Goal: Task Accomplishment & Management: Manage account settings

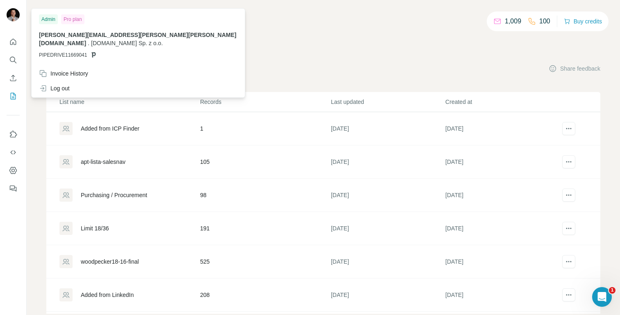
click at [13, 16] on img at bounding box center [13, 14] width 13 height 13
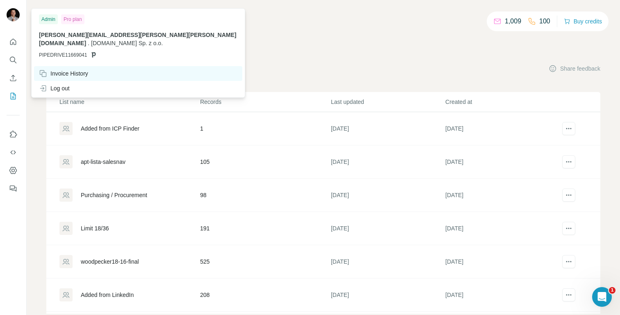
click at [65, 69] on div "Invoice History" at bounding box center [63, 73] width 49 height 8
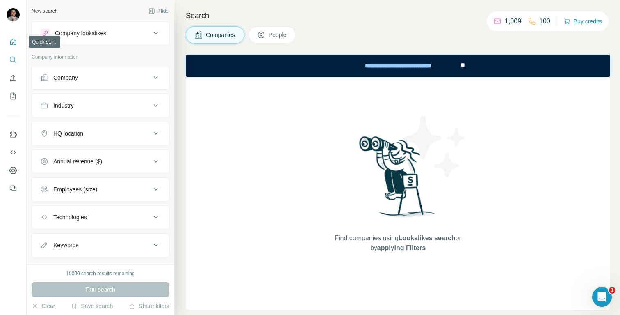
click at [16, 44] on icon "Quick start" at bounding box center [13, 42] width 6 height 6
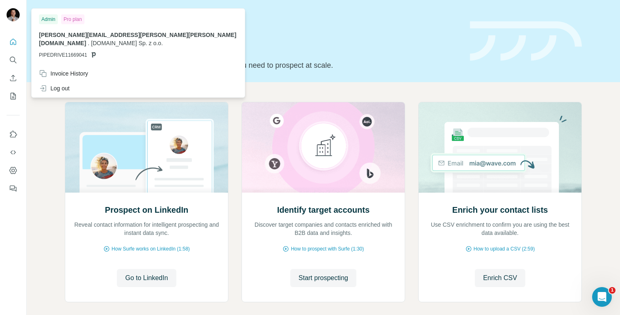
click at [67, 18] on div "Pro plan" at bounding box center [72, 19] width 23 height 10
click at [11, 16] on img at bounding box center [13, 14] width 13 height 13
click at [13, 60] on icon "Search" at bounding box center [13, 60] width 8 height 8
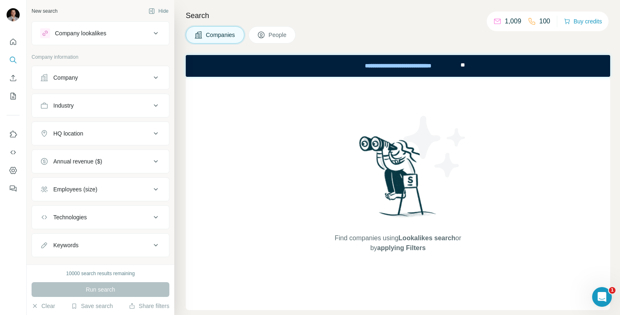
click at [283, 39] on button "People" at bounding box center [272, 34] width 48 height 17
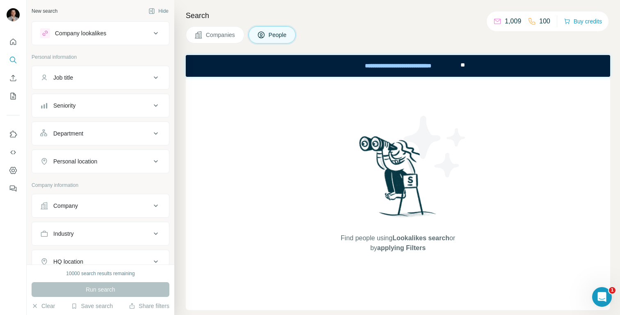
click at [75, 104] on div "Seniority" at bounding box center [64, 105] width 22 height 8
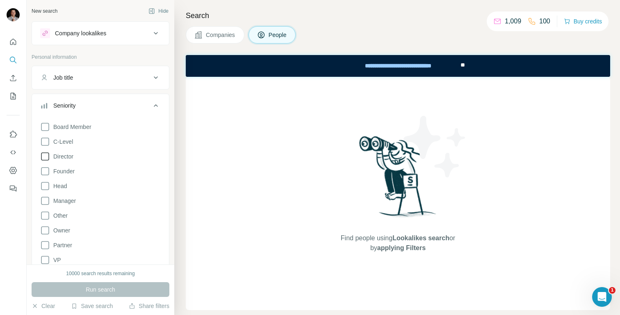
click at [68, 153] on span "Director" at bounding box center [61, 156] width 23 height 8
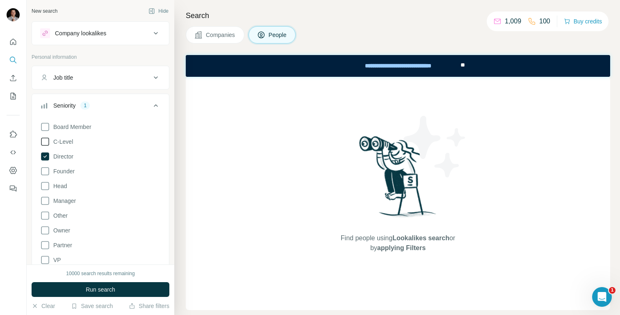
click at [64, 143] on span "C-Level" at bounding box center [61, 141] width 23 height 8
click at [214, 181] on div "Find people using Lookalikes search or by applying Filters" at bounding box center [398, 193] width 424 height 233
click at [153, 103] on icon at bounding box center [156, 105] width 10 height 10
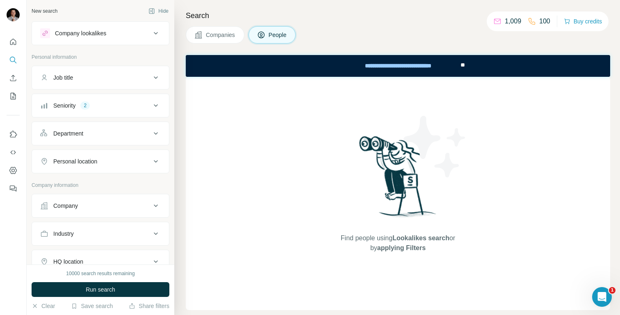
click at [103, 130] on div "Department" at bounding box center [95, 133] width 111 height 8
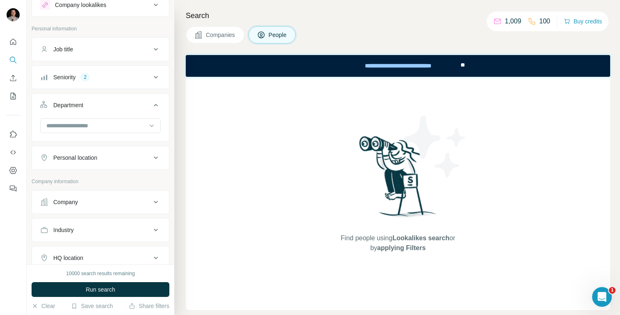
scroll to position [46, 0]
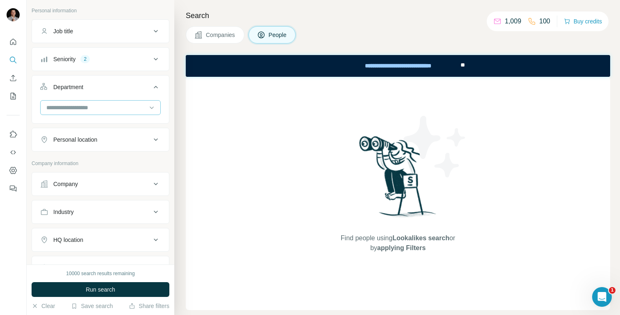
click at [107, 109] on input at bounding box center [96, 107] width 101 height 9
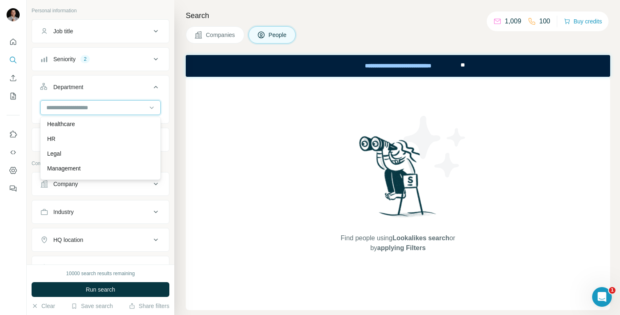
scroll to position [121, 0]
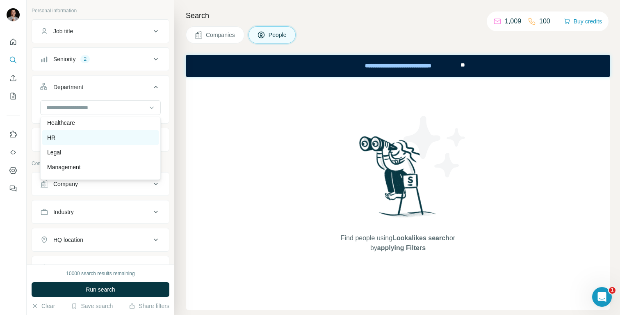
click at [85, 141] on div "HR" at bounding box center [100, 137] width 107 height 8
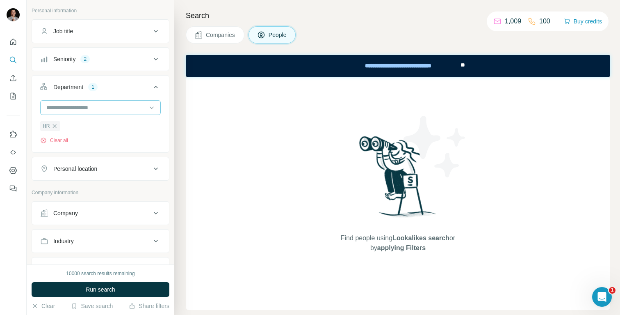
click at [88, 111] on input at bounding box center [96, 107] width 101 height 9
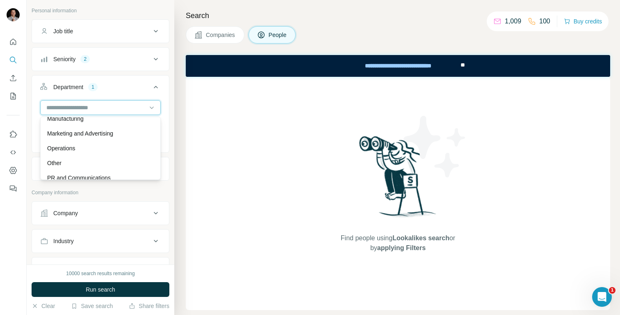
scroll to position [180, 0]
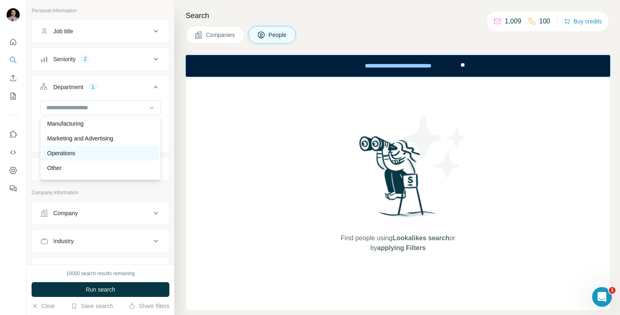
click at [85, 152] on div "Operations" at bounding box center [100, 153] width 107 height 8
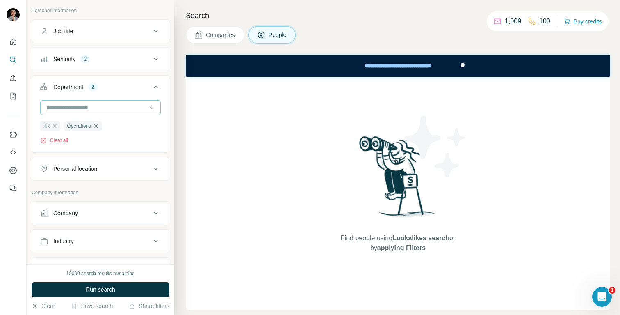
click at [90, 109] on input at bounding box center [96, 107] width 101 height 9
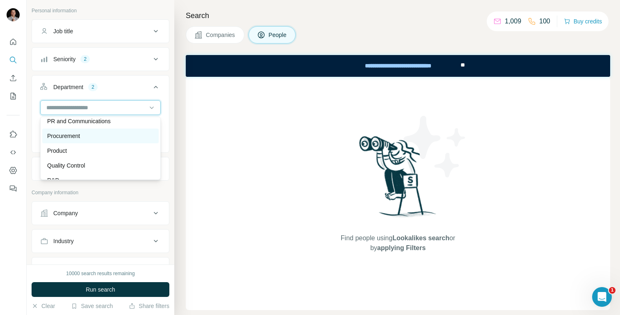
scroll to position [245, 0]
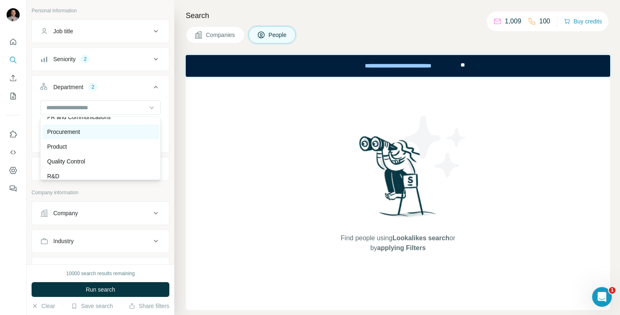
click at [90, 132] on div "Procurement" at bounding box center [100, 132] width 107 height 8
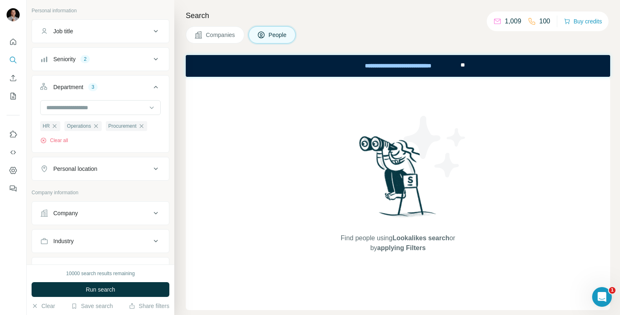
click at [107, 169] on div "Personal location" at bounding box center [95, 168] width 111 height 8
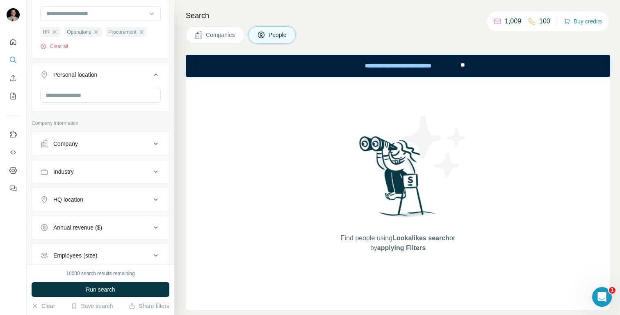
scroll to position [141, 0]
click at [90, 93] on input "text" at bounding box center [100, 94] width 121 height 15
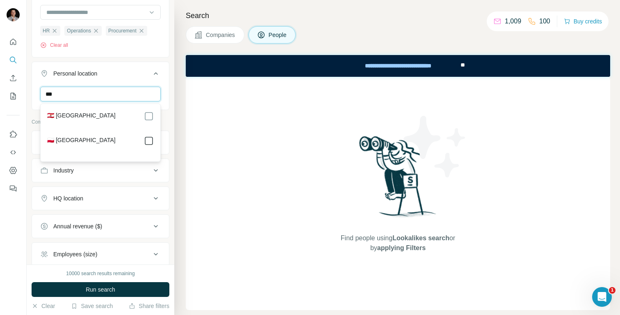
type input "***"
click at [179, 145] on div "Search Companies People Find people using Lookalikes search or by applying Filt…" at bounding box center [397, 157] width 446 height 315
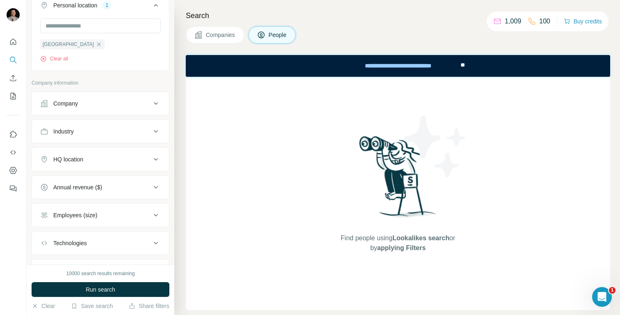
scroll to position [244, 0]
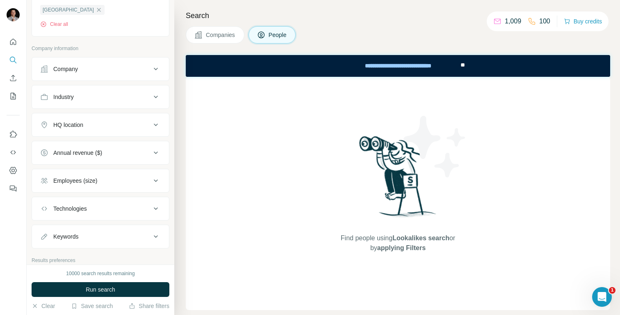
click at [84, 70] on div "Company" at bounding box center [95, 69] width 111 height 8
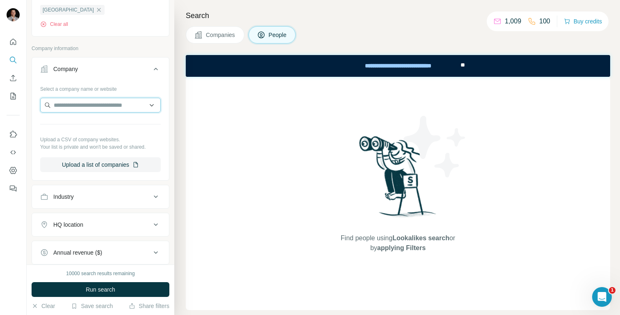
click at [82, 107] on input "text" at bounding box center [100, 105] width 121 height 15
click at [155, 70] on icon at bounding box center [156, 69] width 10 height 10
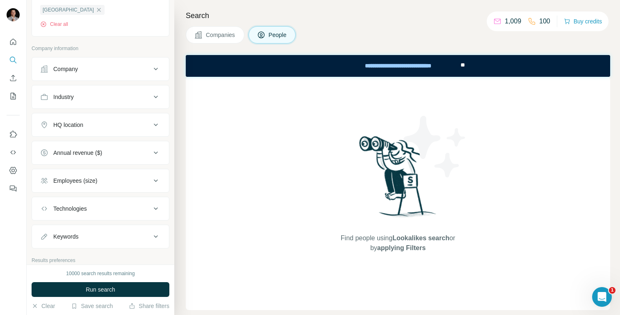
click at [154, 98] on icon at bounding box center [156, 97] width 10 height 10
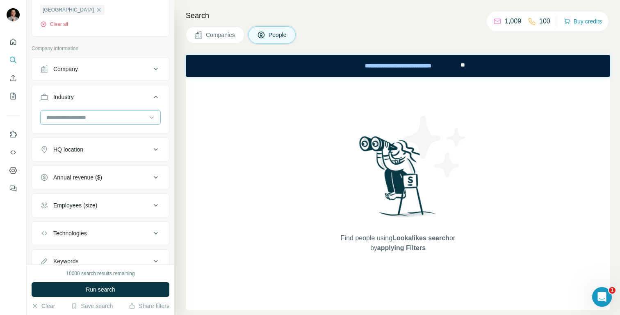
click at [123, 123] on div at bounding box center [96, 117] width 101 height 14
type input "****"
click at [94, 136] on div "Logistics" at bounding box center [100, 136] width 107 height 8
click at [100, 119] on input at bounding box center [96, 117] width 101 height 9
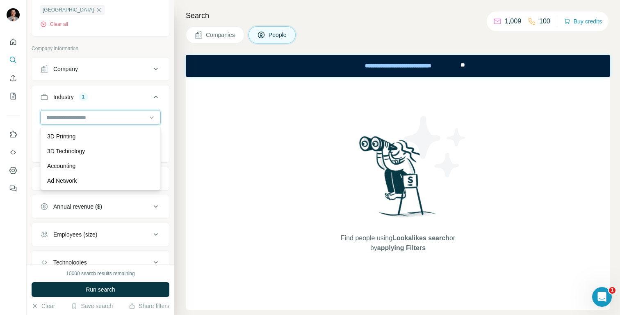
click at [100, 119] on input at bounding box center [96, 117] width 101 height 9
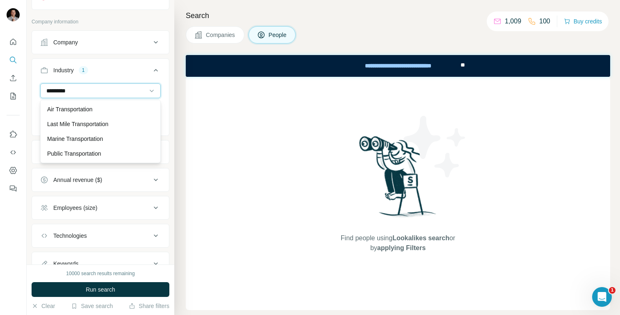
scroll to position [271, 0]
type input "*********"
click at [98, 151] on p "Public Transportation" at bounding box center [74, 153] width 54 height 8
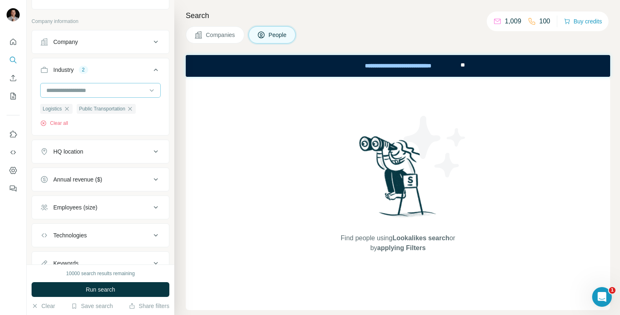
click at [86, 92] on input at bounding box center [96, 90] width 101 height 9
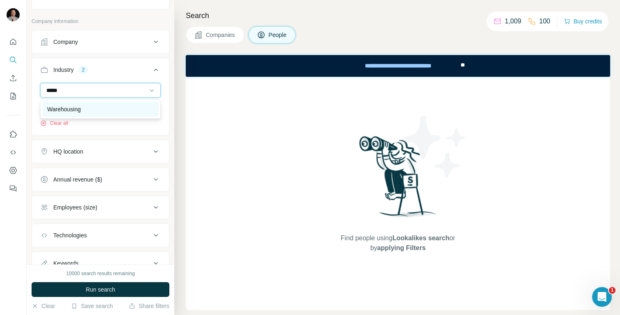
type input "*****"
click at [87, 107] on div "Warehousing" at bounding box center [100, 109] width 107 height 8
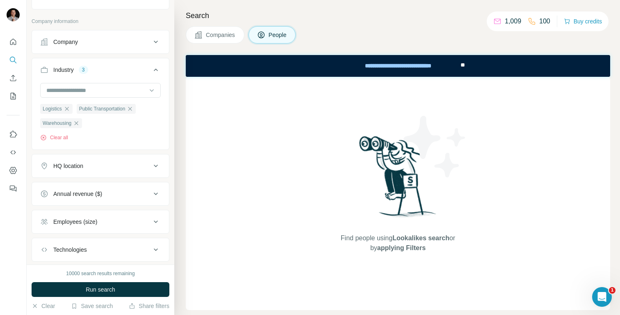
click at [190, 178] on div "Find people using Lookalikes search or by applying Filters" at bounding box center [398, 193] width 424 height 233
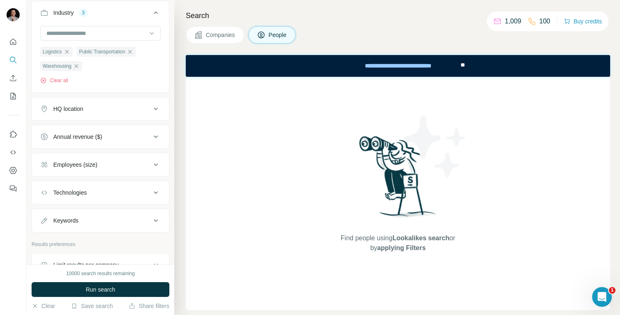
scroll to position [333, 0]
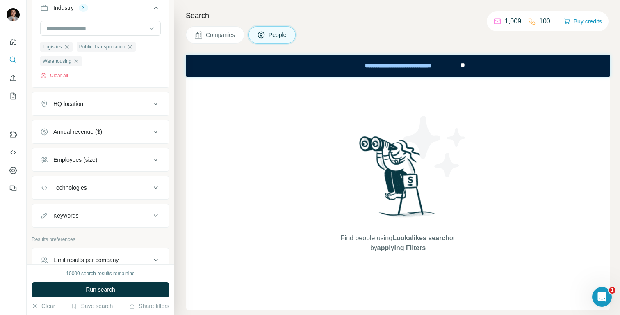
click at [101, 160] on div "Employees (size)" at bounding box center [95, 159] width 111 height 8
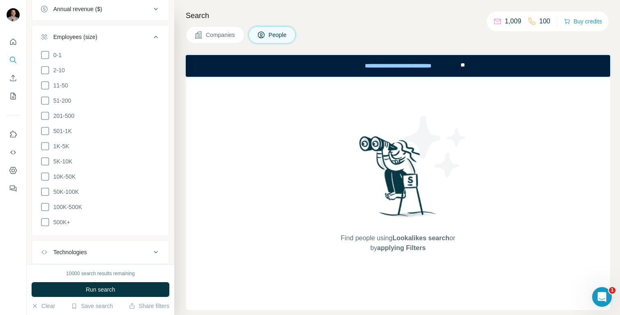
scroll to position [457, 0]
click at [46, 218] on icon at bounding box center [45, 221] width 10 height 10
click at [46, 207] on icon at bounding box center [45, 205] width 8 height 8
click at [46, 190] on icon at bounding box center [45, 190] width 10 height 10
click at [46, 177] on icon at bounding box center [45, 175] width 10 height 10
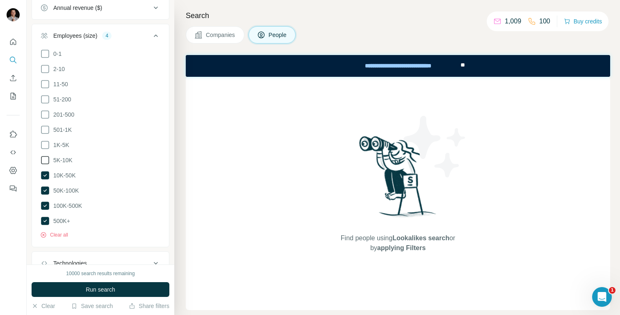
click at [46, 161] on icon at bounding box center [45, 160] width 10 height 10
click at [46, 143] on icon at bounding box center [45, 145] width 10 height 10
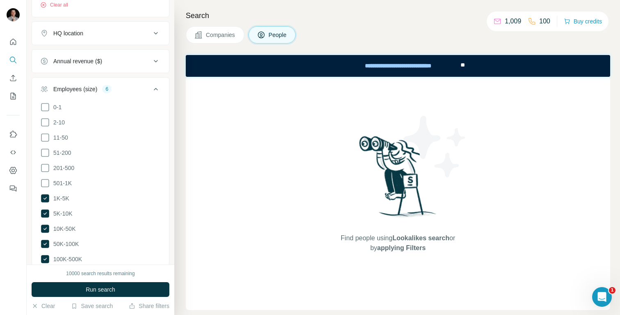
scroll to position [365, 0]
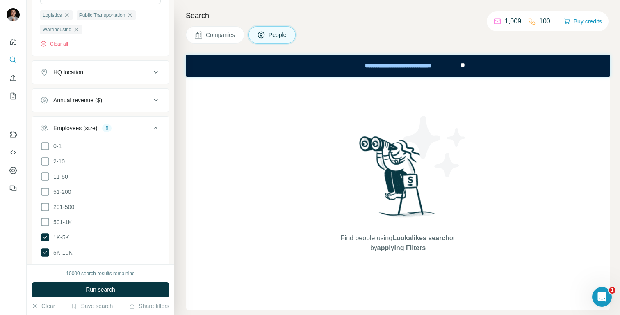
click at [158, 128] on icon at bounding box center [156, 128] width 10 height 10
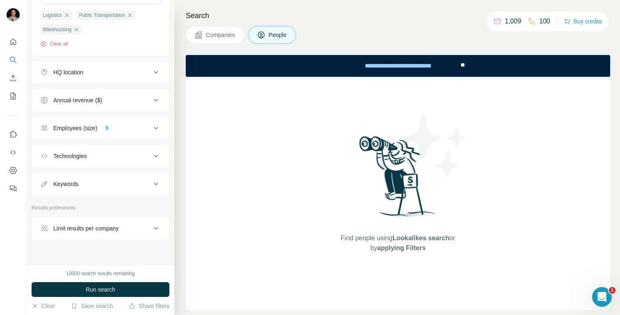
click at [114, 226] on div "Limit results per company" at bounding box center [86, 228] width 66 height 8
click at [115, 293] on span "Run search" at bounding box center [101, 289] width 30 height 8
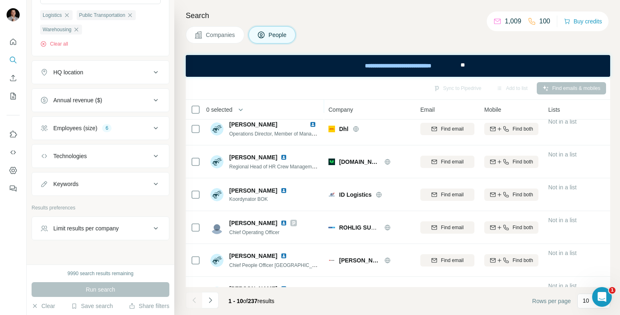
scroll to position [0, 0]
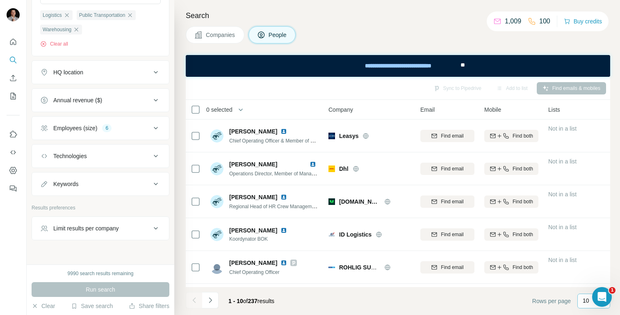
click at [581, 299] on div "10" at bounding box center [593, 300] width 33 height 15
click at [589, 237] on p "60" at bounding box center [587, 238] width 7 height 8
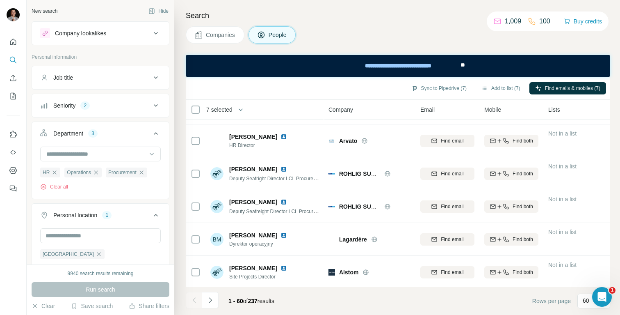
scroll to position [1801, 0]
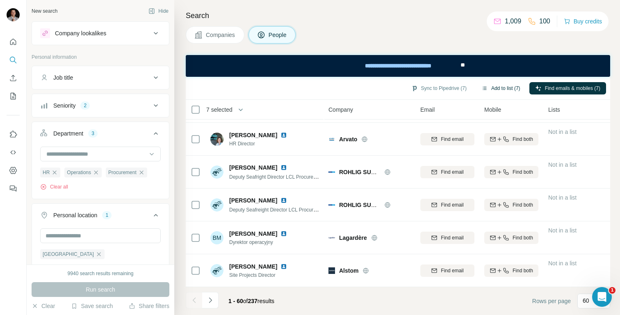
click at [501, 87] on button "Add to list (7)" at bounding box center [501, 88] width 50 height 12
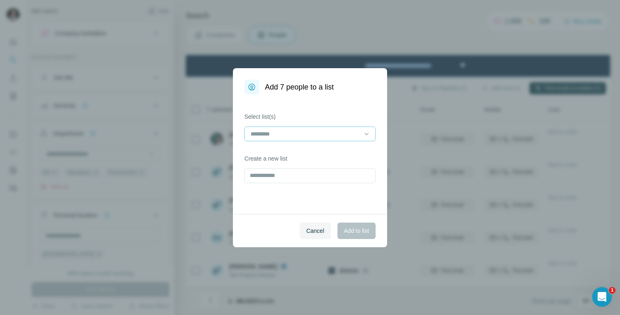
click at [328, 130] on input at bounding box center [305, 133] width 111 height 9
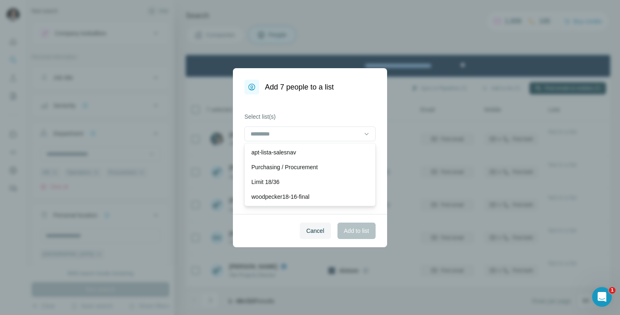
click at [324, 112] on label "Select list(s)" at bounding box center [309, 116] width 131 height 8
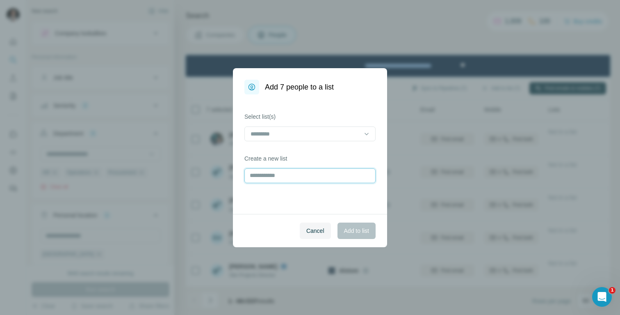
click at [294, 177] on input "text" at bounding box center [309, 175] width 131 height 15
type input "********"
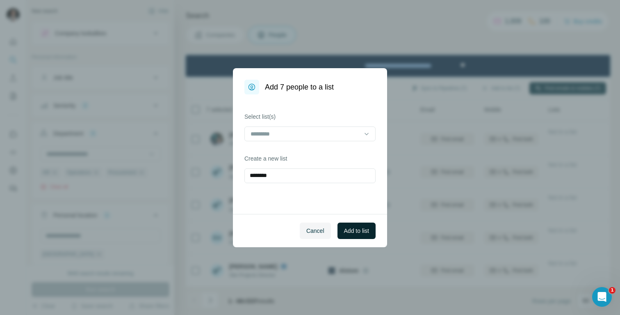
click at [357, 230] on span "Add to list" at bounding box center [356, 230] width 25 height 8
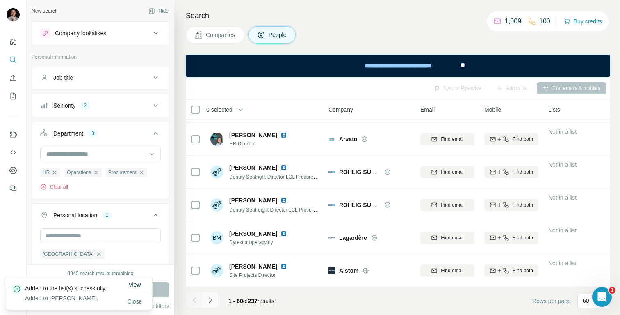
click at [212, 303] on icon "Navigate to next page" at bounding box center [210, 300] width 8 height 8
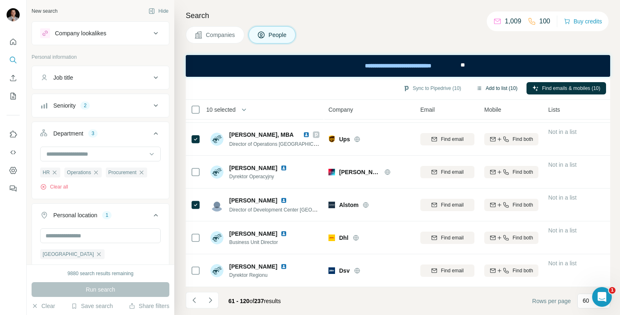
click at [498, 88] on button "Add to list (10)" at bounding box center [496, 88] width 53 height 12
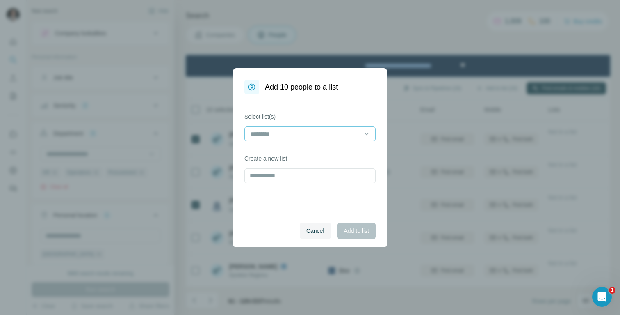
click at [334, 135] on input at bounding box center [305, 133] width 111 height 9
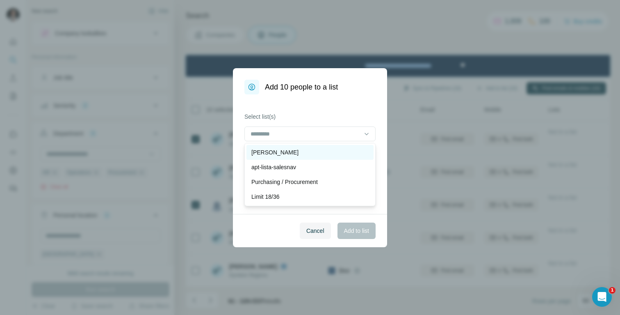
click at [315, 156] on div "[PERSON_NAME]" at bounding box center [309, 152] width 127 height 15
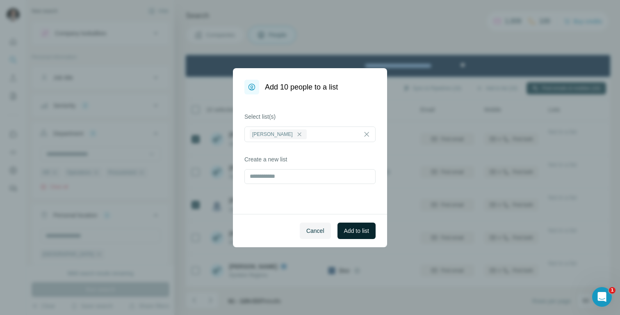
click at [352, 231] on span "Add to list" at bounding box center [356, 230] width 25 height 8
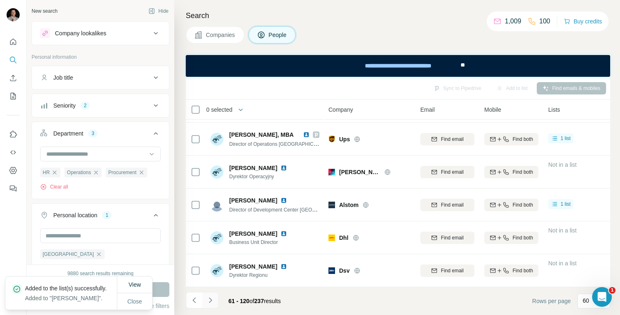
click at [214, 299] on icon "Navigate to next page" at bounding box center [210, 300] width 8 height 8
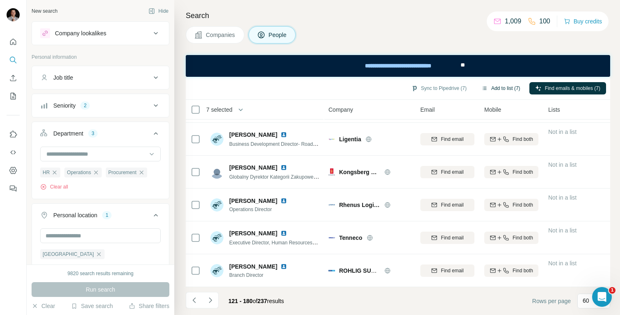
click at [494, 88] on button "Add to list (7)" at bounding box center [501, 88] width 50 height 12
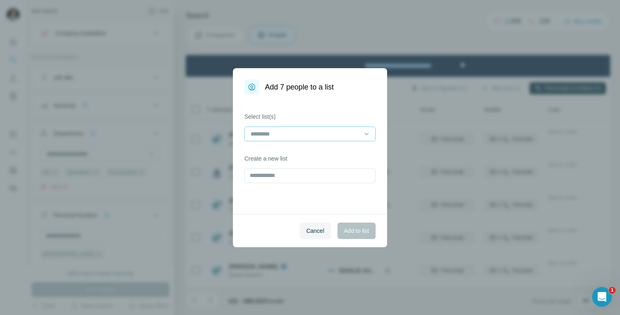
click at [313, 130] on input at bounding box center [305, 133] width 111 height 9
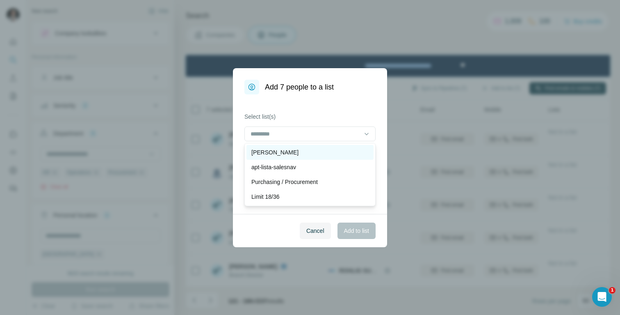
click at [310, 152] on div "[PERSON_NAME]" at bounding box center [309, 152] width 117 height 8
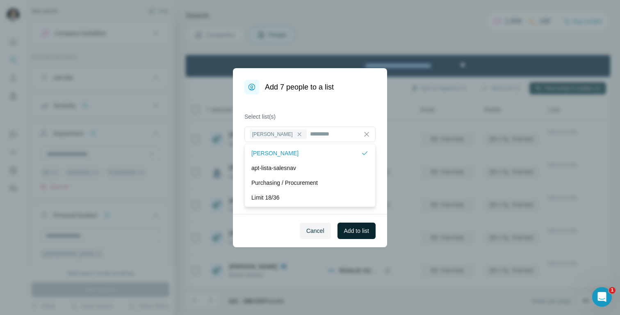
click at [357, 233] on span "Add to list" at bounding box center [356, 230] width 25 height 8
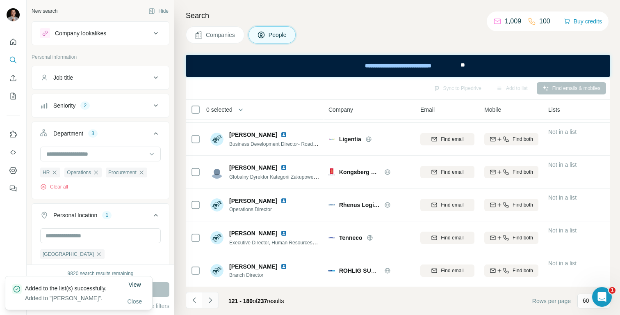
click at [211, 299] on icon "Navigate to next page" at bounding box center [210, 299] width 3 height 5
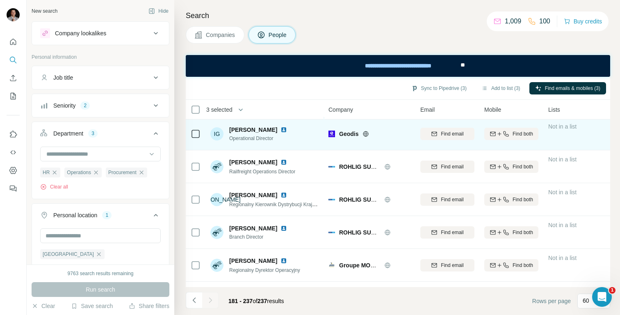
scroll to position [1500, 0]
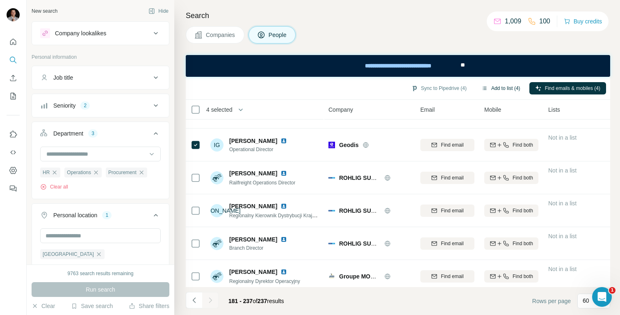
click at [499, 89] on button "Add to list (4)" at bounding box center [501, 88] width 50 height 12
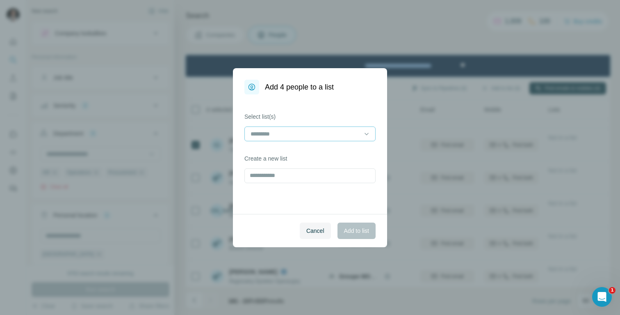
click at [278, 131] on input at bounding box center [305, 133] width 111 height 9
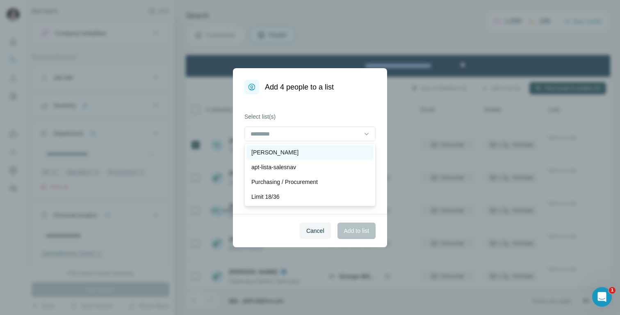
click at [280, 151] on div "[PERSON_NAME]" at bounding box center [309, 152] width 117 height 8
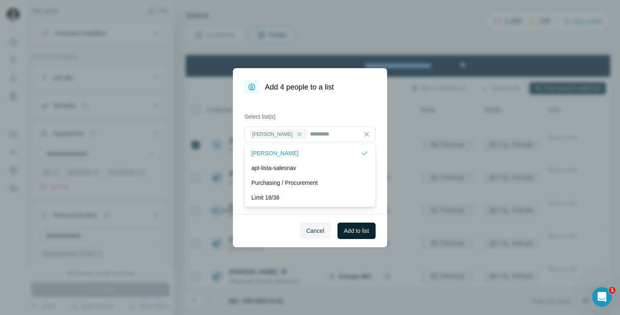
click at [361, 232] on span "Add to list" at bounding box center [356, 230] width 25 height 8
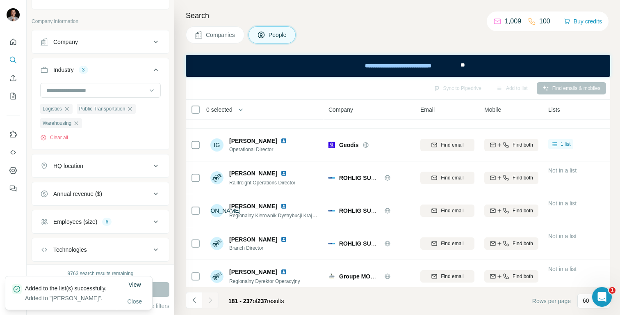
scroll to position [279, 0]
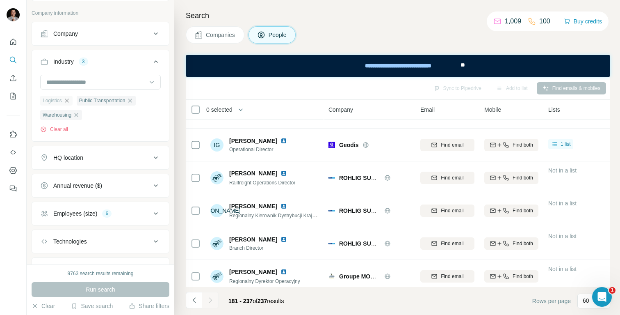
click at [68, 100] on icon "button" at bounding box center [67, 100] width 4 height 4
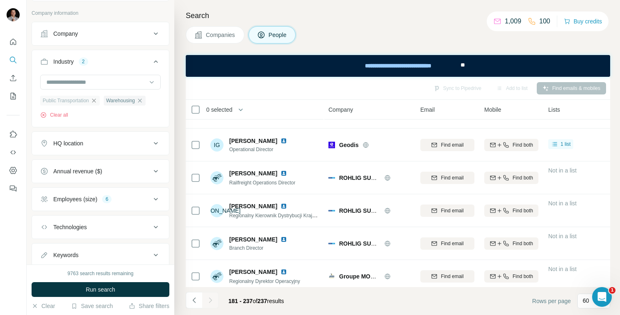
click at [97, 99] on icon "button" at bounding box center [94, 100] width 7 height 7
click at [80, 100] on icon "button" at bounding box center [76, 100] width 7 height 7
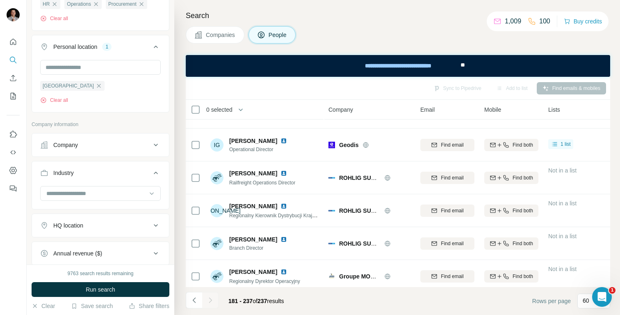
scroll to position [118, 0]
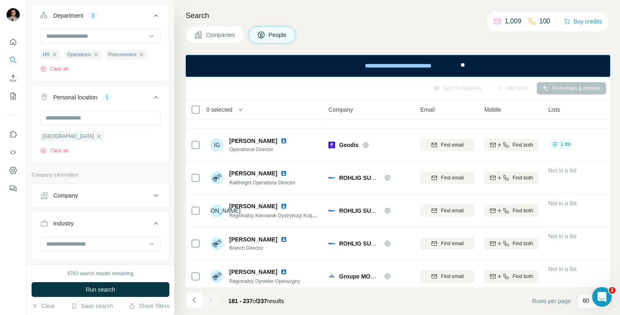
click at [116, 173] on p "Company information" at bounding box center [101, 174] width 138 height 7
click at [110, 200] on button "Company" at bounding box center [100, 195] width 137 height 20
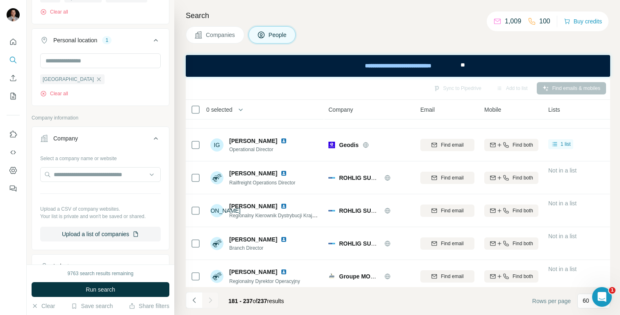
scroll to position [212, 0]
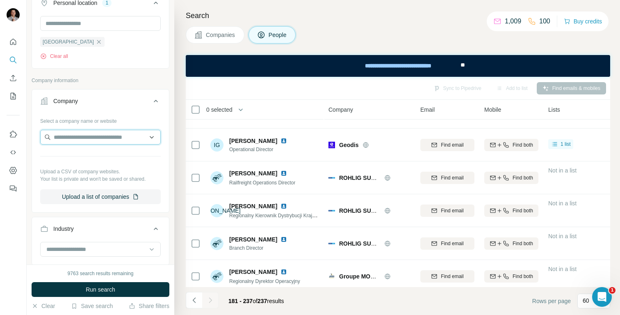
click at [107, 137] on input "text" at bounding box center [100, 137] width 121 height 15
type input "*"
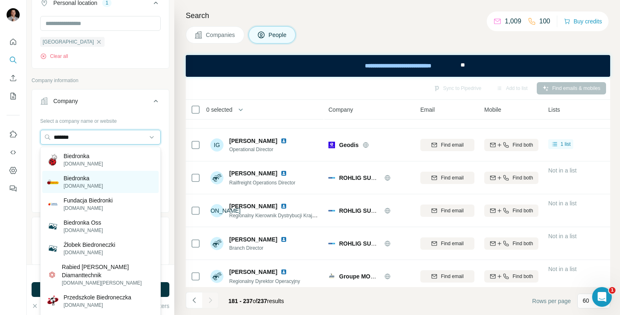
type input "*******"
click at [108, 180] on div "Biedronka biedronka.pl" at bounding box center [100, 182] width 116 height 22
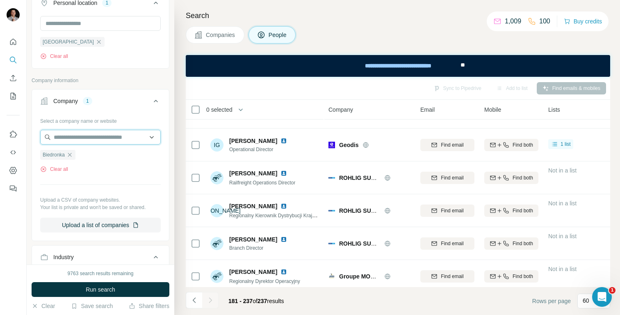
click at [100, 136] on input "text" at bounding box center [100, 137] width 121 height 15
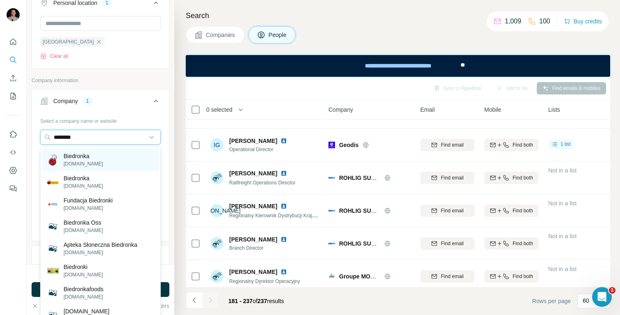
type input "********"
click at [103, 162] on p "pracawbiedronce.pl" at bounding box center [83, 163] width 39 height 7
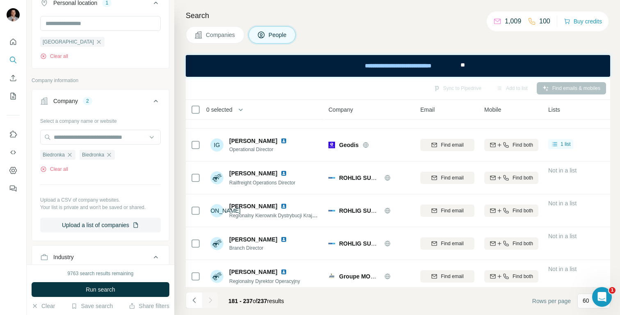
scroll to position [163, 0]
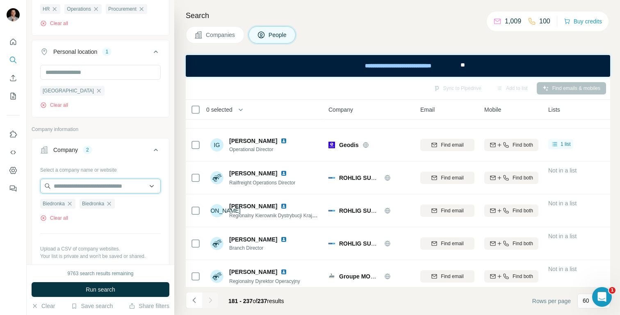
click at [104, 184] on input "text" at bounding box center [100, 185] width 121 height 15
type input "*********"
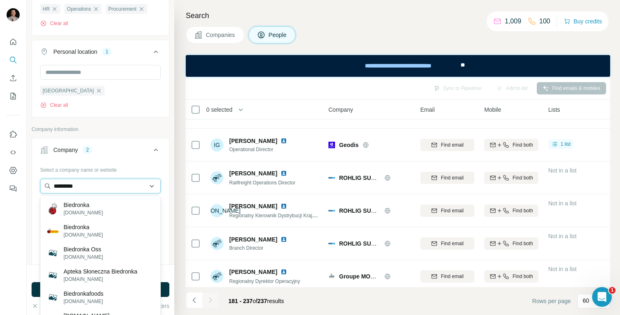
click at [104, 185] on input "*********" at bounding box center [100, 185] width 121 height 15
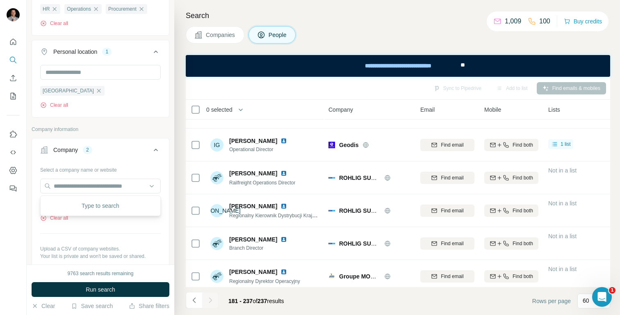
click at [30, 194] on div "New search Hide Company lookalikes Personal information Job title Seniority 2 D…" at bounding box center [101, 132] width 148 height 264
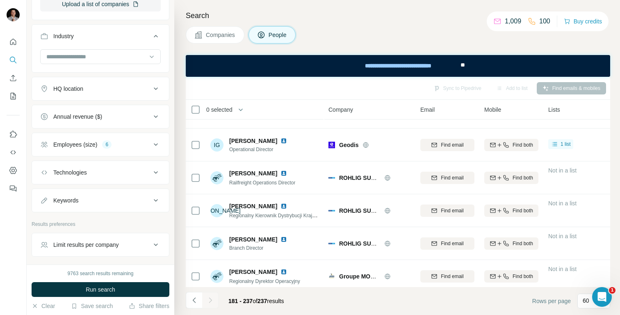
scroll to position [463, 0]
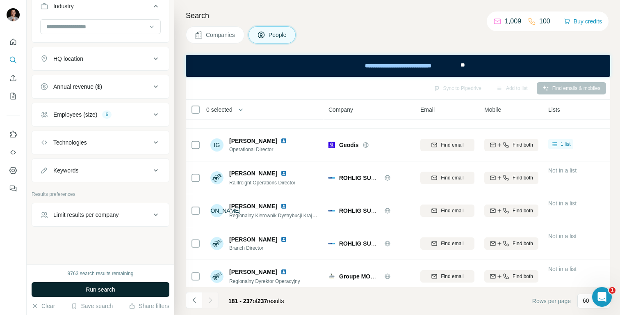
click at [101, 288] on span "Run search" at bounding box center [101, 289] width 30 height 8
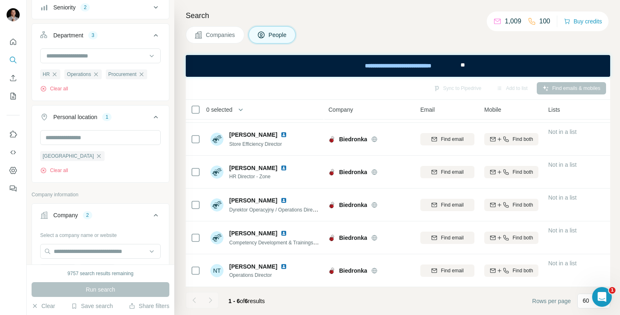
scroll to position [0, 0]
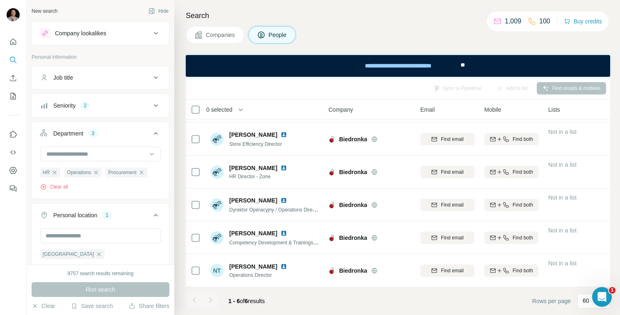
click at [76, 110] on button "Seniority 2" at bounding box center [100, 106] width 137 height 20
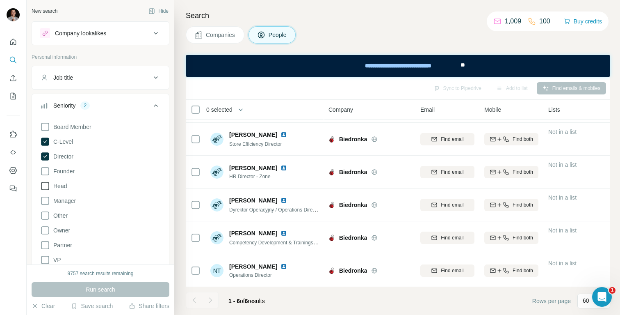
click at [59, 187] on span "Head" at bounding box center [58, 186] width 17 height 8
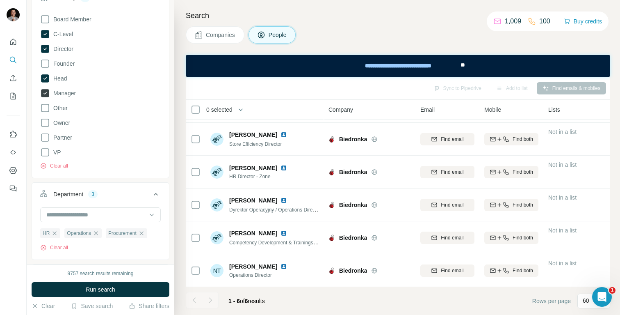
scroll to position [122, 0]
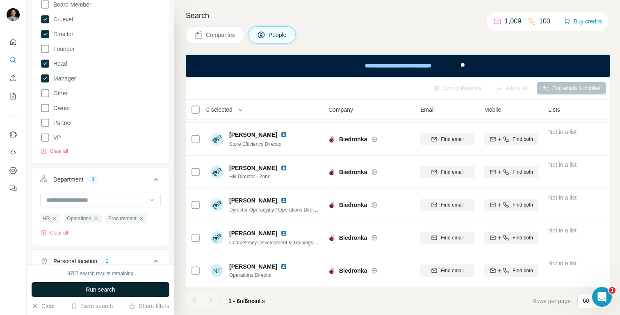
click at [112, 289] on span "Run search" at bounding box center [101, 289] width 30 height 8
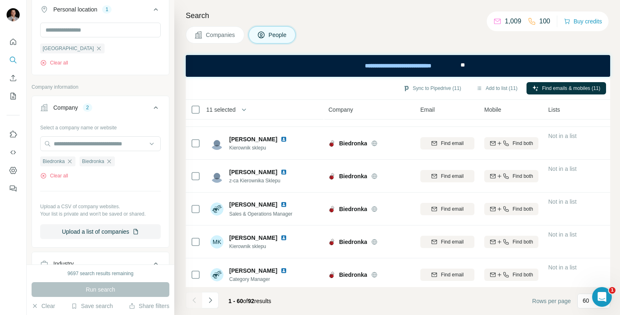
scroll to position [1801, 0]
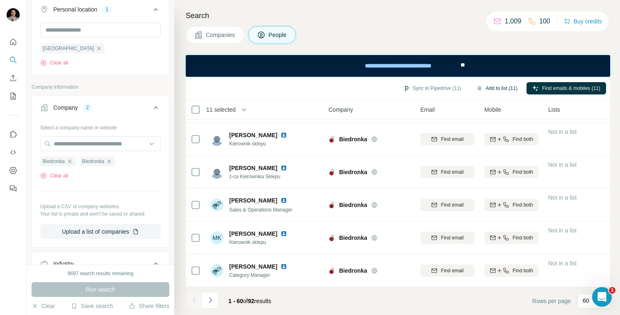
click at [487, 89] on button "Add to list (11)" at bounding box center [496, 88] width 53 height 12
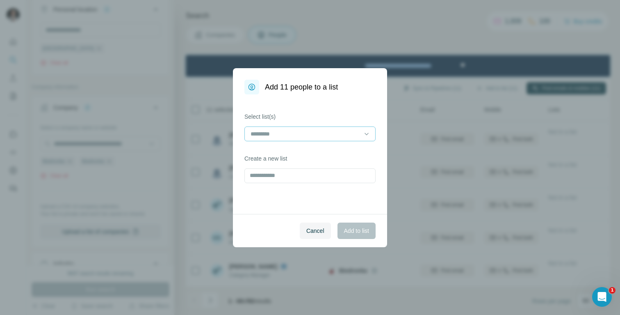
click at [305, 128] on div at bounding box center [305, 134] width 111 height 14
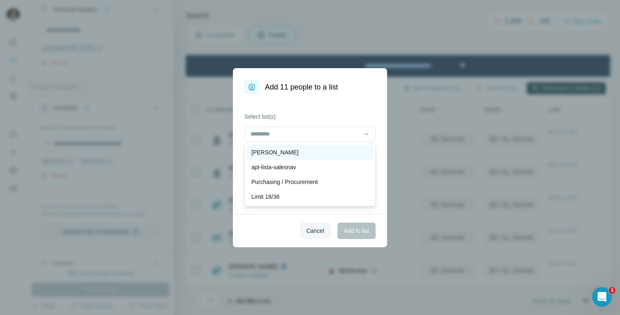
click at [295, 153] on div "[PERSON_NAME]" at bounding box center [309, 152] width 117 height 8
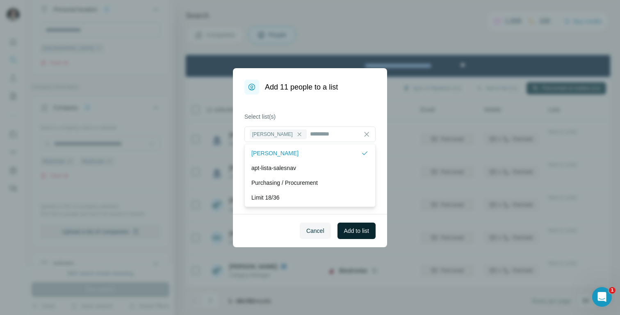
click at [347, 233] on span "Add to list" at bounding box center [356, 230] width 25 height 8
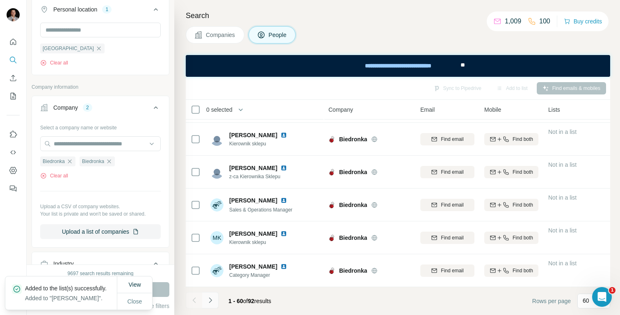
click at [212, 298] on icon "Navigate to next page" at bounding box center [210, 300] width 8 height 8
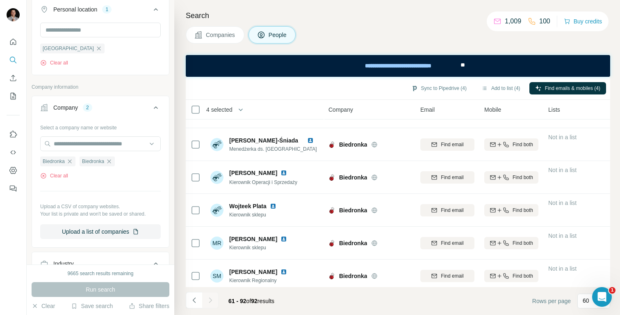
scroll to position [882, 0]
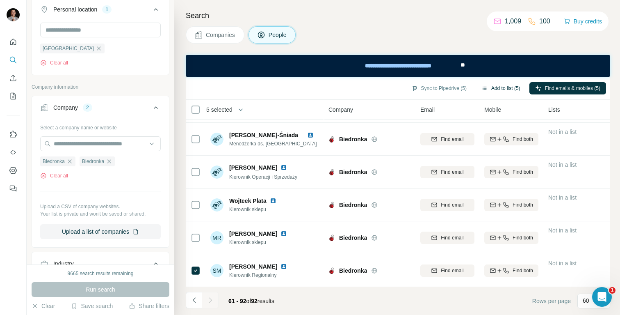
click at [496, 88] on button "Add to list (5)" at bounding box center [501, 88] width 50 height 12
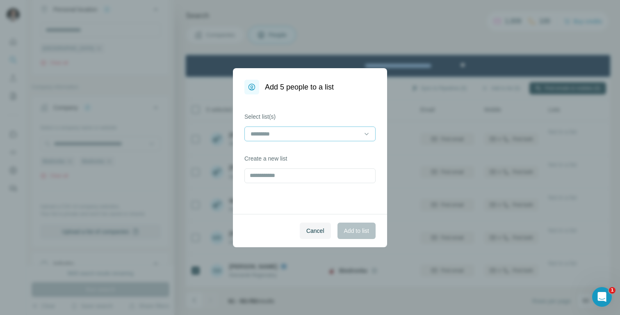
click at [299, 132] on input at bounding box center [305, 133] width 111 height 9
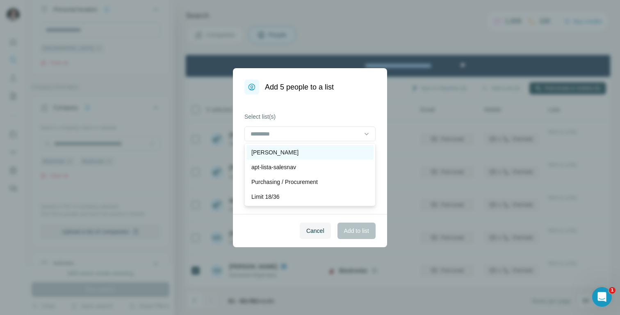
click at [292, 150] on div "[PERSON_NAME]" at bounding box center [309, 152] width 117 height 8
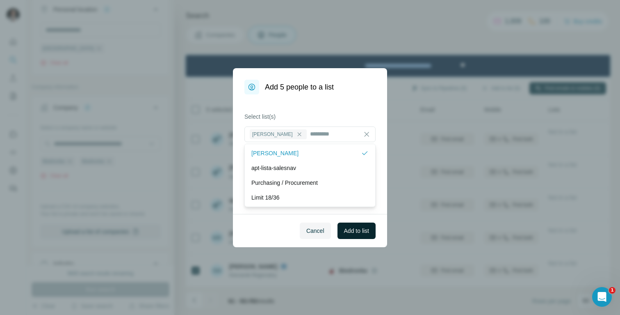
click at [364, 231] on span "Add to list" at bounding box center [356, 230] width 25 height 8
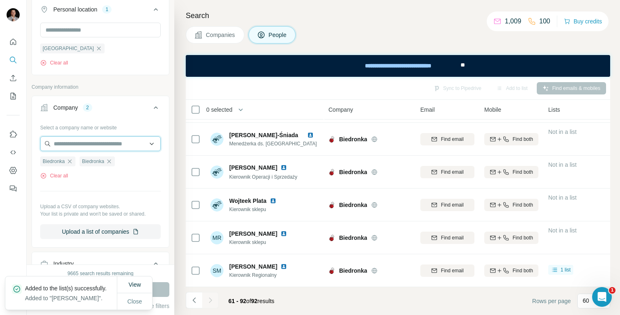
click at [75, 143] on input "text" at bounding box center [100, 143] width 121 height 15
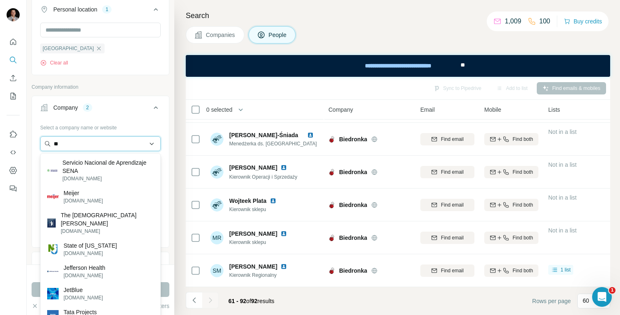
click at [90, 144] on input "**" at bounding box center [100, 143] width 121 height 15
paste input "**********"
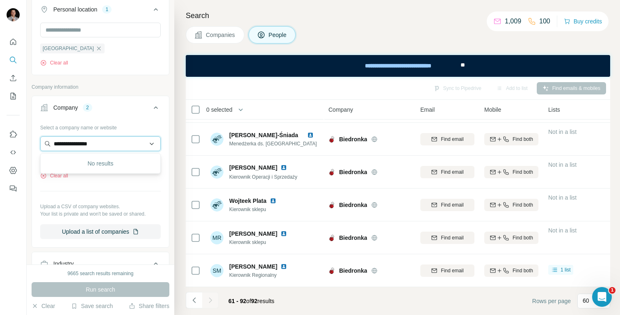
click at [109, 144] on input "**********" at bounding box center [100, 143] width 121 height 15
click at [98, 144] on input "**********" at bounding box center [100, 143] width 121 height 15
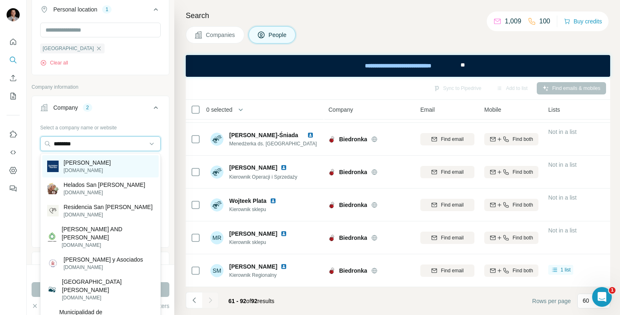
type input "********"
click at [100, 164] on p "Jerónimo Martins" at bounding box center [87, 162] width 47 height 8
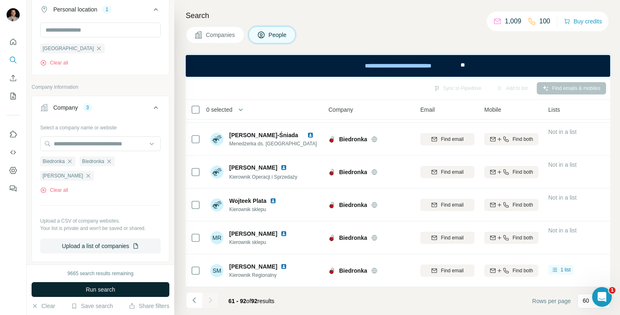
click at [122, 286] on button "Run search" at bounding box center [101, 289] width 138 height 15
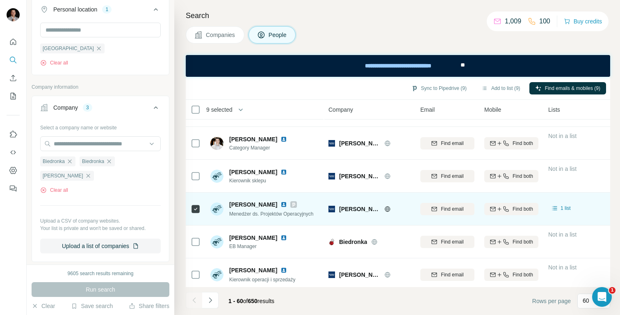
scroll to position [1801, 0]
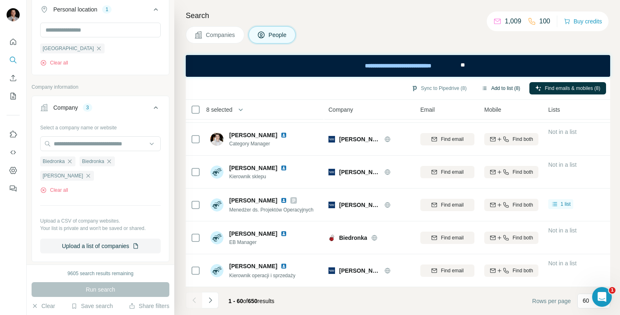
click at [496, 87] on button "Add to list (8)" at bounding box center [501, 88] width 50 height 12
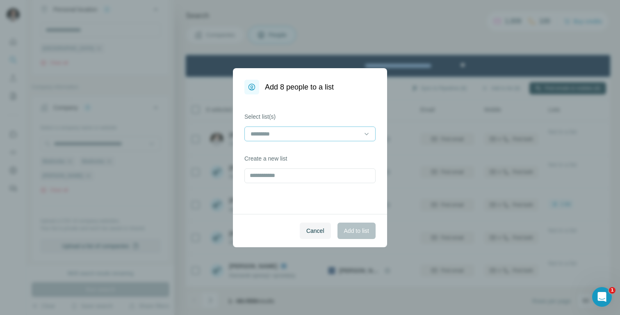
click at [298, 131] on input at bounding box center [305, 133] width 111 height 9
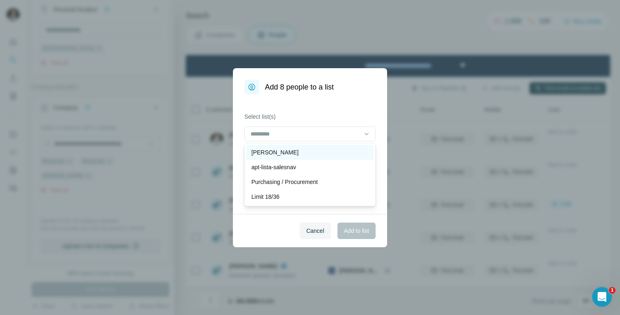
click at [291, 148] on div "[PERSON_NAME]" at bounding box center [309, 152] width 117 height 8
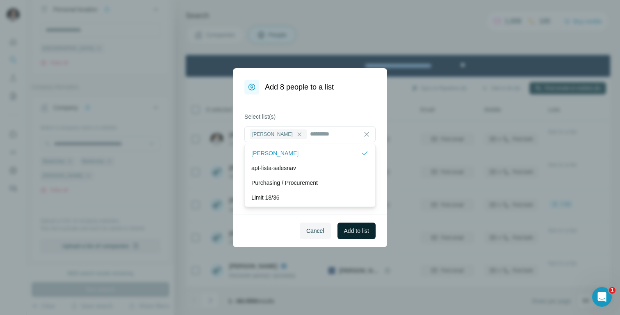
click at [358, 227] on span "Add to list" at bounding box center [356, 230] width 25 height 8
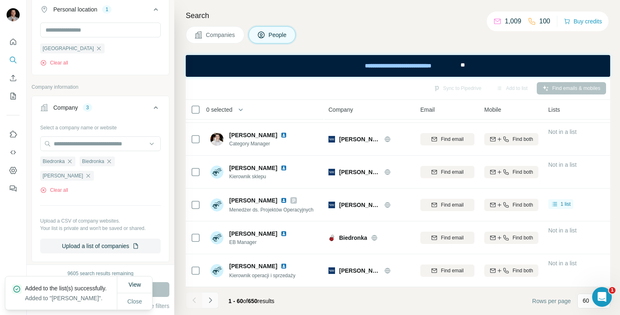
click at [210, 302] on icon "Navigate to next page" at bounding box center [210, 300] width 8 height 8
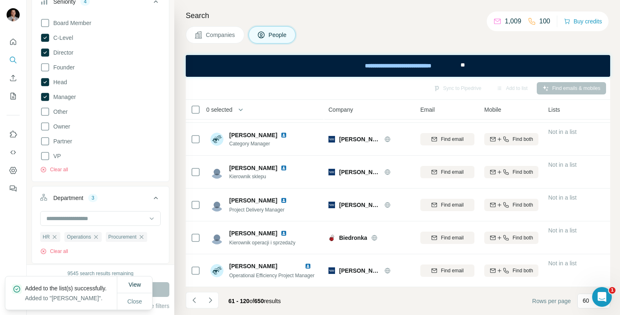
scroll to position [87, 0]
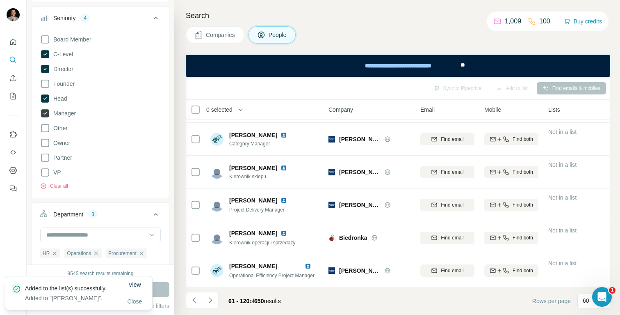
click at [63, 112] on span "Manager" at bounding box center [63, 113] width 26 height 8
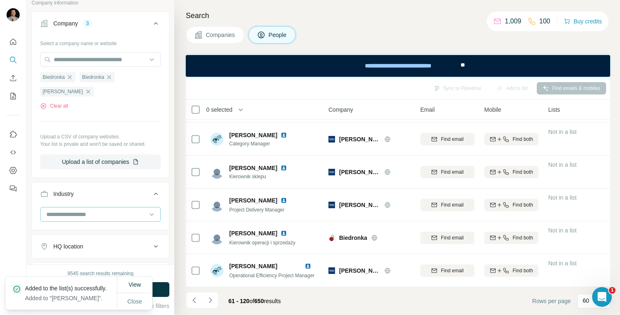
scroll to position [454, 0]
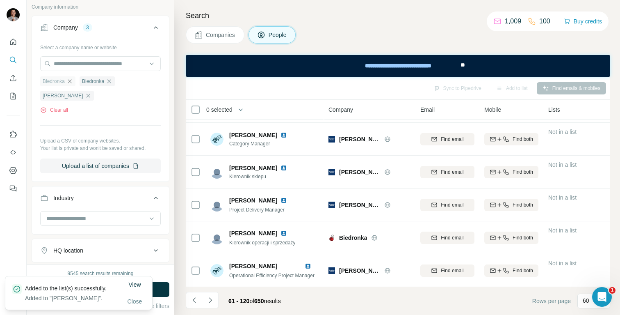
click at [69, 82] on icon "button" at bounding box center [69, 81] width 7 height 7
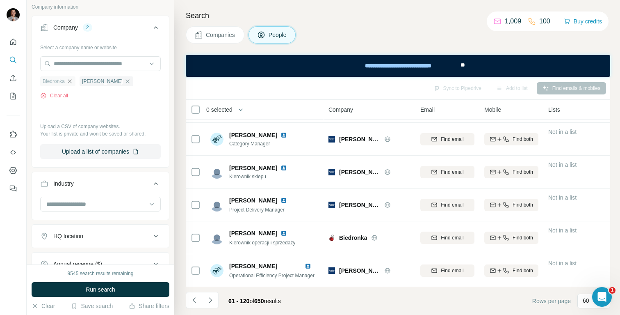
click at [70, 82] on icon "button" at bounding box center [69, 81] width 7 height 7
click at [99, 289] on span "Run search" at bounding box center [101, 289] width 30 height 8
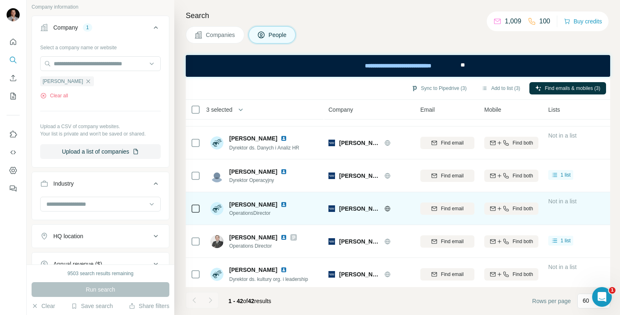
scroll to position [1210, 0]
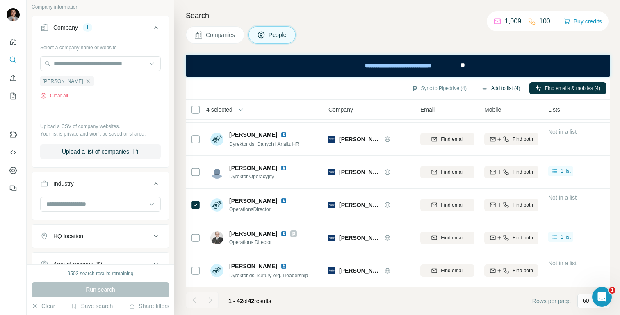
click at [493, 87] on button "Add to list (4)" at bounding box center [501, 88] width 50 height 12
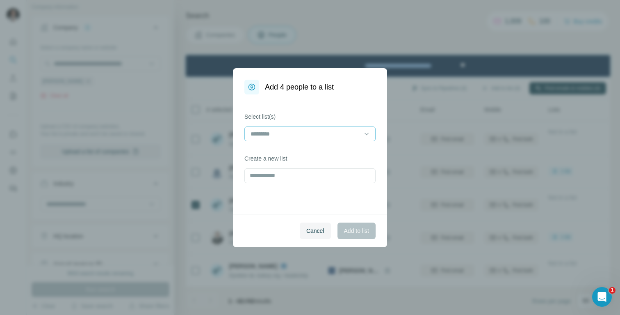
click at [320, 137] on input at bounding box center [305, 133] width 111 height 9
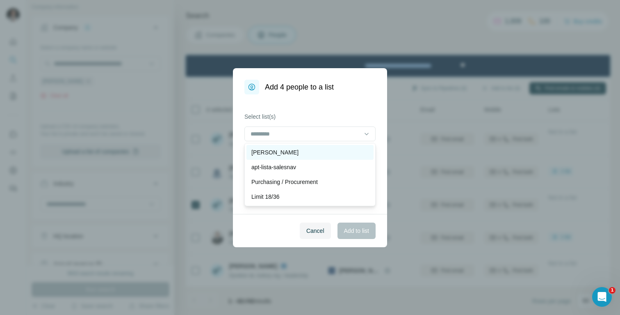
click at [308, 148] on div "[PERSON_NAME]" at bounding box center [309, 152] width 117 height 8
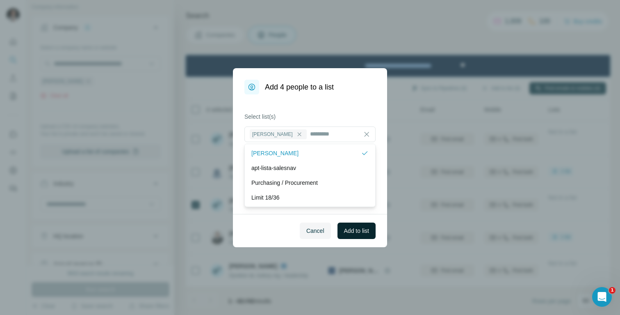
click at [366, 229] on span "Add to list" at bounding box center [356, 230] width 25 height 8
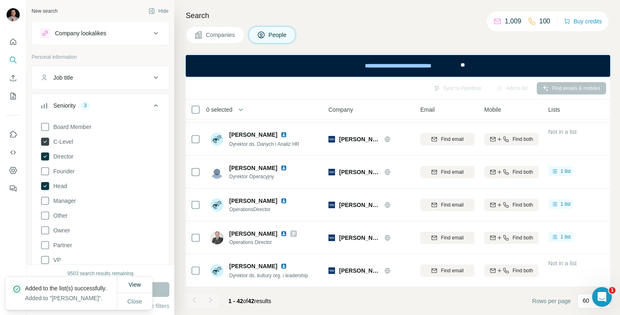
click at [43, 143] on icon at bounding box center [45, 141] width 8 height 8
click at [44, 157] on icon at bounding box center [45, 156] width 8 height 8
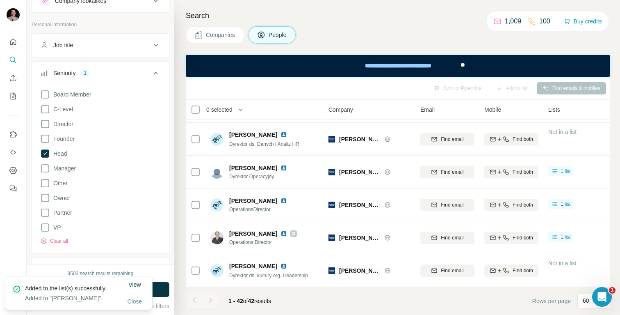
scroll to position [41, 0]
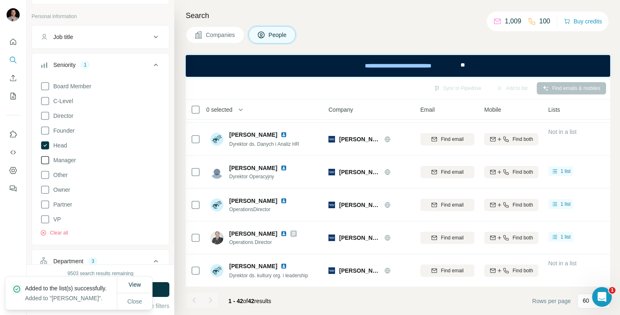
click at [66, 162] on span "Manager" at bounding box center [63, 160] width 26 height 8
click at [161, 289] on button "Run search" at bounding box center [101, 289] width 138 height 15
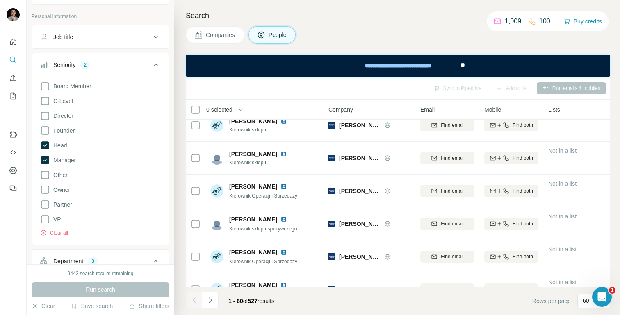
scroll to position [1801, 0]
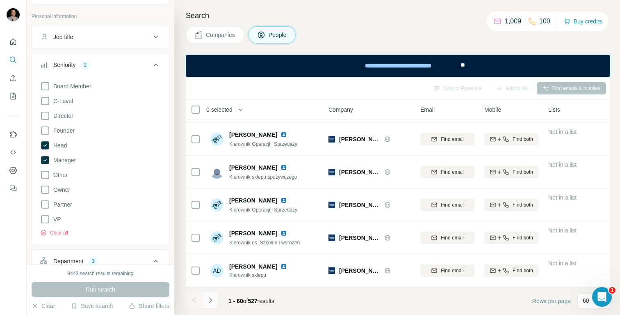
click at [213, 301] on icon "Navigate to next page" at bounding box center [210, 300] width 8 height 8
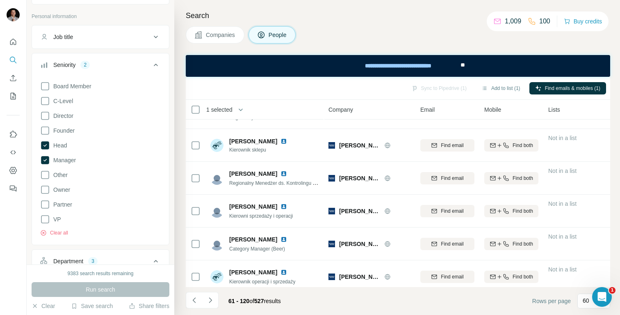
scroll to position [679, 0]
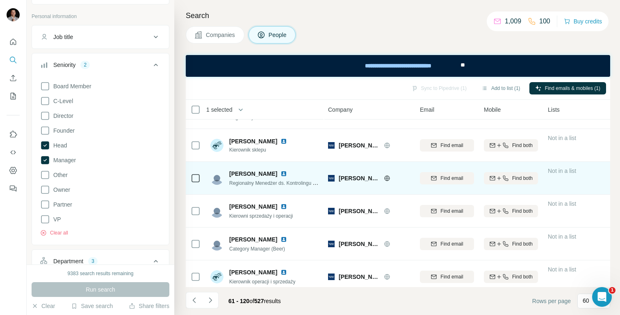
click at [200, 177] on icon at bounding box center [196, 178] width 10 height 10
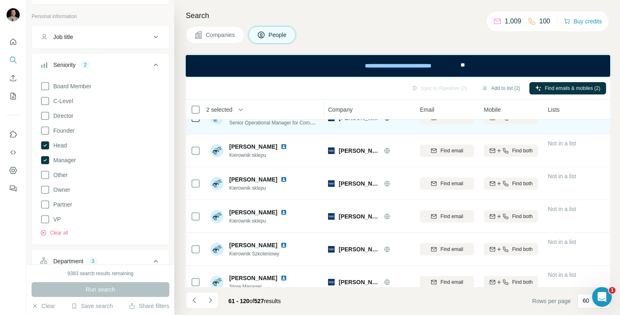
scroll to position [1801, 0]
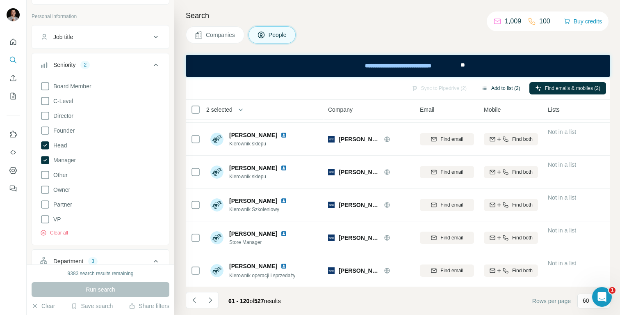
click at [501, 86] on button "Add to list (2)" at bounding box center [501, 88] width 50 height 12
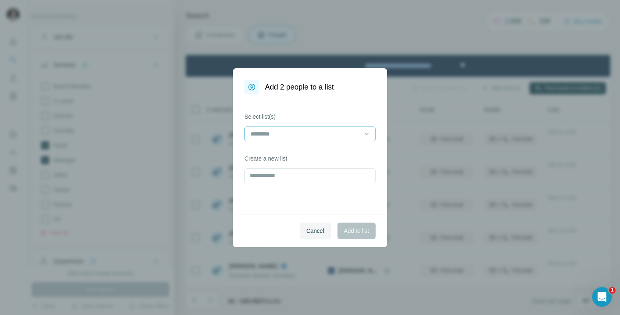
click at [315, 132] on input at bounding box center [305, 133] width 111 height 9
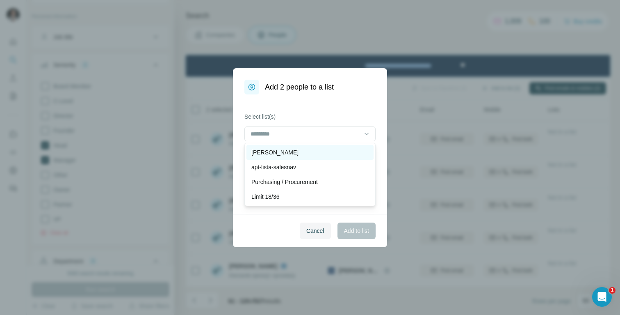
click at [303, 149] on div "[PERSON_NAME]" at bounding box center [309, 152] width 117 height 8
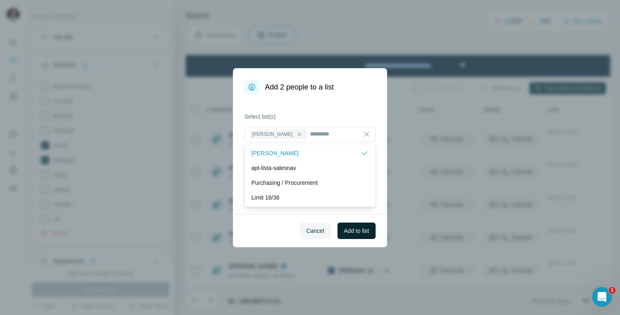
click at [355, 228] on span "Add to list" at bounding box center [356, 230] width 25 height 8
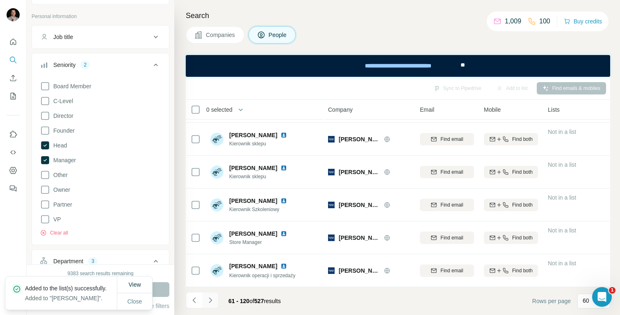
click at [212, 299] on icon "Navigate to next page" at bounding box center [210, 300] width 8 height 8
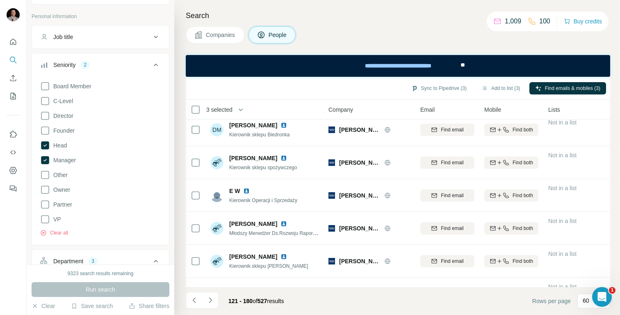
scroll to position [0, 0]
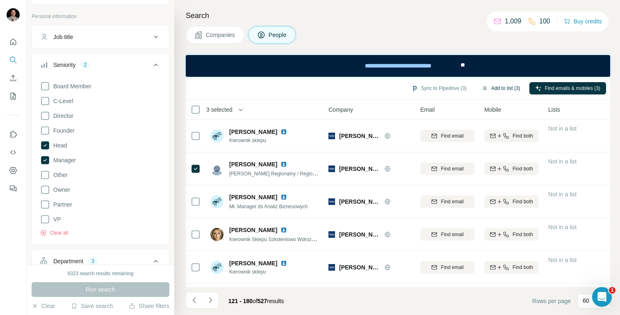
click at [495, 89] on button "Add to list (3)" at bounding box center [501, 88] width 50 height 12
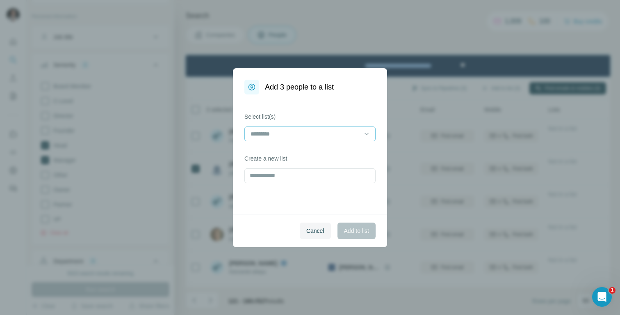
click at [290, 139] on div at bounding box center [305, 134] width 111 height 14
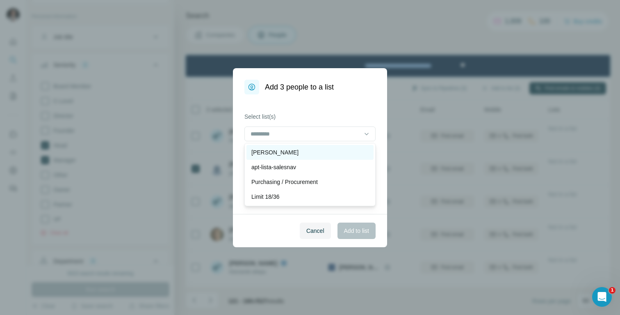
click at [287, 150] on div "[PERSON_NAME]" at bounding box center [309, 152] width 117 height 8
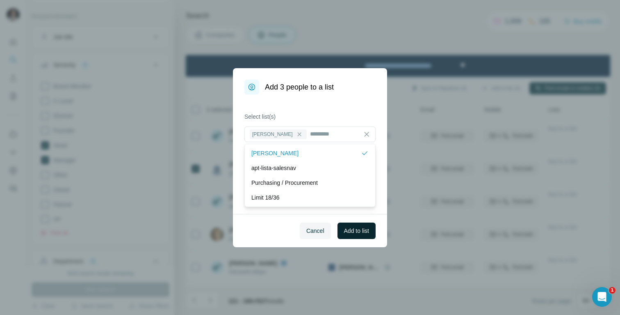
click at [351, 228] on span "Add to list" at bounding box center [356, 230] width 25 height 8
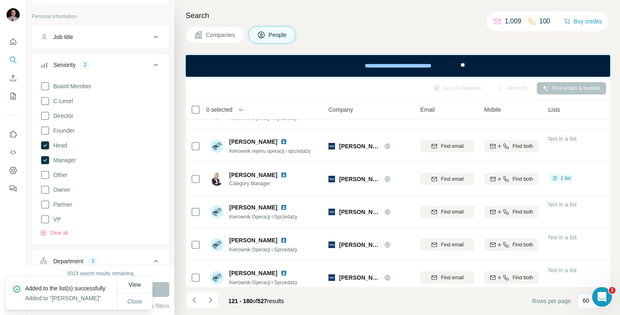
scroll to position [1801, 0]
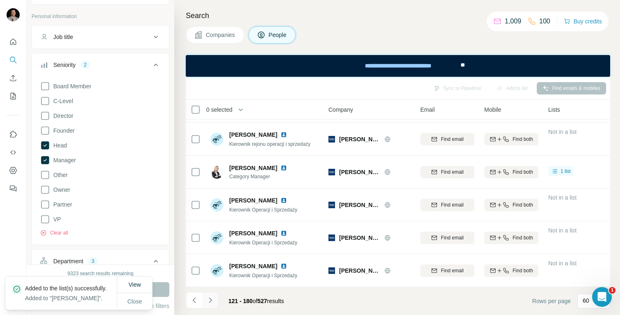
click at [208, 300] on icon "Navigate to next page" at bounding box center [210, 300] width 8 height 8
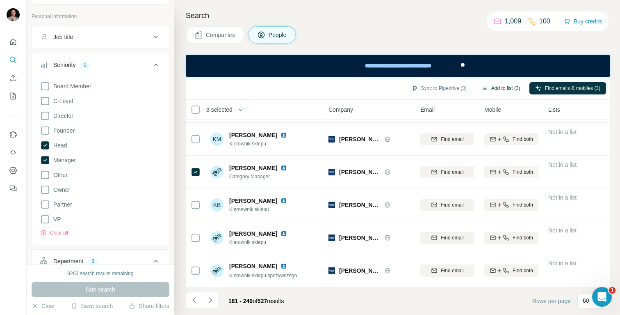
click at [499, 87] on button "Add to list (3)" at bounding box center [501, 88] width 50 height 12
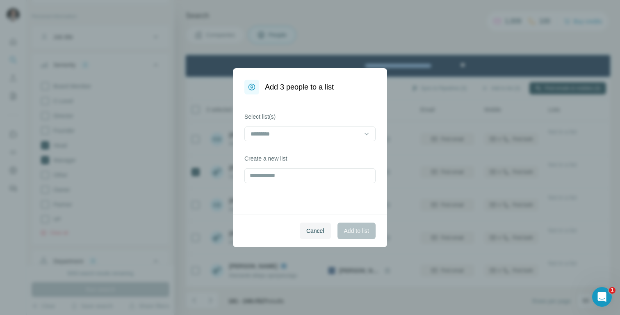
click at [303, 142] on div at bounding box center [309, 134] width 131 height 16
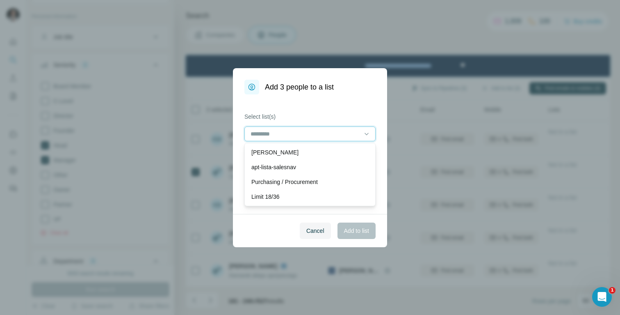
click at [303, 137] on input at bounding box center [305, 133] width 111 height 9
click at [293, 154] on div "[PERSON_NAME]" at bounding box center [309, 152] width 117 height 8
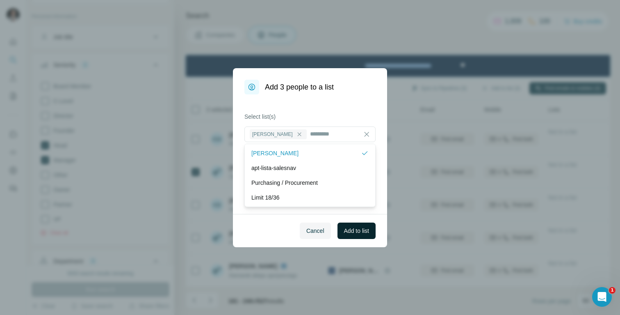
click at [360, 234] on span "Add to list" at bounding box center [356, 230] width 25 height 8
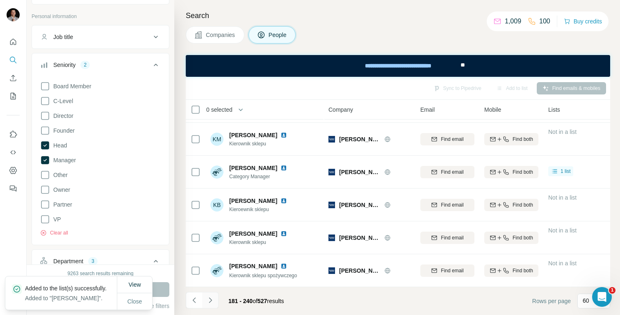
click at [210, 300] on icon "Navigate to next page" at bounding box center [210, 300] width 8 height 8
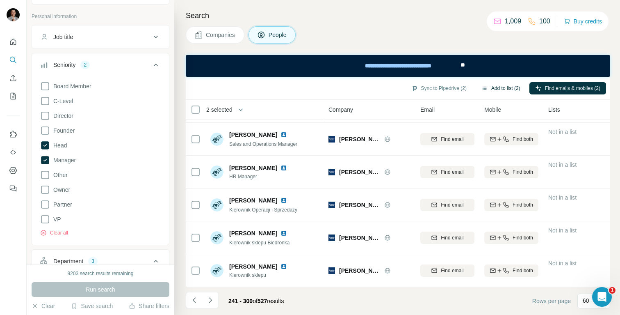
click at [506, 84] on button "Add to list (2)" at bounding box center [501, 88] width 50 height 12
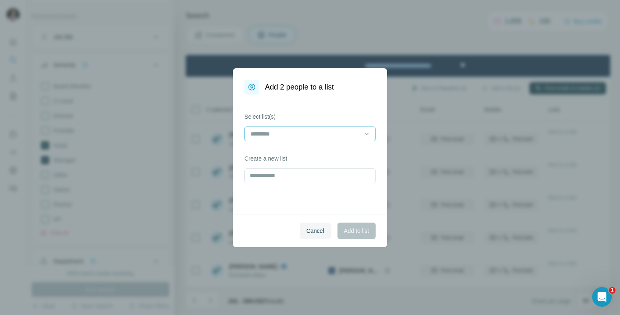
click at [326, 130] on input at bounding box center [305, 133] width 111 height 9
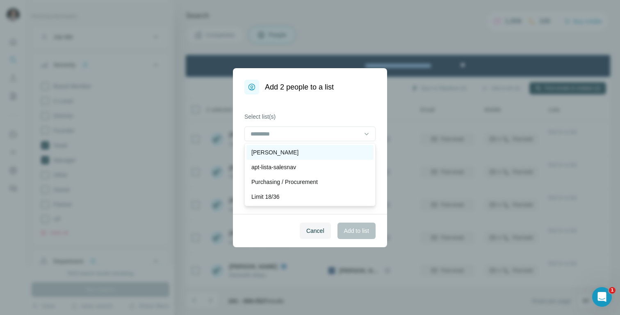
click at [312, 151] on div "[PERSON_NAME]" at bounding box center [309, 152] width 117 height 8
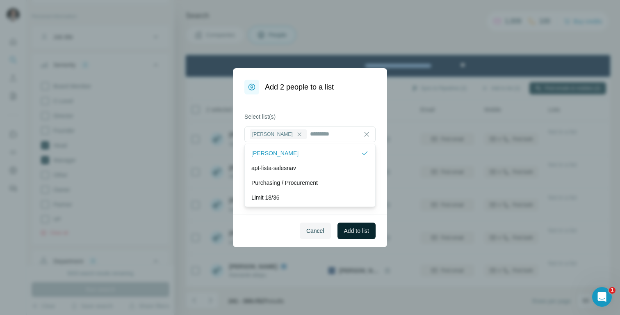
click at [354, 230] on span "Add to list" at bounding box center [356, 230] width 25 height 8
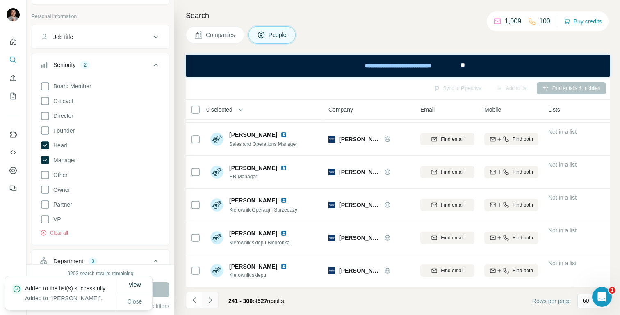
click at [212, 299] on icon "Navigate to next page" at bounding box center [210, 300] width 8 height 8
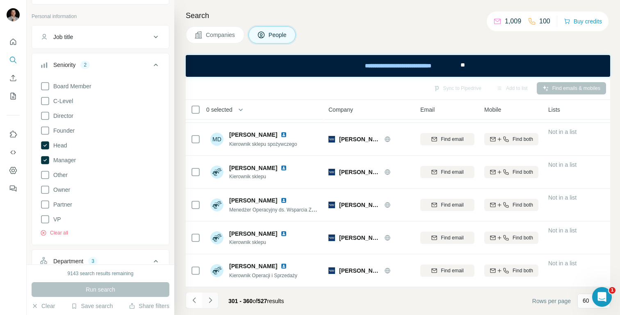
click at [212, 300] on icon "Navigate to next page" at bounding box center [210, 300] width 8 height 8
click at [210, 299] on icon "Navigate to next page" at bounding box center [210, 300] width 8 height 8
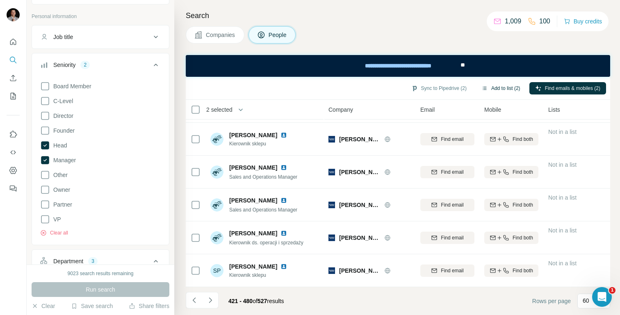
click at [490, 87] on button "Add to list (2)" at bounding box center [501, 88] width 50 height 12
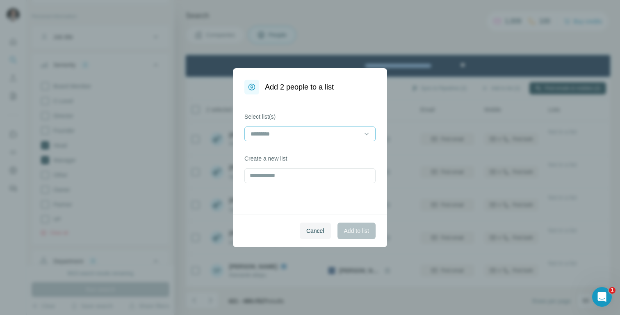
click at [306, 133] on input at bounding box center [305, 133] width 111 height 9
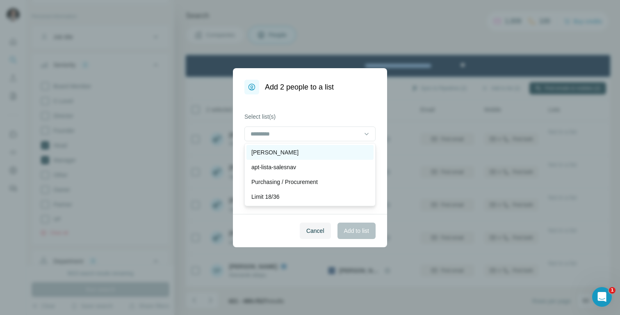
click at [301, 151] on div "[PERSON_NAME]" at bounding box center [309, 152] width 117 height 8
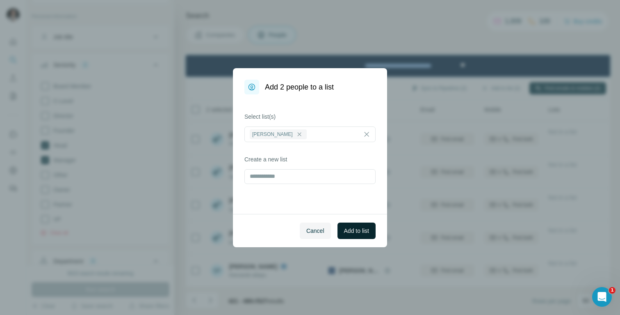
click at [351, 228] on span "Add to list" at bounding box center [356, 230] width 25 height 8
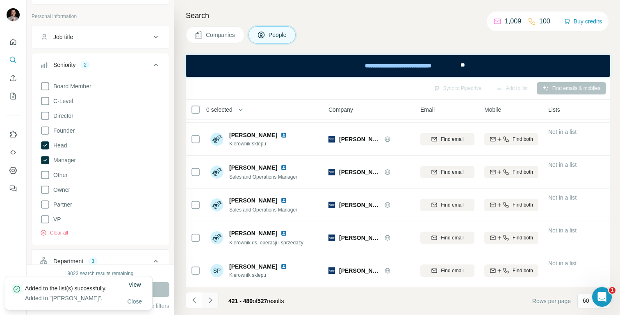
click at [206, 299] on icon "Navigate to next page" at bounding box center [210, 300] width 8 height 8
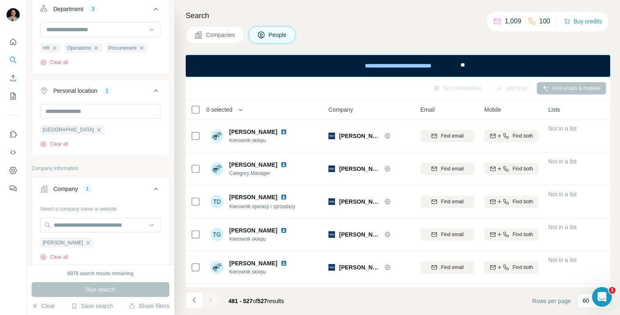
scroll to position [307, 0]
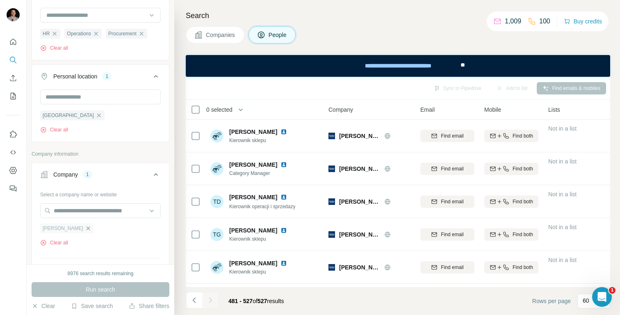
click at [88, 228] on icon "button" at bounding box center [88, 228] width 4 height 4
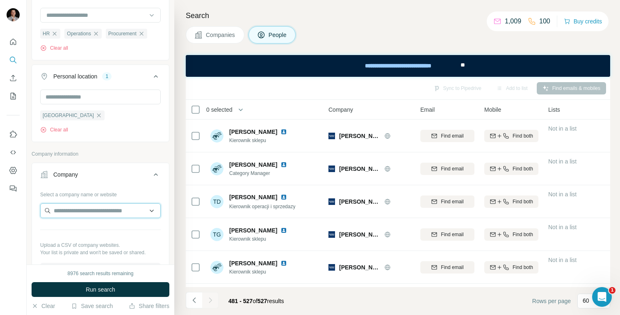
click at [88, 212] on input "text" at bounding box center [100, 210] width 121 height 15
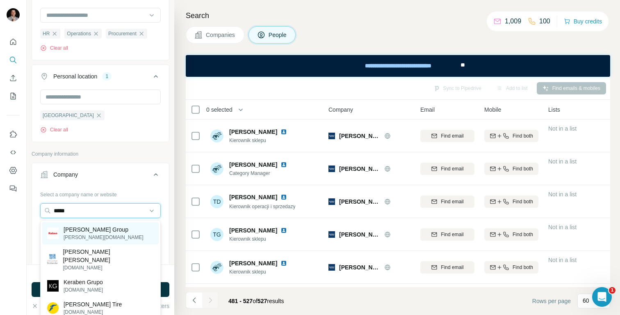
type input "*****"
click at [91, 229] on p "Raben Group" at bounding box center [104, 229] width 80 height 8
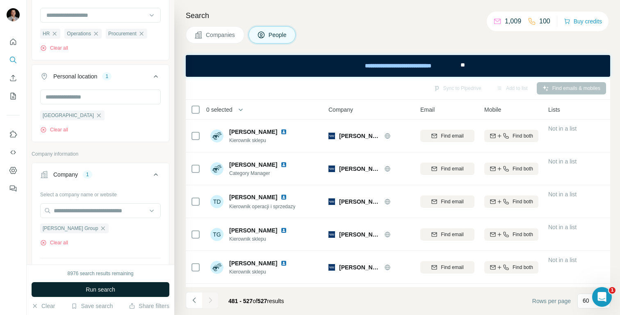
click at [118, 288] on button "Run search" at bounding box center [101, 289] width 138 height 15
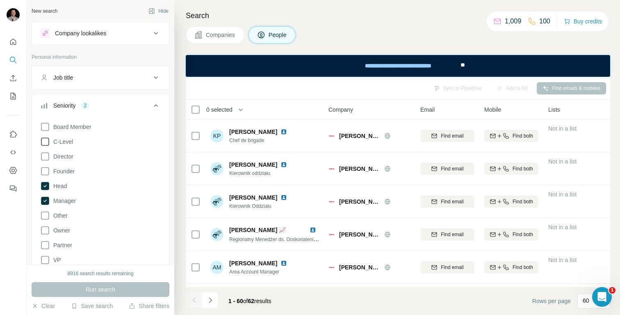
click at [65, 137] on span "C-Level" at bounding box center [61, 141] width 23 height 8
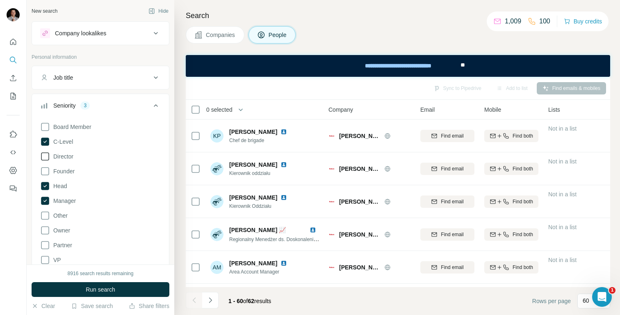
click at [64, 156] on span "Director" at bounding box center [61, 156] width 23 height 8
click at [130, 283] on button "Run search" at bounding box center [101, 289] width 138 height 15
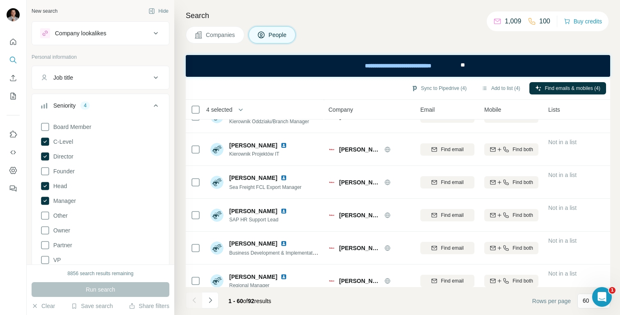
scroll to position [1801, 0]
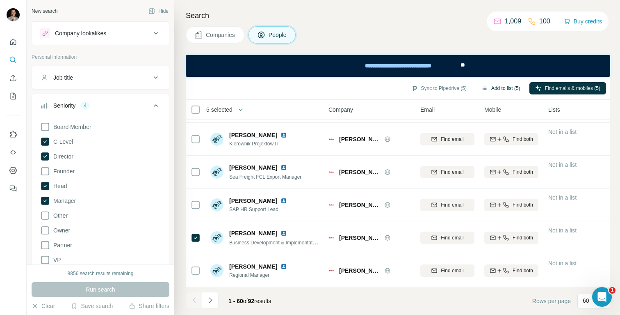
click at [494, 88] on button "Add to list (5)" at bounding box center [501, 88] width 50 height 12
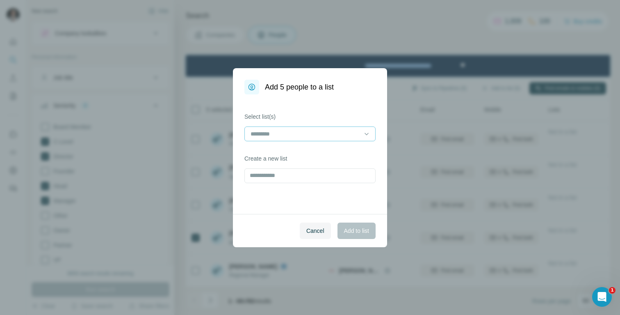
click at [294, 133] on input at bounding box center [305, 133] width 111 height 9
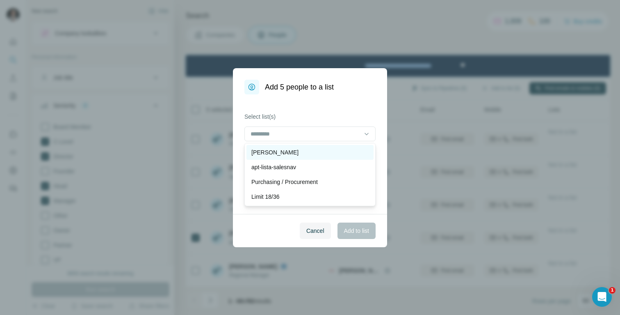
click at [289, 150] on div "[PERSON_NAME]" at bounding box center [309, 152] width 117 height 8
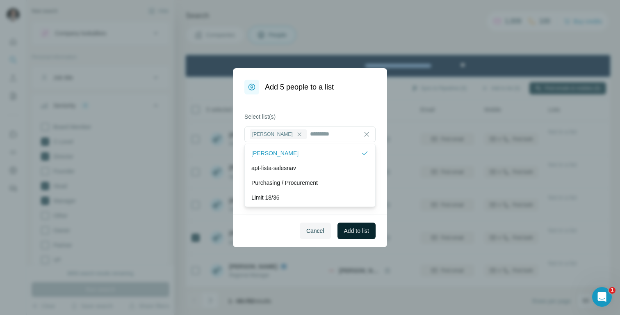
click at [361, 231] on span "Add to list" at bounding box center [356, 230] width 25 height 8
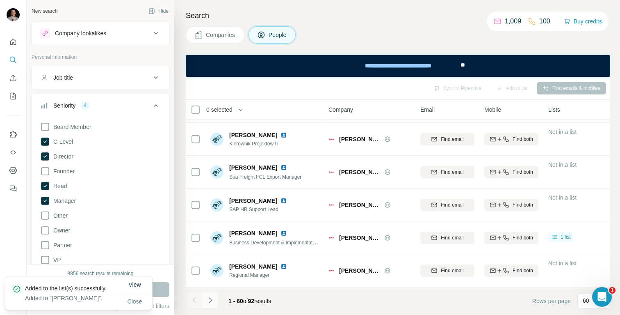
click at [207, 299] on icon "Navigate to next page" at bounding box center [210, 300] width 8 height 8
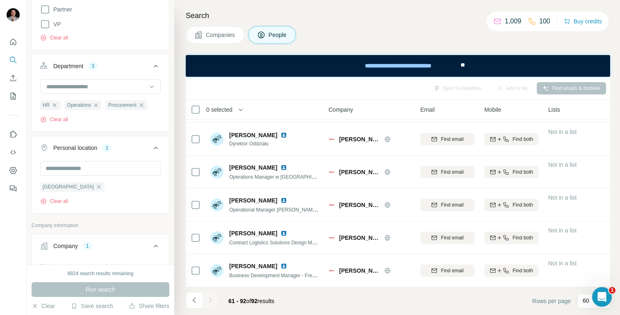
scroll to position [0, 0]
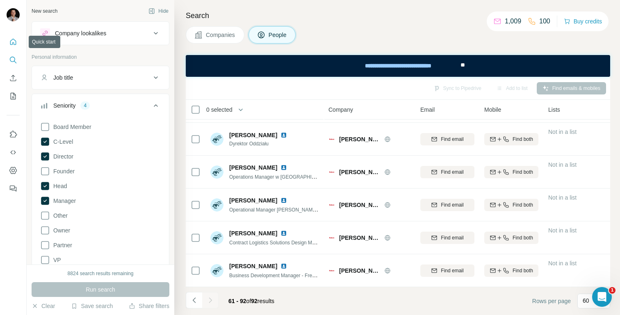
click at [11, 39] on icon "Quick start" at bounding box center [13, 42] width 8 height 8
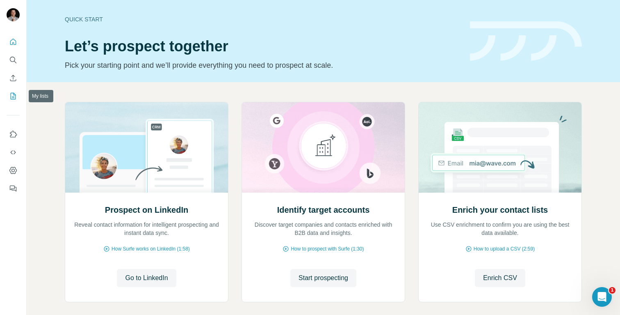
click at [14, 98] on icon "My lists" at bounding box center [13, 96] width 8 height 8
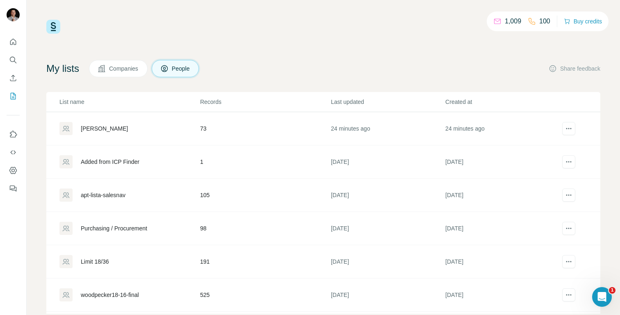
click at [135, 131] on div "[PERSON_NAME]" at bounding box center [129, 128] width 140 height 13
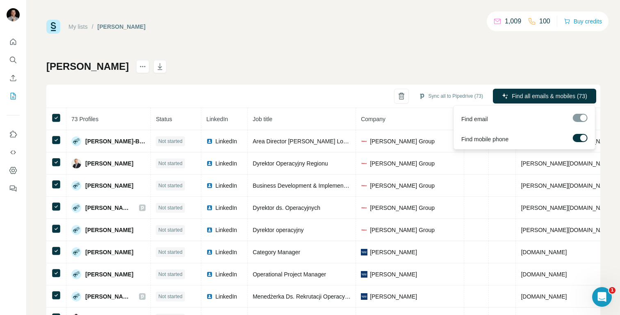
click at [557, 97] on span "Find all emails & mobiles (73)" at bounding box center [549, 96] width 75 height 8
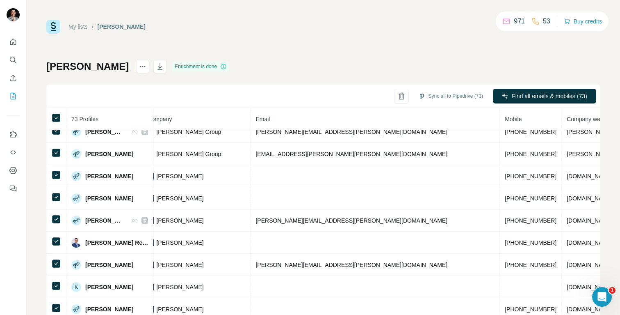
scroll to position [0, 216]
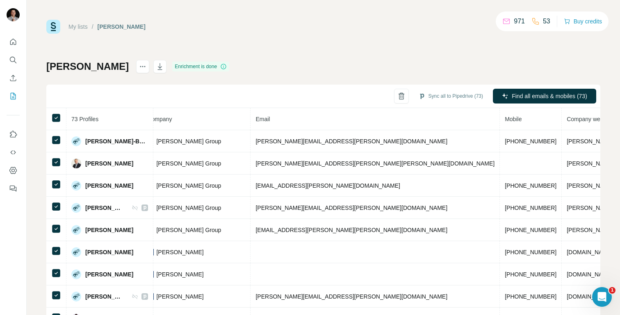
click at [505, 119] on span "Mobile" at bounding box center [513, 119] width 17 height 7
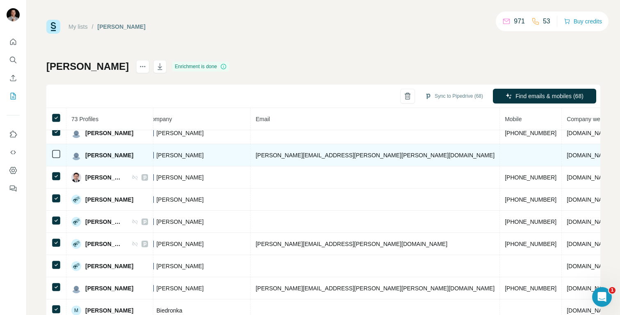
scroll to position [524, 216]
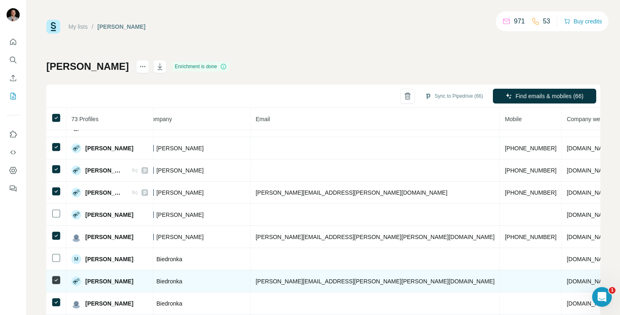
click at [55, 284] on icon at bounding box center [56, 280] width 10 height 10
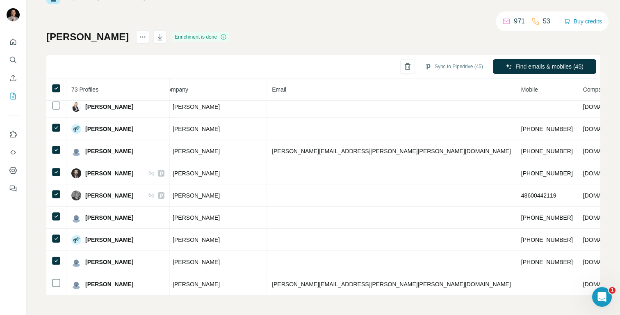
scroll to position [0, 216]
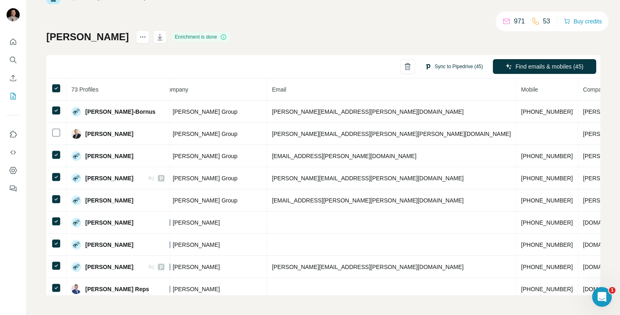
click at [444, 65] on button "Sync to Pipedrive (45)" at bounding box center [454, 66] width 70 height 12
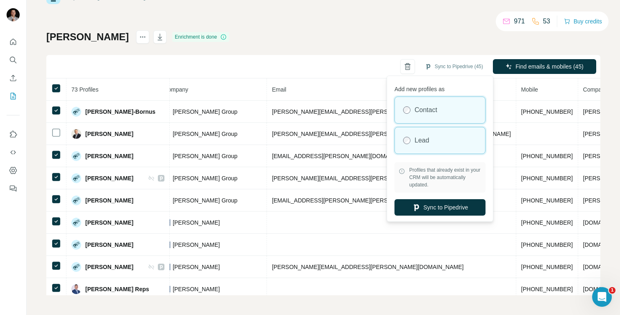
click at [441, 132] on div "Lead" at bounding box center [440, 140] width 90 height 26
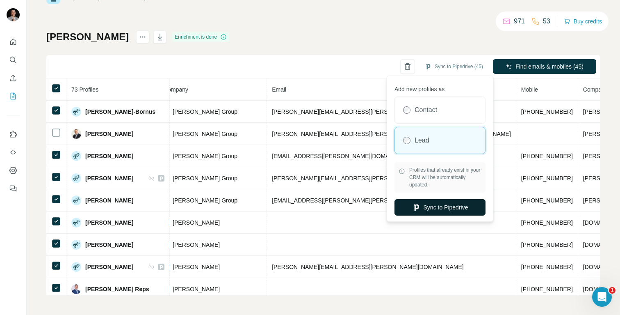
click at [436, 203] on button "Sync to Pipedrive" at bounding box center [439, 207] width 91 height 16
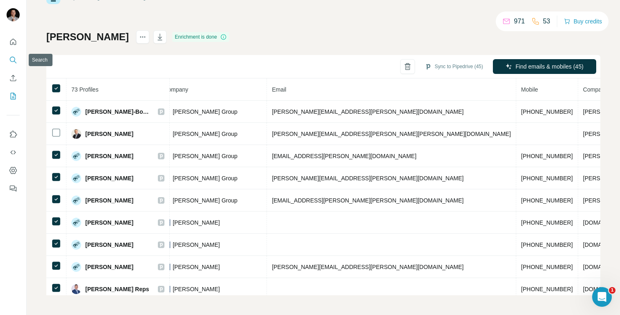
click at [10, 59] on icon "Search" at bounding box center [13, 60] width 8 height 8
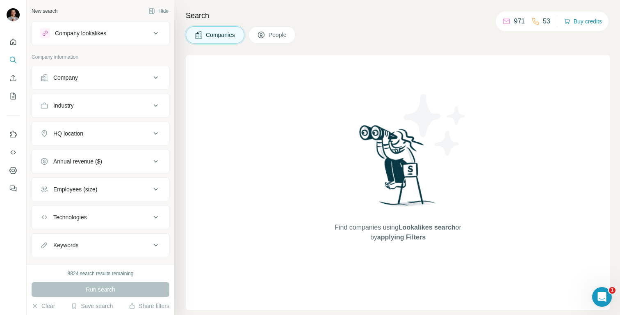
click at [76, 105] on div "Industry" at bounding box center [95, 105] width 111 height 8
click at [75, 132] on div "HQ location" at bounding box center [68, 133] width 30 height 8
click at [278, 43] on button "People" at bounding box center [272, 34] width 48 height 17
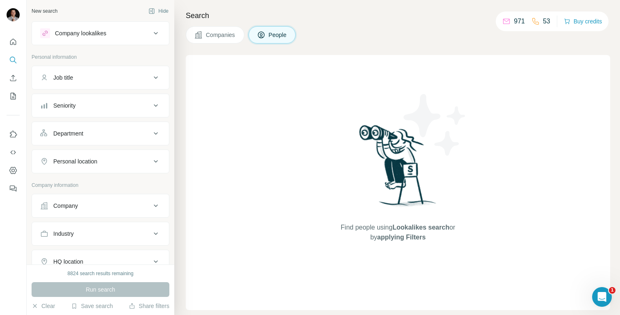
click at [87, 107] on div "Seniority" at bounding box center [95, 105] width 111 height 8
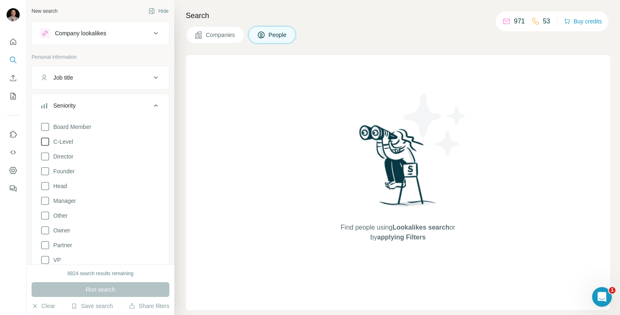
click at [71, 142] on span "C-Level" at bounding box center [61, 141] width 23 height 8
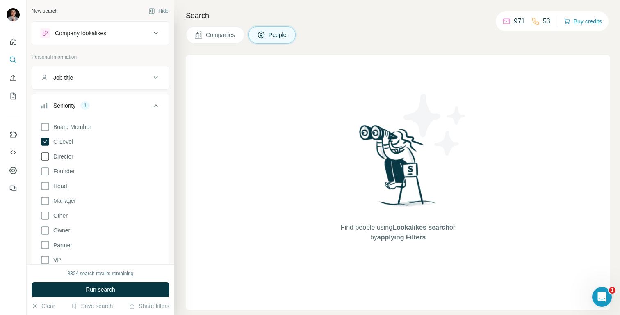
click at [71, 154] on span "Director" at bounding box center [61, 156] width 23 height 8
click at [63, 188] on span "Head" at bounding box center [58, 186] width 17 height 8
click at [63, 201] on span "Manager" at bounding box center [63, 200] width 26 height 8
click at [119, 104] on div "Seniority 4" at bounding box center [95, 105] width 111 height 8
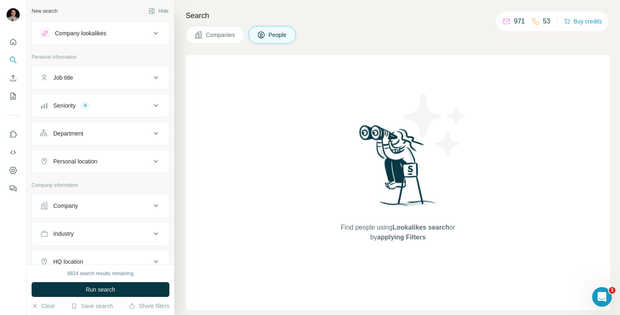
click at [107, 127] on button "Department" at bounding box center [100, 133] width 137 height 20
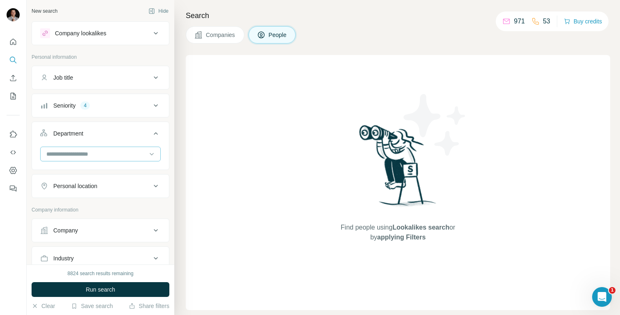
click at [91, 150] on input at bounding box center [96, 153] width 101 height 9
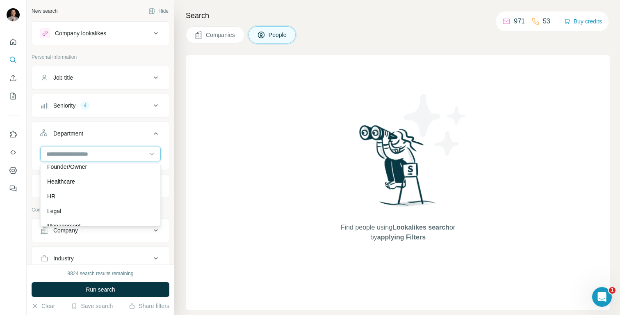
scroll to position [110, 0]
click at [84, 196] on div "HR" at bounding box center [100, 195] width 107 height 8
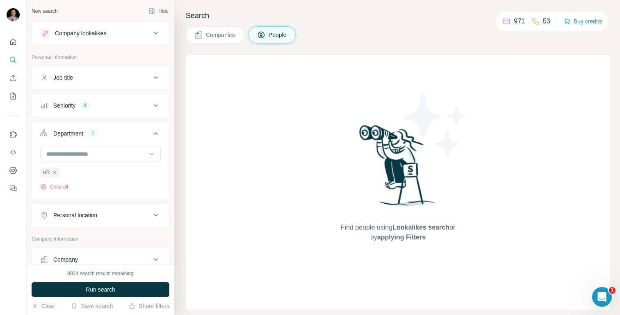
scroll to position [14, 0]
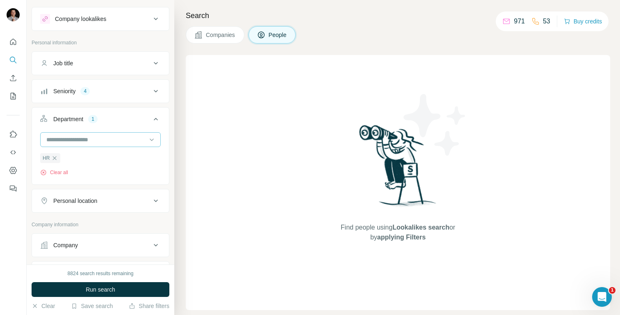
click at [87, 139] on input at bounding box center [96, 139] width 101 height 9
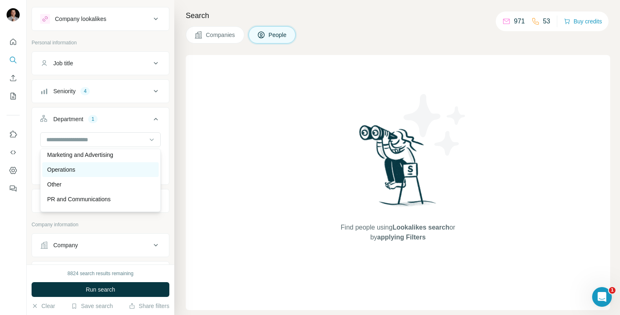
click at [87, 169] on div "Operations" at bounding box center [100, 169] width 107 height 8
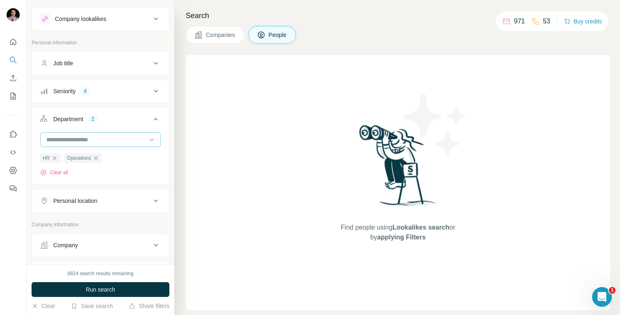
click at [88, 140] on input at bounding box center [96, 139] width 101 height 9
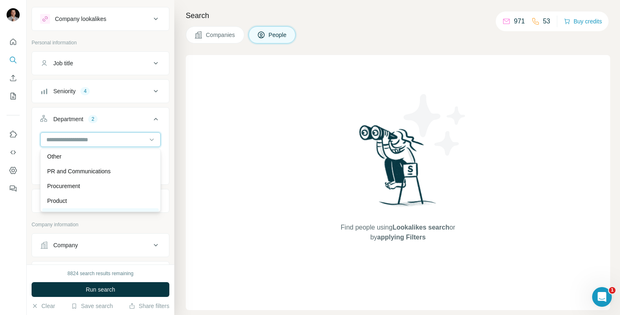
scroll to position [218, 0]
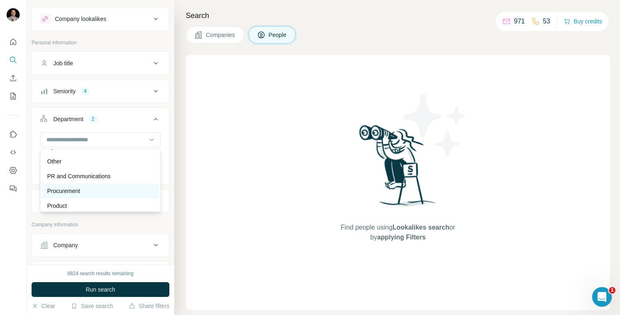
click at [85, 189] on div "Procurement" at bounding box center [100, 191] width 107 height 8
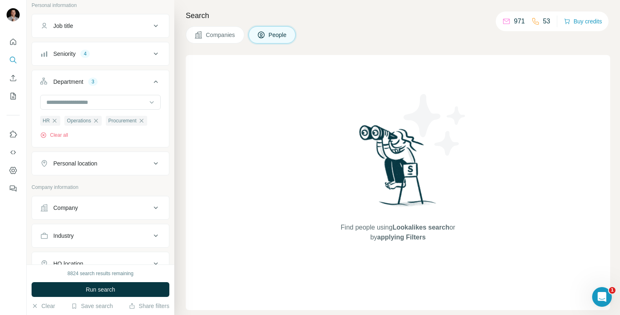
scroll to position [57, 0]
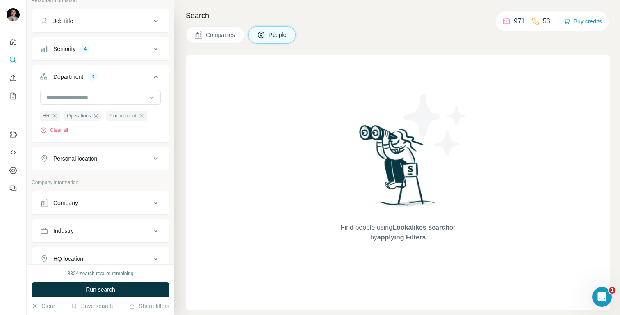
click at [96, 157] on div "Personal location" at bounding box center [75, 158] width 44 height 8
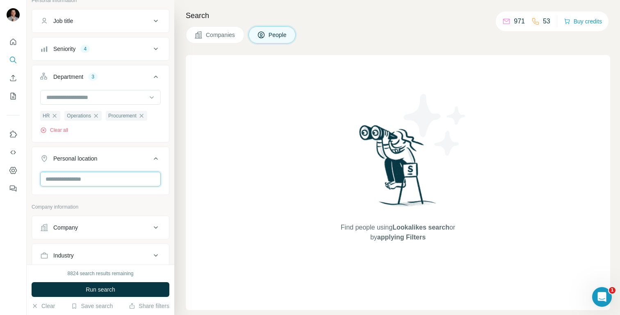
click at [99, 178] on input "text" at bounding box center [100, 178] width 121 height 15
type input "****"
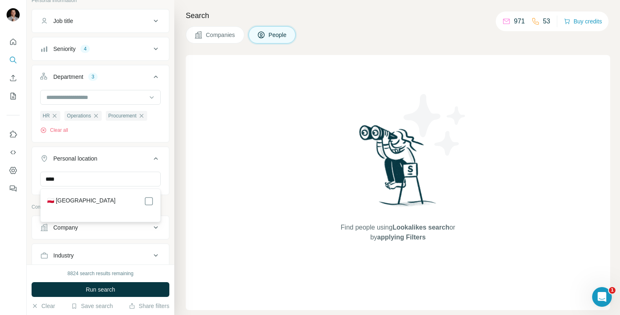
click at [91, 200] on div "🇵🇱 [GEOGRAPHIC_DATA]" at bounding box center [100, 201] width 107 height 10
click at [202, 189] on div "Find people using Lookalikes search or by applying Filters" at bounding box center [398, 182] width 424 height 255
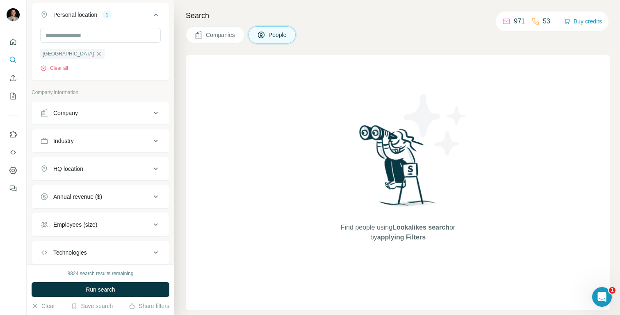
scroll to position [243, 0]
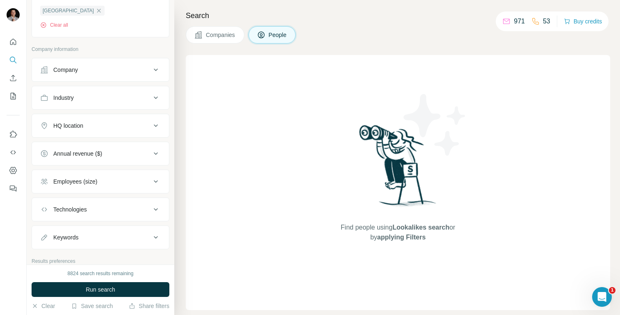
click at [93, 73] on div "Company" at bounding box center [95, 70] width 111 height 8
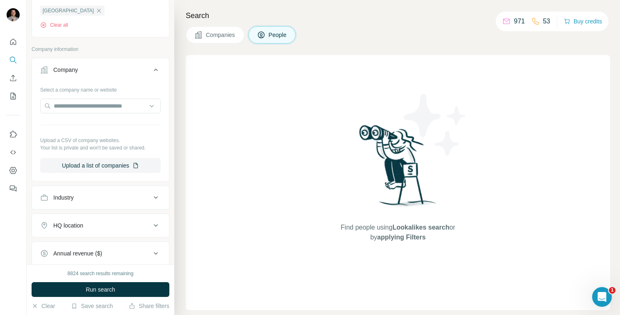
click at [89, 72] on div "Company" at bounding box center [95, 70] width 111 height 8
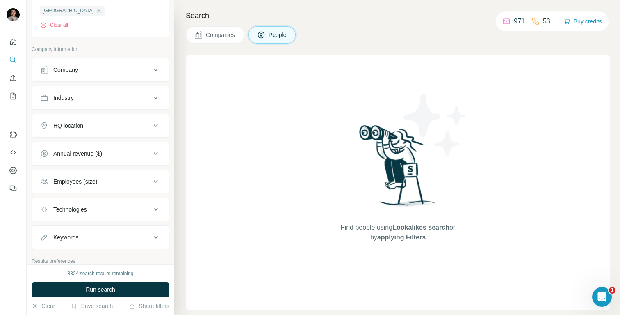
click at [80, 100] on div "Industry" at bounding box center [95, 97] width 111 height 8
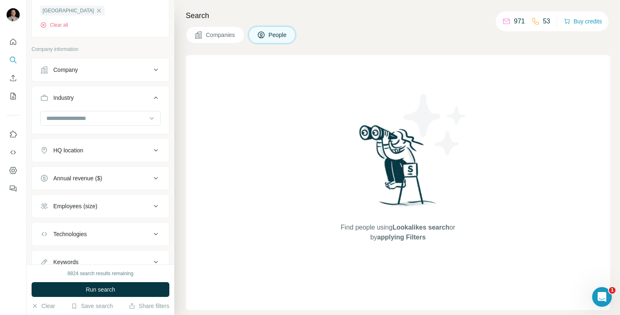
click at [79, 100] on div "Industry" at bounding box center [95, 97] width 111 height 8
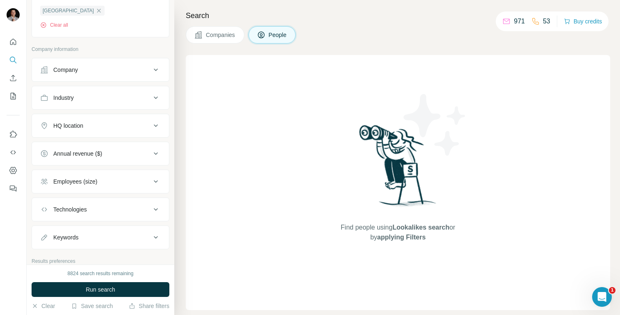
click at [86, 95] on div "Industry" at bounding box center [95, 97] width 111 height 8
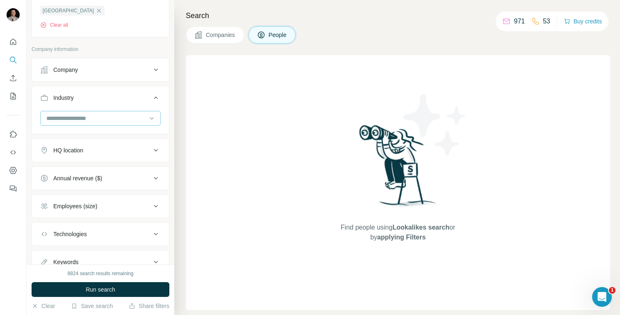
click at [84, 117] on input at bounding box center [96, 118] width 101 height 9
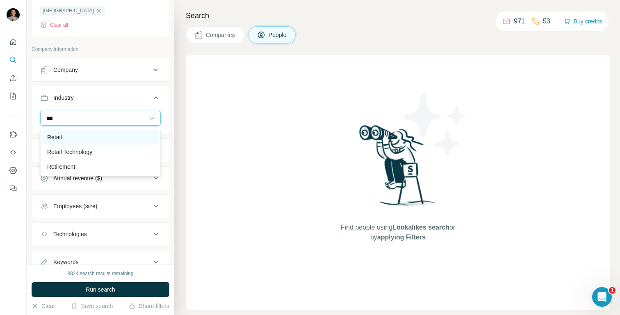
type input "***"
click at [89, 138] on div "Retail" at bounding box center [100, 137] width 107 height 8
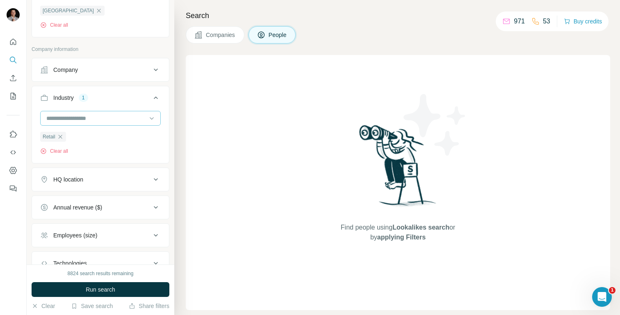
click at [87, 119] on input at bounding box center [96, 118] width 101 height 9
click at [80, 118] on input at bounding box center [96, 118] width 101 height 9
type input "****"
click at [77, 135] on p "Fast-Moving Consumer Goods" at bounding box center [86, 137] width 78 height 8
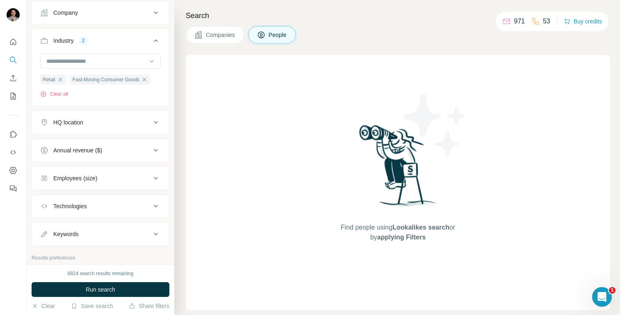
scroll to position [308, 0]
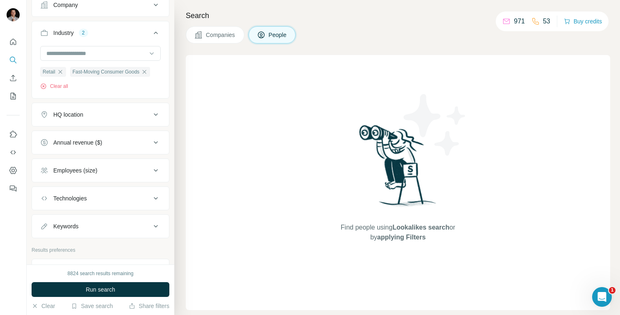
click at [92, 117] on div "HQ location" at bounding box center [95, 114] width 111 height 8
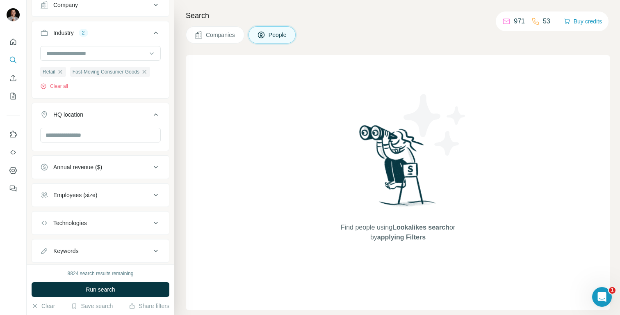
click at [92, 117] on div "HQ location" at bounding box center [95, 114] width 111 height 8
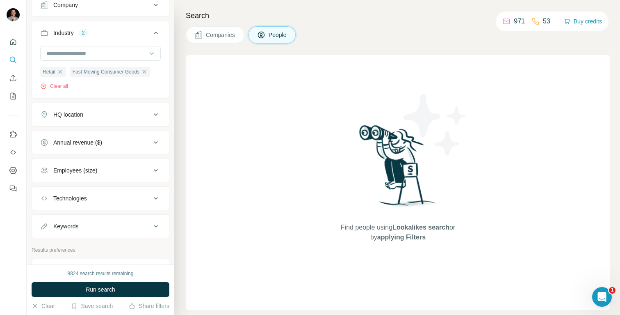
click at [91, 171] on div "Employees (size)" at bounding box center [75, 170] width 44 height 8
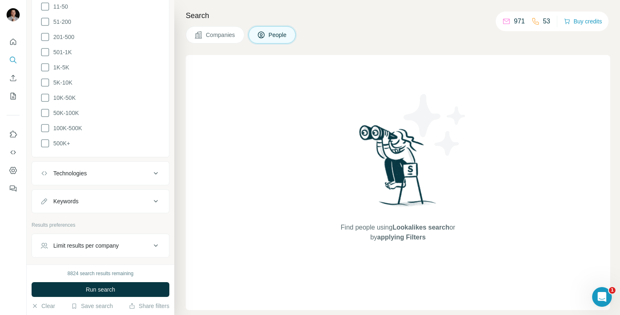
scroll to position [549, 0]
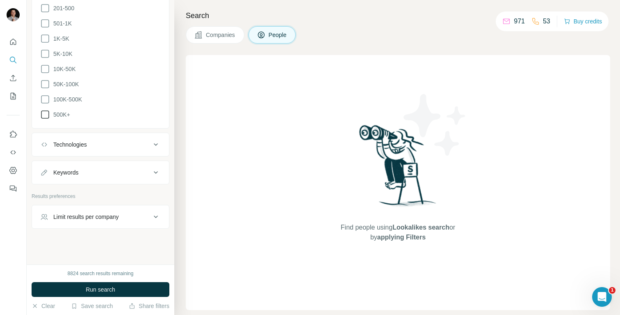
click at [44, 109] on icon at bounding box center [45, 114] width 10 height 10
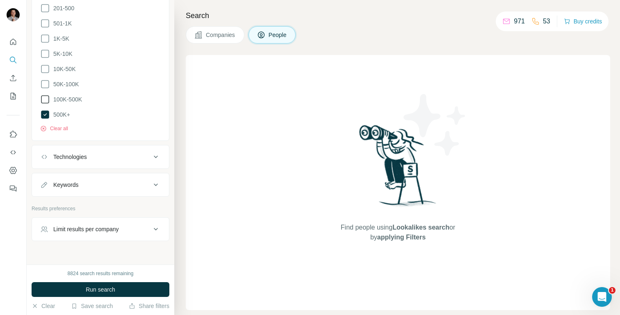
click at [44, 98] on icon at bounding box center [45, 99] width 10 height 10
click at [44, 80] on icon at bounding box center [45, 84] width 10 height 10
click at [44, 68] on icon at bounding box center [45, 69] width 10 height 10
click at [44, 58] on ul "0-1 2-10 11-50 51-200 201-500 501-1K 1K-5K 5K-10K 10K-50K 50K-100K 100K-500K 50…" at bounding box center [100, 31] width 121 height 177
click at [43, 51] on icon at bounding box center [45, 54] width 10 height 10
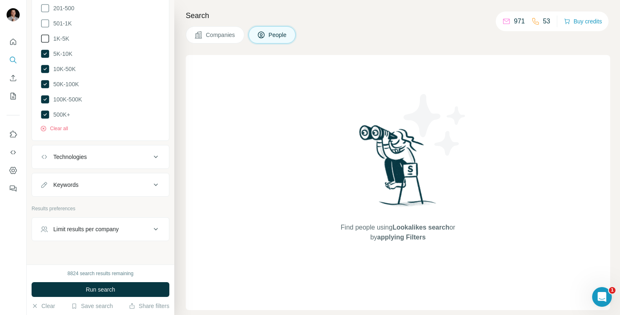
click at [43, 38] on icon at bounding box center [45, 39] width 10 height 10
click at [110, 290] on span "Run search" at bounding box center [101, 289] width 30 height 8
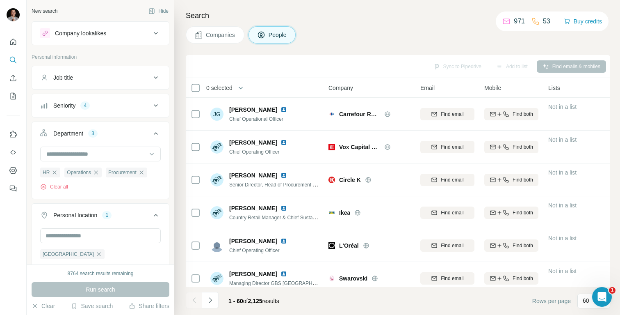
click at [85, 107] on div "4" at bounding box center [84, 105] width 9 height 7
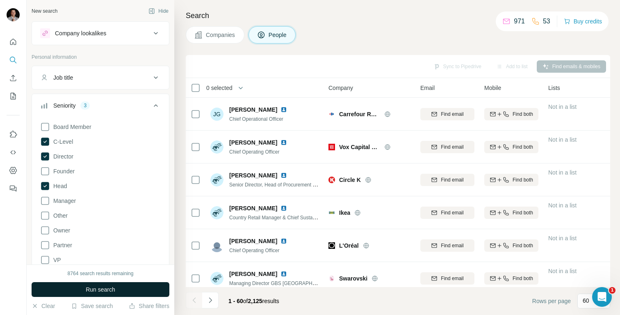
click at [110, 287] on span "Run search" at bounding box center [101, 289] width 30 height 8
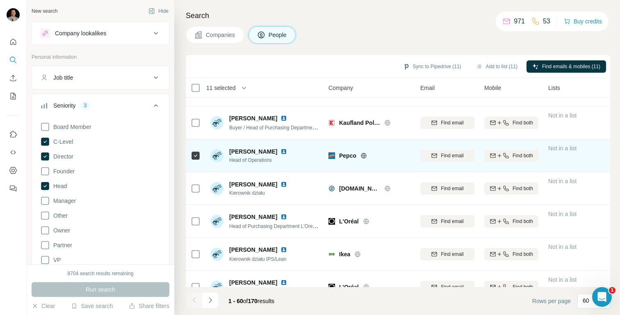
scroll to position [1779, 0]
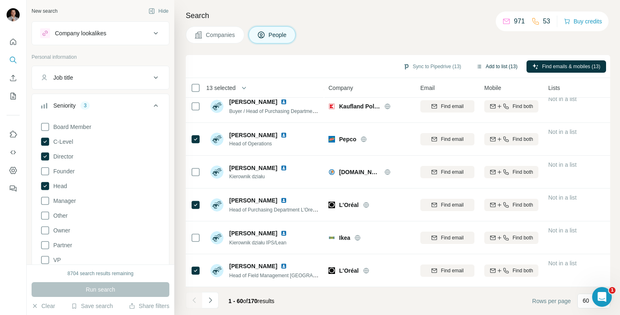
click at [497, 65] on button "Add to list (13)" at bounding box center [496, 66] width 53 height 12
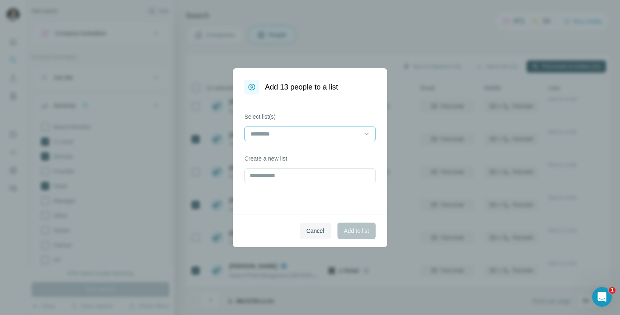
click at [312, 133] on input at bounding box center [305, 133] width 111 height 9
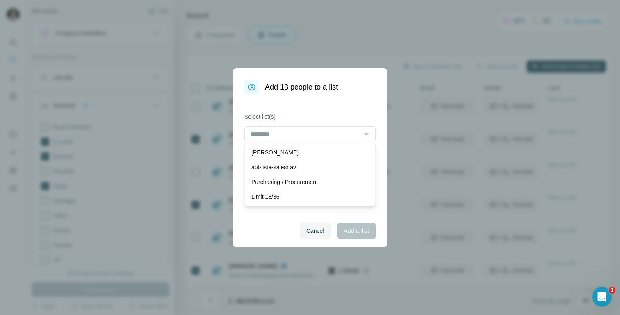
click at [256, 230] on div "Cancel Add to list" at bounding box center [310, 230] width 154 height 33
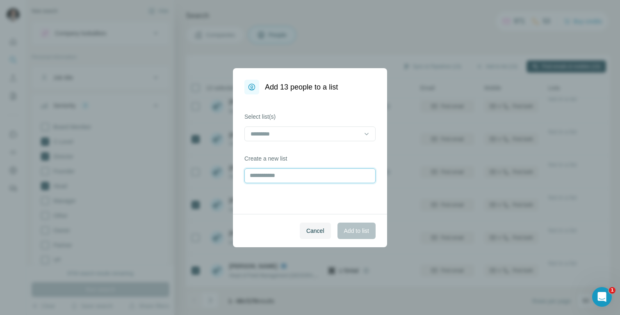
click at [265, 178] on input "text" at bounding box center [309, 175] width 131 height 15
type input "**********"
click at [352, 227] on span "Add to list" at bounding box center [356, 230] width 25 height 8
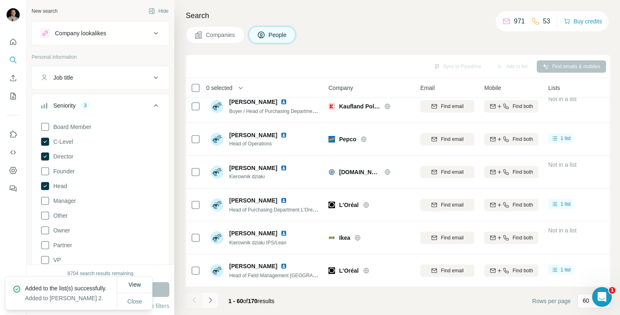
click at [210, 303] on icon "Navigate to next page" at bounding box center [210, 300] width 8 height 8
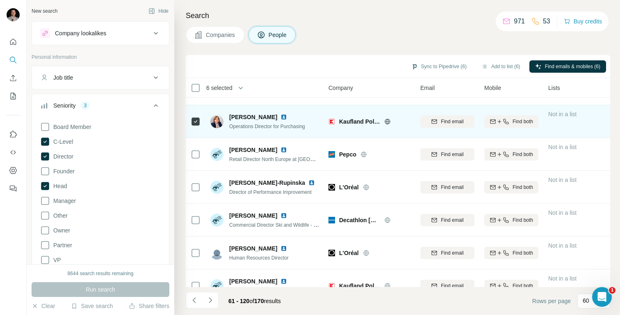
scroll to position [1306, 0]
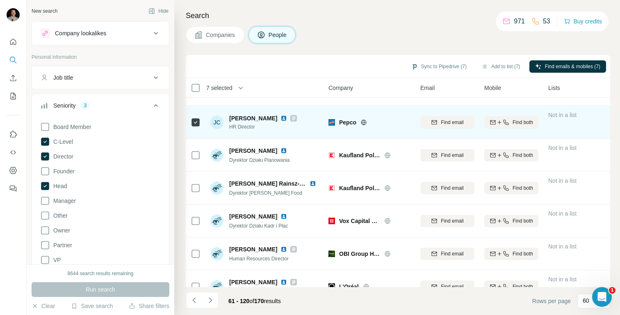
scroll to position [1779, 0]
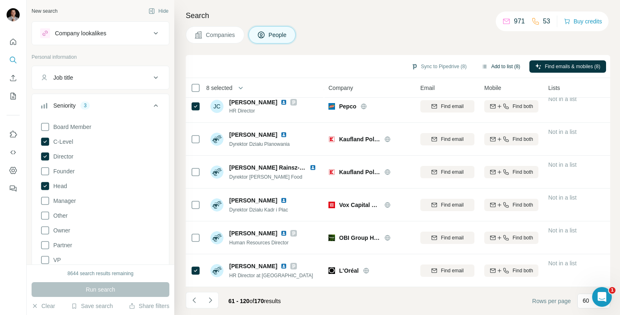
click at [500, 66] on button "Add to list (8)" at bounding box center [501, 66] width 50 height 12
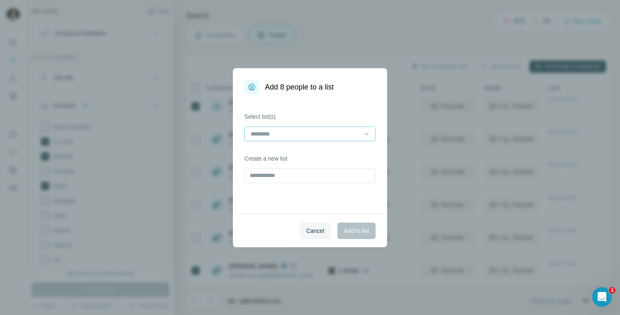
click at [312, 132] on input at bounding box center [305, 133] width 111 height 9
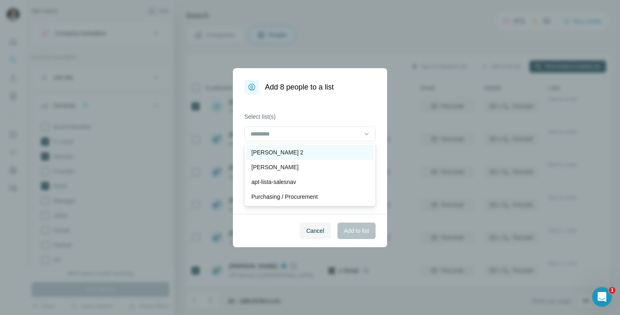
click at [304, 150] on div "[PERSON_NAME] 2" at bounding box center [309, 152] width 117 height 8
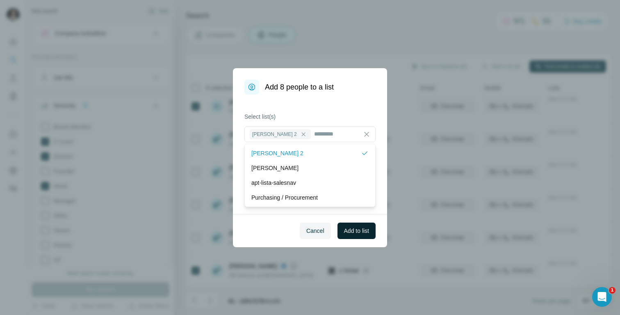
click at [355, 229] on span "Add to list" at bounding box center [356, 230] width 25 height 8
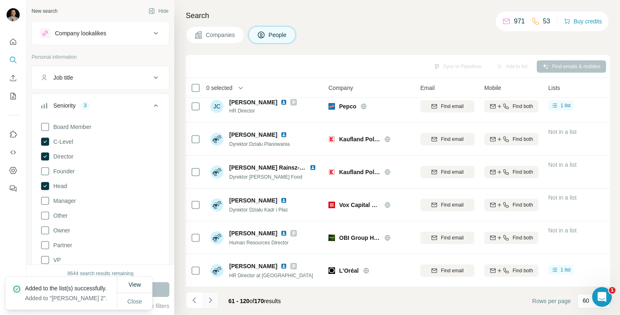
click at [207, 301] on icon "Navigate to next page" at bounding box center [210, 300] width 8 height 8
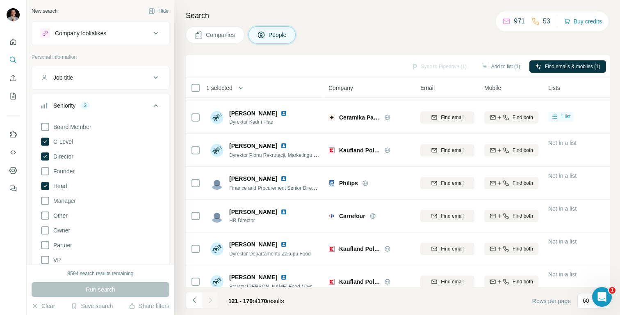
scroll to position [0, 0]
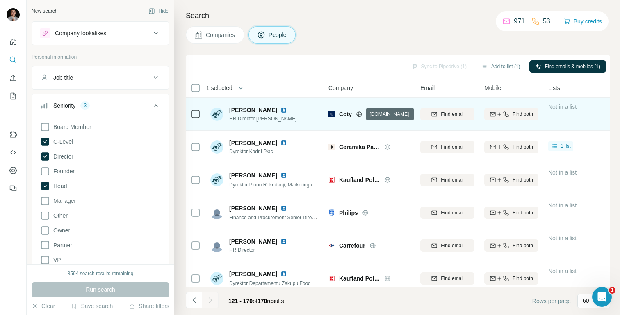
click at [361, 112] on icon at bounding box center [359, 114] width 7 height 7
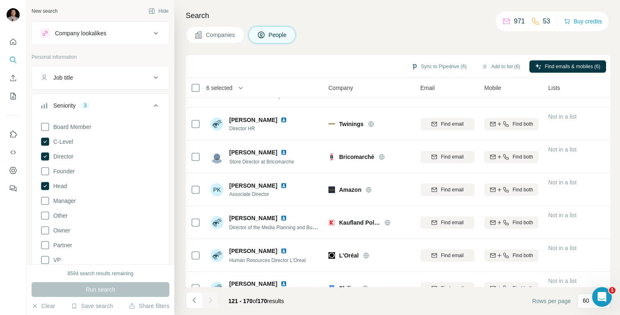
scroll to position [748, 0]
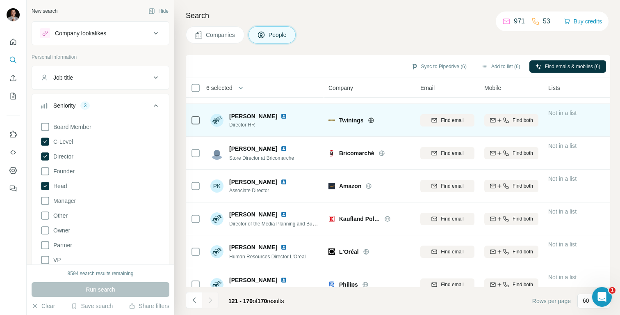
click at [372, 117] on icon at bounding box center [370, 119] width 5 height 5
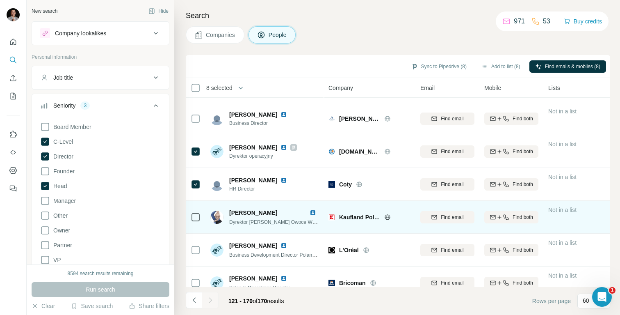
scroll to position [1451, 0]
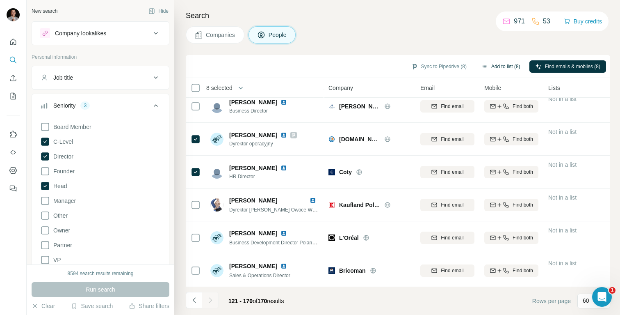
click at [499, 67] on button "Add to list (8)" at bounding box center [501, 66] width 50 height 12
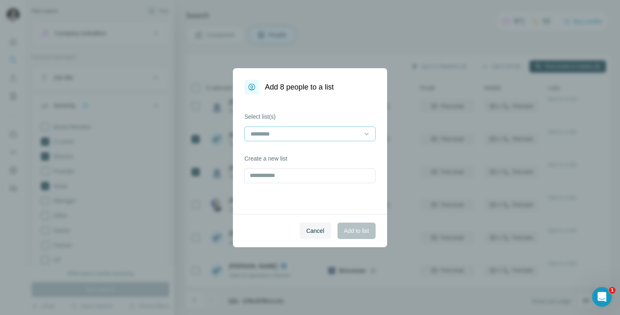
click at [301, 127] on div at bounding box center [305, 134] width 111 height 14
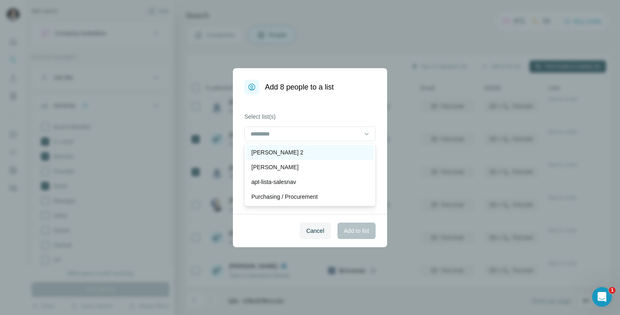
click at [292, 154] on div "[PERSON_NAME] 2" at bounding box center [309, 152] width 117 height 8
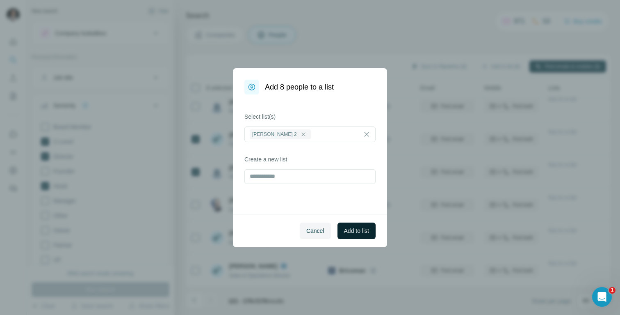
click at [362, 229] on span "Add to list" at bounding box center [356, 230] width 25 height 8
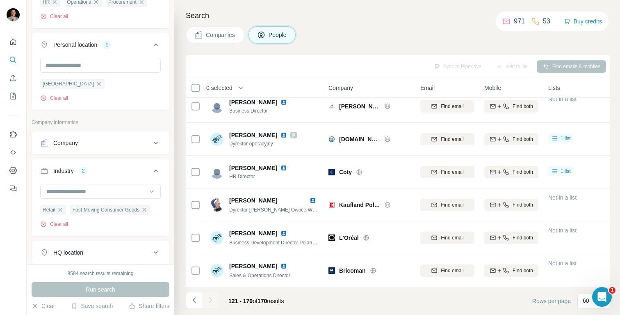
scroll to position [331, 0]
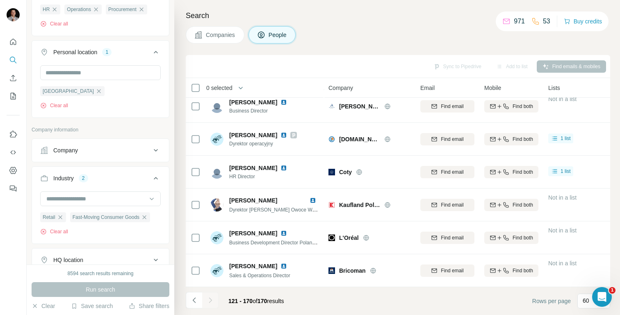
click at [96, 148] on div "Company" at bounding box center [95, 150] width 111 height 8
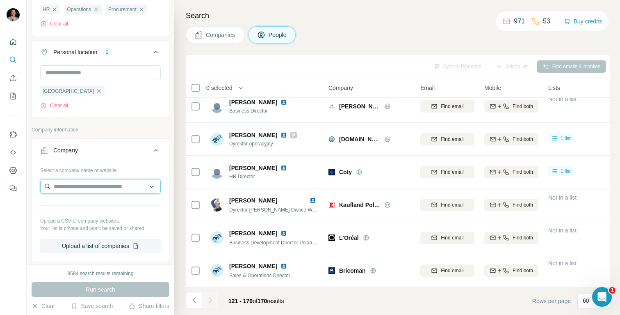
click at [84, 188] on input "text" at bounding box center [100, 186] width 121 height 15
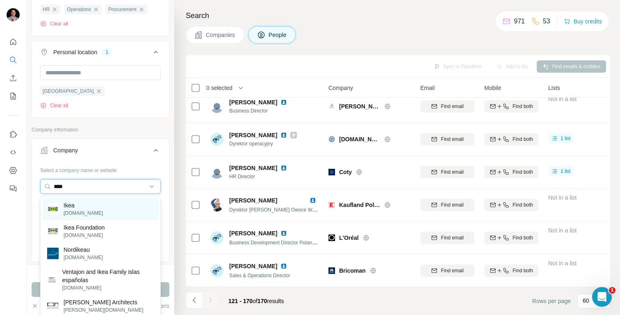
type input "****"
click at [89, 203] on div "Ikea [DOMAIN_NAME]" at bounding box center [100, 209] width 116 height 22
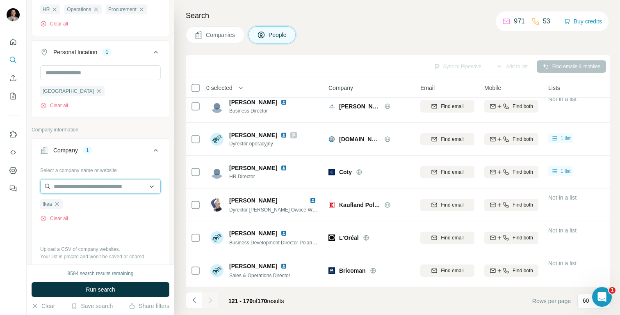
click at [89, 187] on input "text" at bounding box center [100, 186] width 121 height 15
type input "*"
click at [97, 290] on span "Run search" at bounding box center [101, 289] width 30 height 8
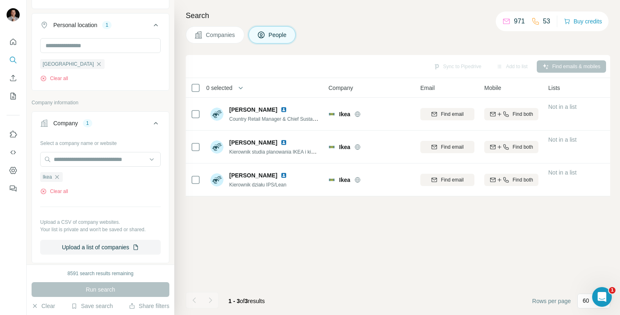
scroll to position [467, 0]
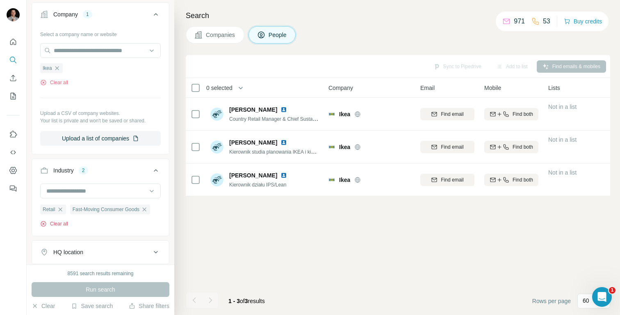
click at [58, 221] on button "Clear all" at bounding box center [54, 223] width 28 height 7
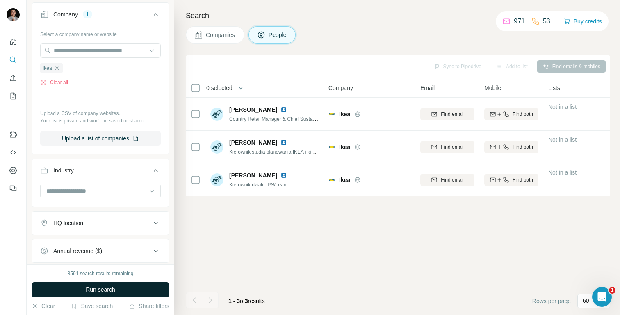
click at [100, 287] on span "Run search" at bounding box center [101, 289] width 30 height 8
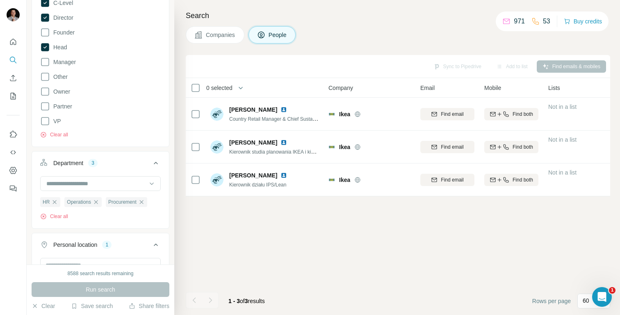
scroll to position [103, 0]
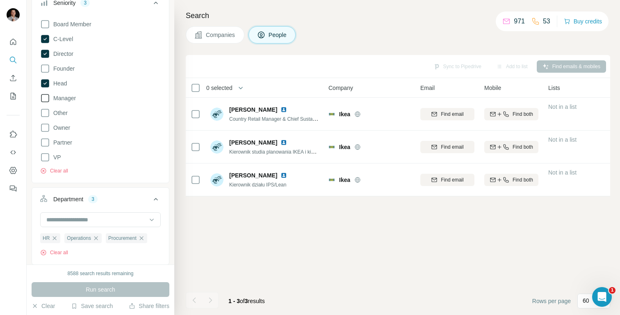
click at [66, 101] on span "Manager" at bounding box center [63, 98] width 26 height 8
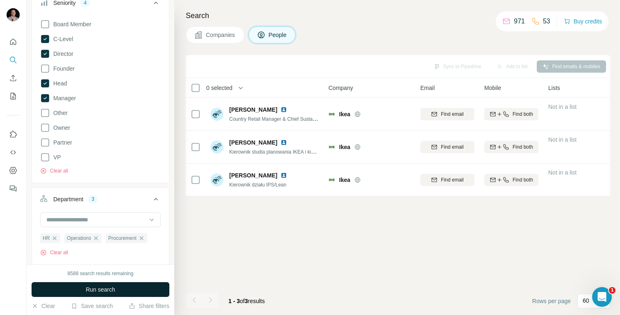
click at [130, 288] on button "Run search" at bounding box center [101, 289] width 138 height 15
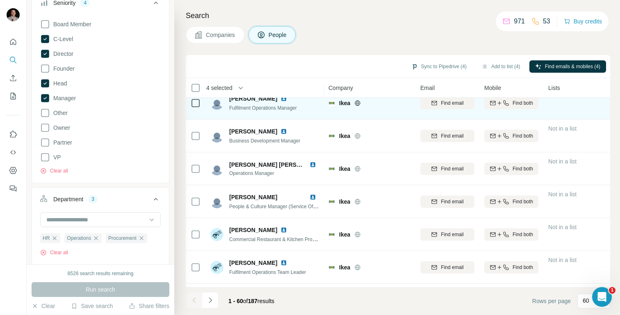
scroll to position [516, 0]
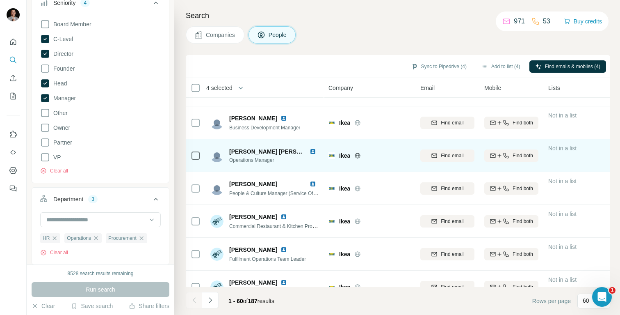
click at [201, 157] on td at bounding box center [196, 155] width 20 height 33
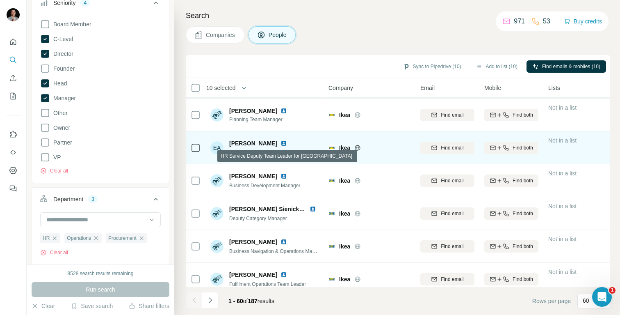
scroll to position [1779, 0]
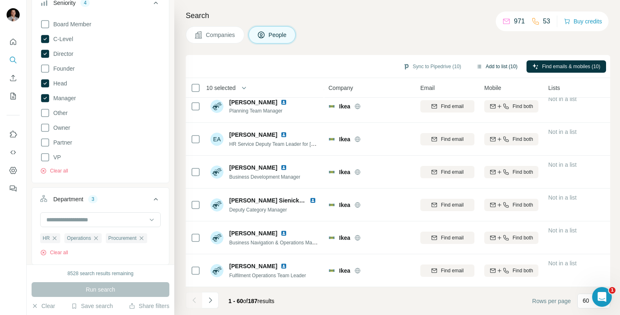
click at [492, 66] on button "Add to list (10)" at bounding box center [496, 66] width 53 height 12
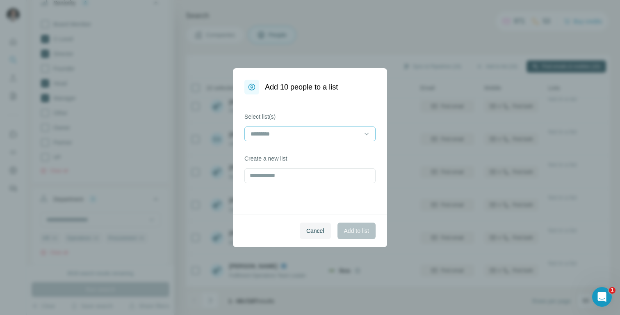
click at [312, 130] on input at bounding box center [305, 133] width 111 height 9
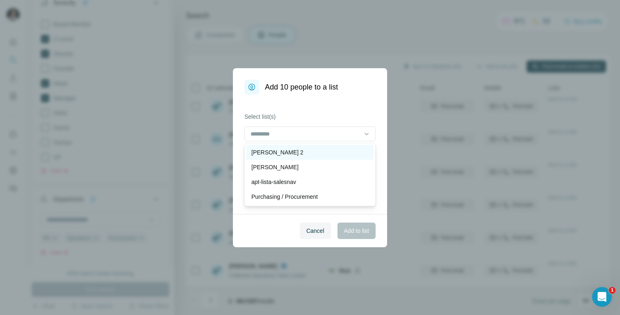
click at [301, 149] on div "[PERSON_NAME] 2" at bounding box center [309, 152] width 117 height 8
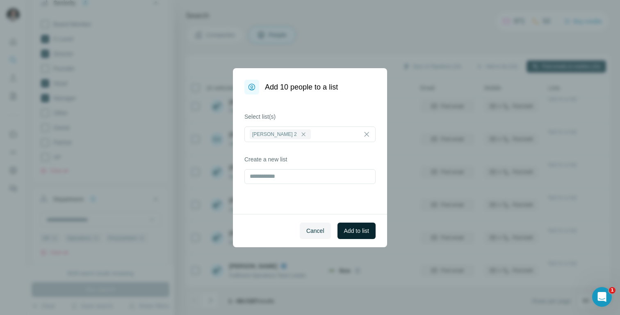
click at [355, 230] on span "Add to list" at bounding box center [356, 230] width 25 height 8
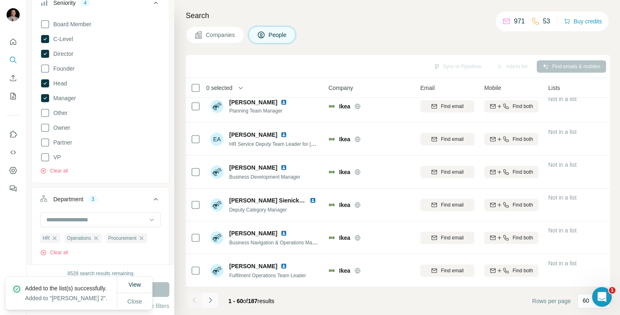
click at [215, 300] on button "Navigate to next page" at bounding box center [210, 300] width 16 height 16
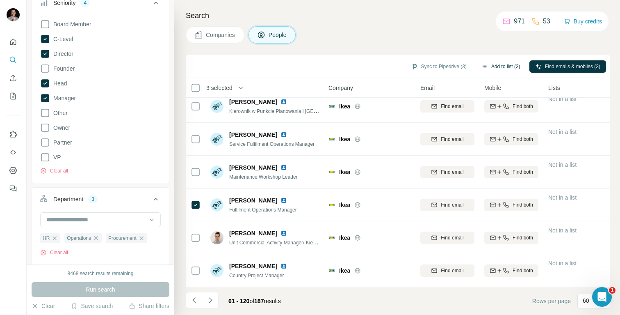
click at [508, 64] on button "Add to list (3)" at bounding box center [501, 66] width 50 height 12
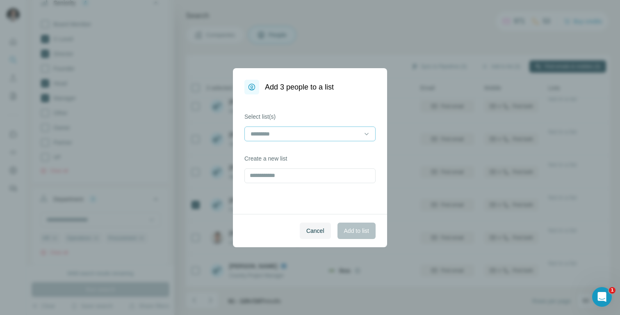
click at [334, 128] on div at bounding box center [305, 134] width 111 height 14
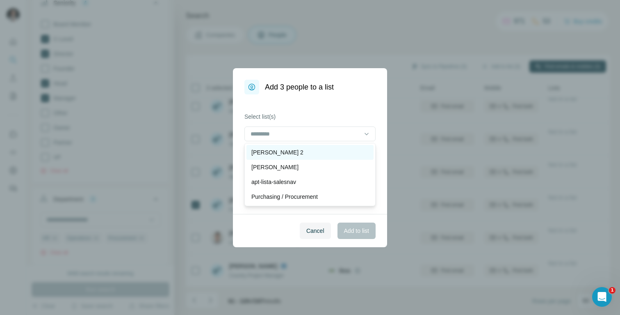
click at [324, 145] on div "[PERSON_NAME] 2" at bounding box center [309, 152] width 127 height 15
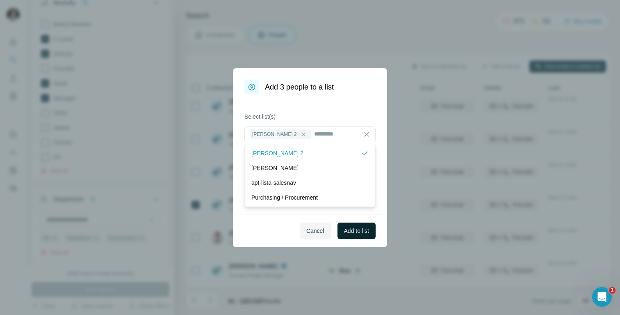
click at [351, 229] on span "Add to list" at bounding box center [356, 230] width 25 height 8
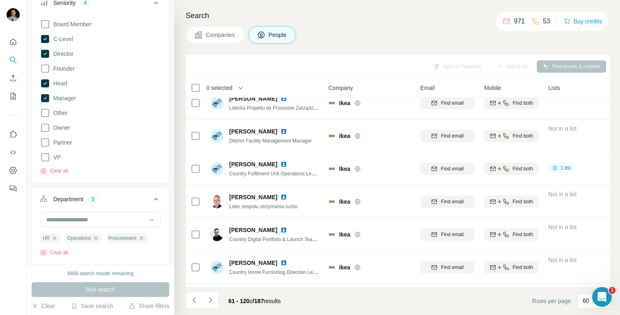
scroll to position [0, 0]
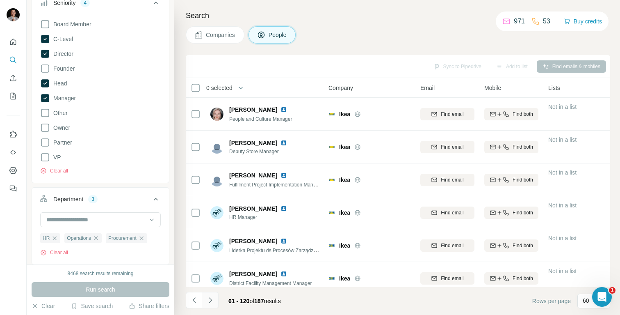
click at [212, 301] on icon "Navigate to next page" at bounding box center [210, 300] width 8 height 8
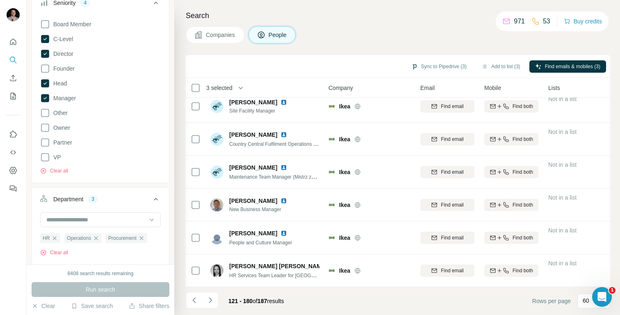
scroll to position [1779, 0]
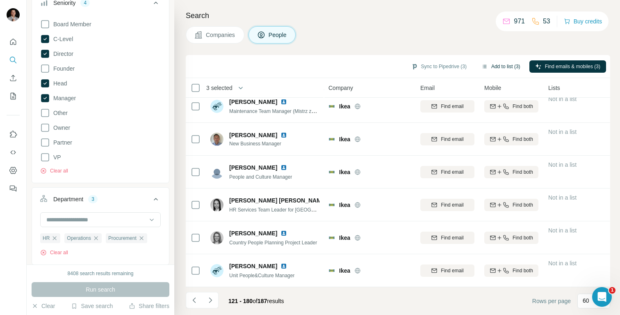
click at [508, 69] on button "Add to list (3)" at bounding box center [501, 66] width 50 height 12
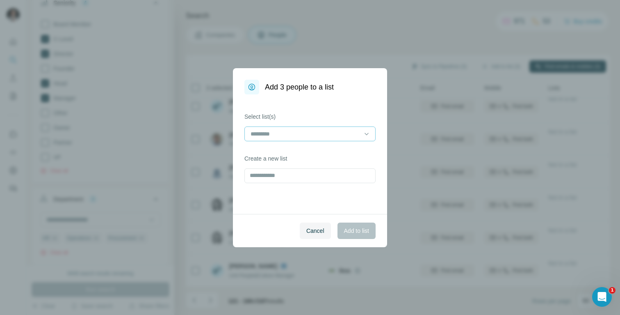
click at [328, 128] on div at bounding box center [305, 134] width 111 height 14
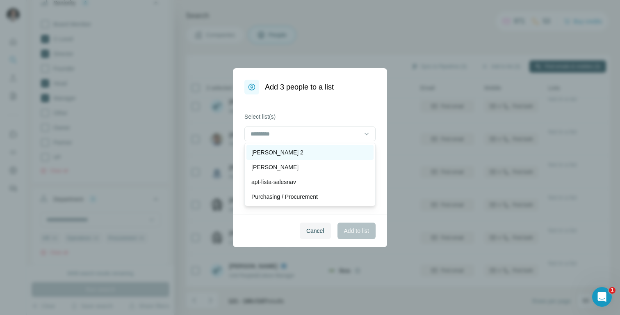
click at [298, 152] on div "[PERSON_NAME] 2" at bounding box center [309, 152] width 117 height 8
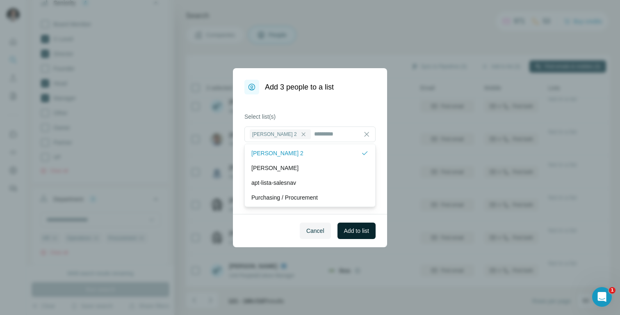
click at [367, 233] on span "Add to list" at bounding box center [356, 230] width 25 height 8
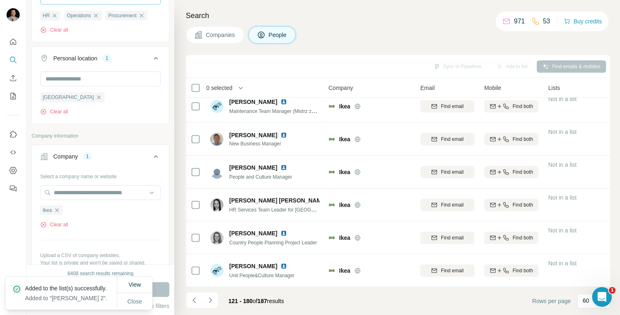
scroll to position [328, 0]
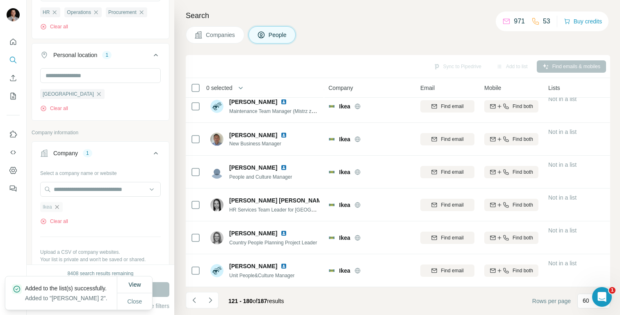
click at [56, 207] on icon "button" at bounding box center [57, 206] width 7 height 7
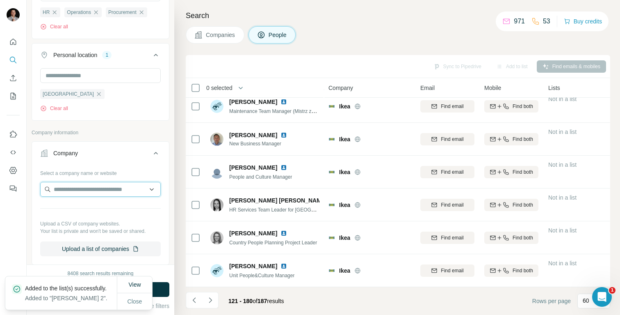
click at [75, 187] on input "text" at bounding box center [100, 189] width 121 height 15
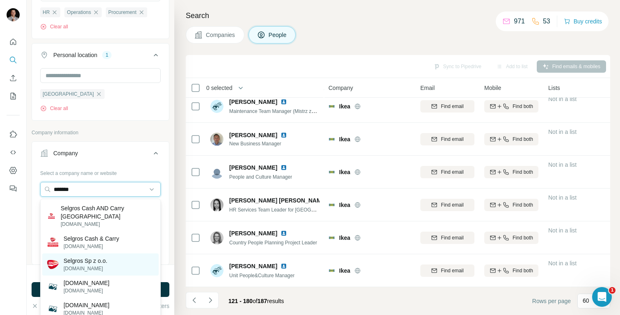
type input "*******"
click at [93, 265] on p "[DOMAIN_NAME]" at bounding box center [86, 267] width 44 height 7
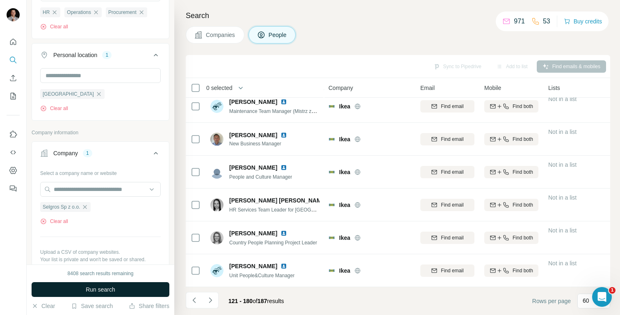
click at [93, 290] on span "Run search" at bounding box center [101, 289] width 30 height 8
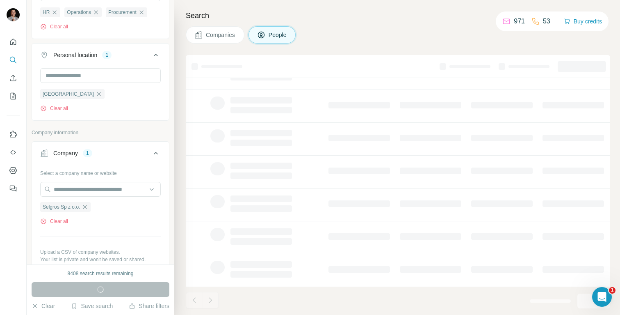
scroll to position [139, 0]
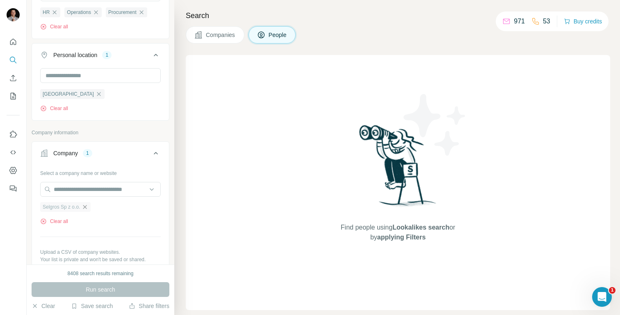
click at [88, 207] on icon "button" at bounding box center [85, 206] width 7 height 7
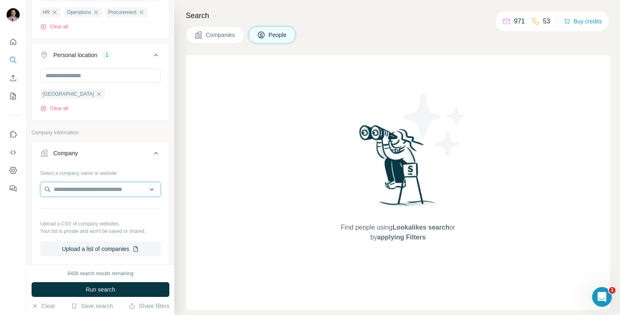
click at [89, 192] on input "text" at bounding box center [100, 189] width 121 height 15
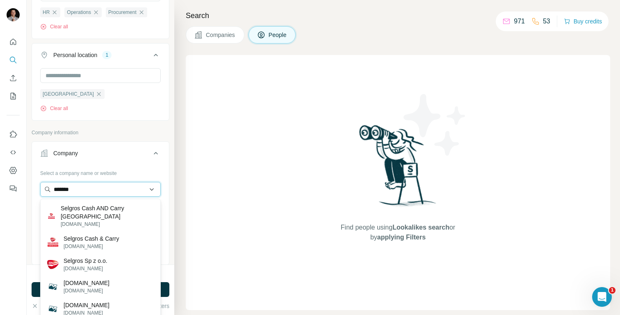
click at [88, 189] on input "*******" at bounding box center [100, 189] width 121 height 15
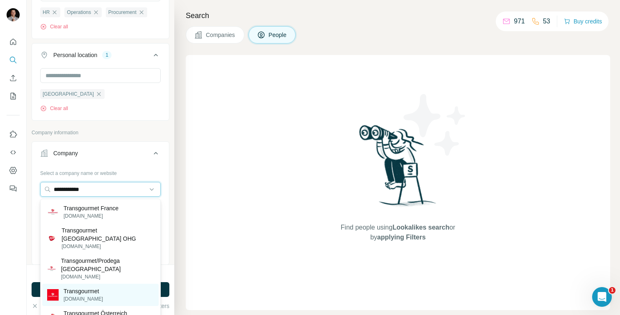
type input "**********"
click at [93, 287] on p "Transgourmet" at bounding box center [83, 291] width 39 height 8
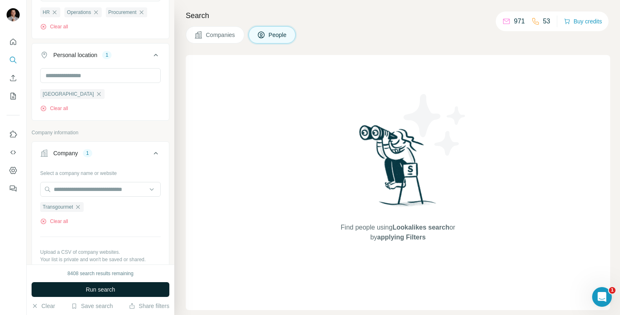
click at [97, 287] on span "Run search" at bounding box center [101, 289] width 30 height 8
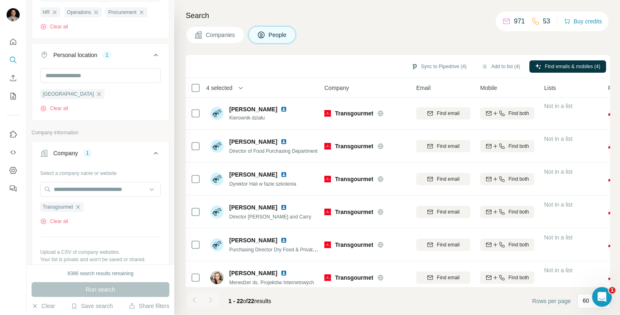
scroll to position [0, 4]
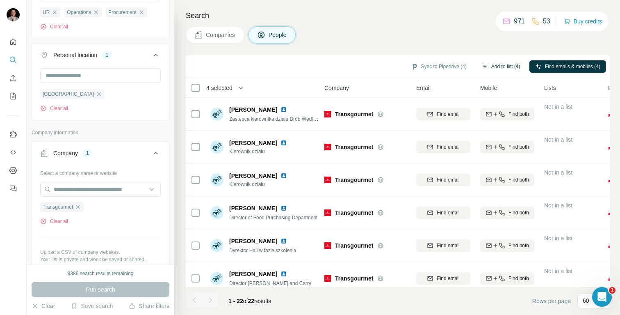
click at [495, 67] on button "Add to list (4)" at bounding box center [501, 66] width 50 height 12
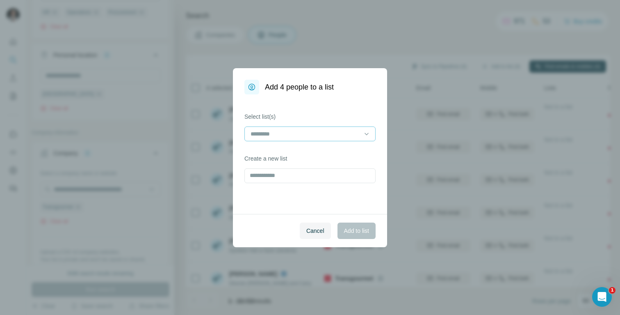
click at [315, 130] on input at bounding box center [305, 133] width 111 height 9
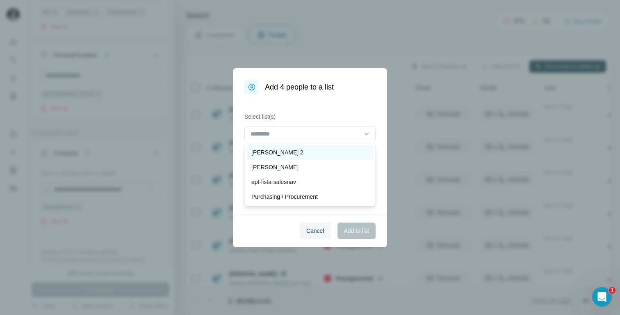
click at [305, 150] on div "[PERSON_NAME] 2" at bounding box center [309, 152] width 117 height 8
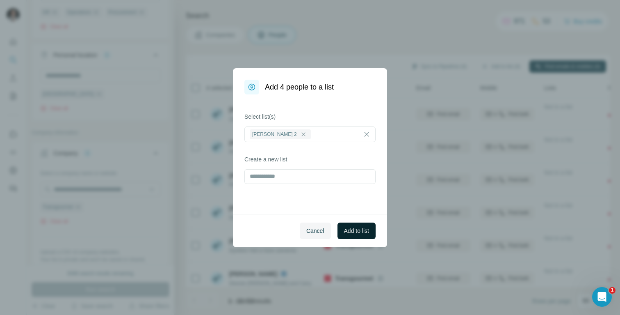
click at [364, 232] on span "Add to list" at bounding box center [356, 230] width 25 height 8
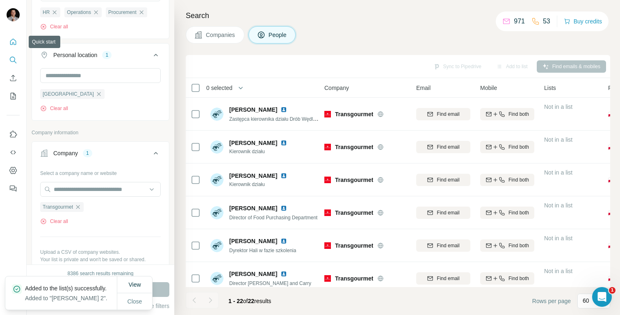
click at [13, 44] on icon "Quick start" at bounding box center [13, 42] width 8 height 8
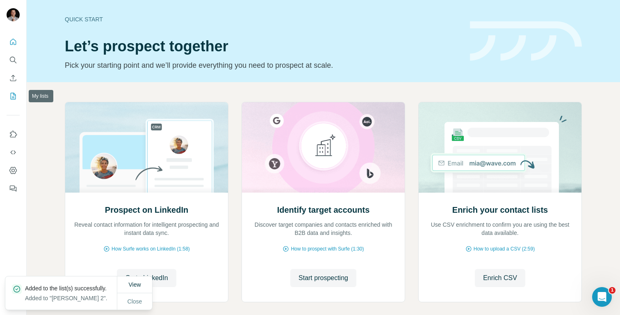
click at [13, 95] on icon "My lists" at bounding box center [13, 96] width 8 height 8
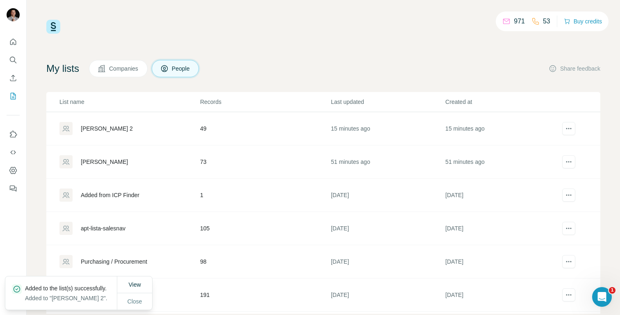
click at [114, 130] on div "[PERSON_NAME] 2" at bounding box center [129, 128] width 140 height 13
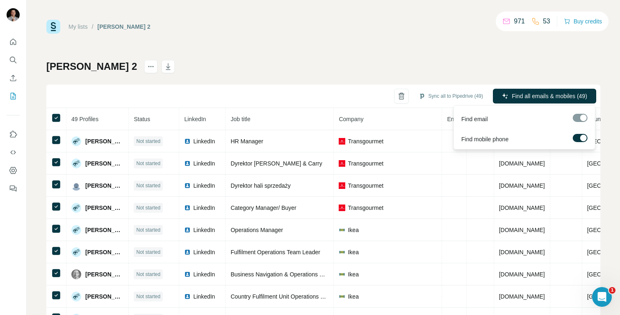
click at [530, 96] on span "Find all emails & mobiles (49)" at bounding box center [549, 96] width 75 height 8
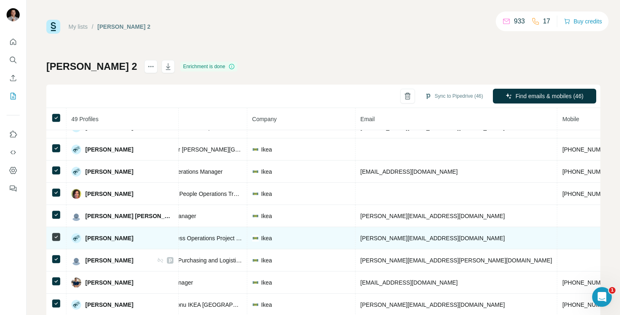
scroll to position [170, 137]
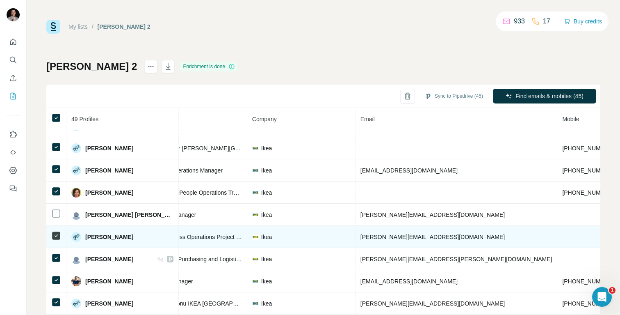
click at [55, 239] on icon at bounding box center [56, 235] width 10 height 10
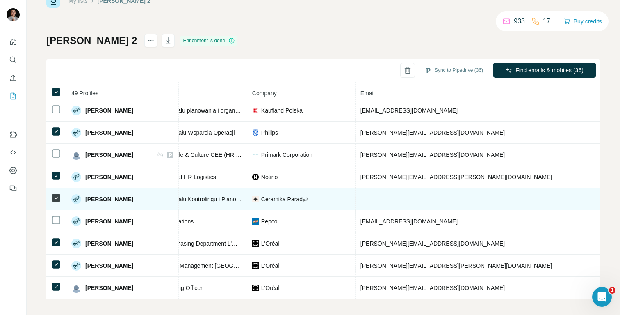
scroll to position [30, 0]
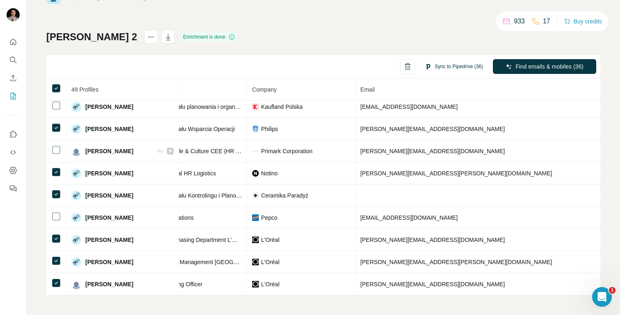
click at [460, 67] on button "Sync to Pipedrive (36)" at bounding box center [454, 66] width 70 height 12
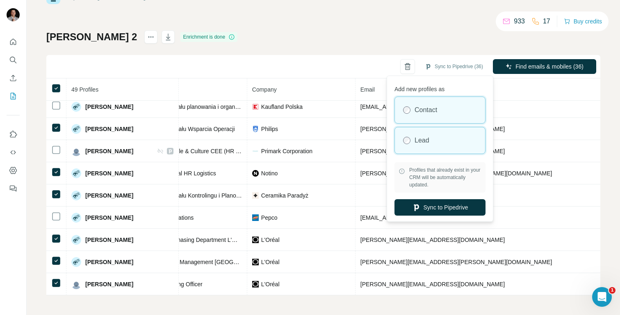
click at [426, 141] on label "Lead" at bounding box center [422, 140] width 15 height 10
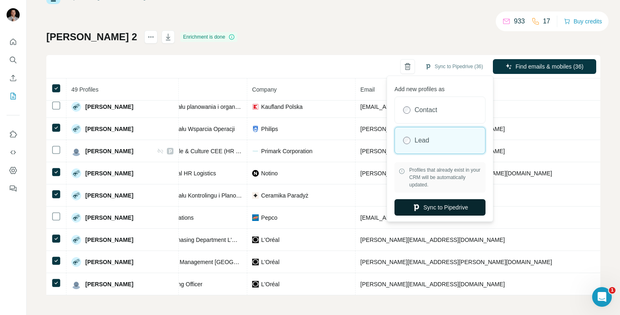
click at [442, 210] on button "Sync to Pipedrive" at bounding box center [439, 207] width 91 height 16
